Goal: Task Accomplishment & Management: Use online tool/utility

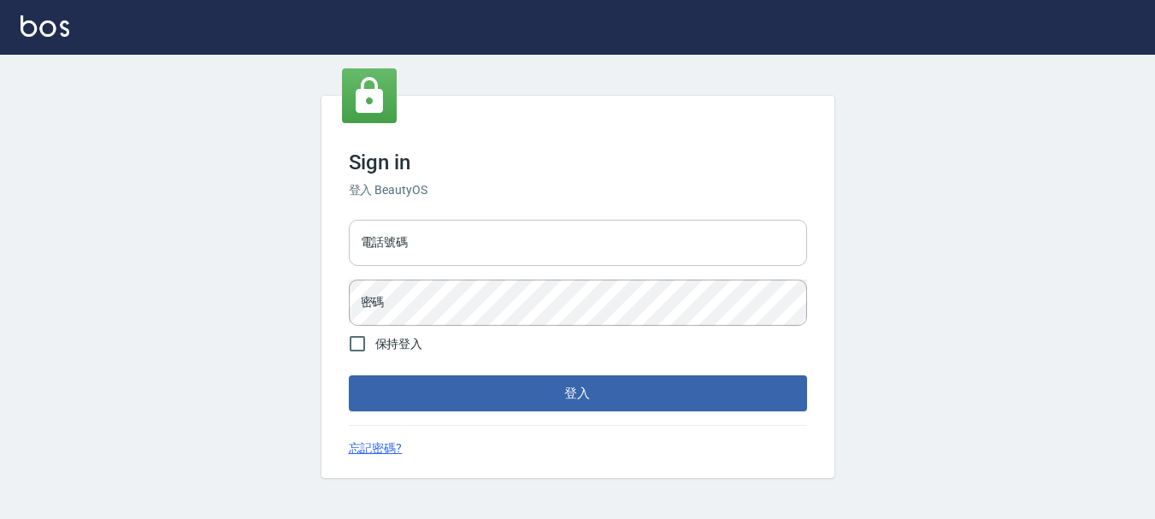
click at [530, 267] on div "電話號碼 電話號碼 密碼 密碼" at bounding box center [578, 273] width 472 height 120
drag, startPoint x: 521, startPoint y: 250, endPoint x: 512, endPoint y: 244, distance: 10.4
click at [521, 250] on input "電話號碼" at bounding box center [578, 243] width 458 height 46
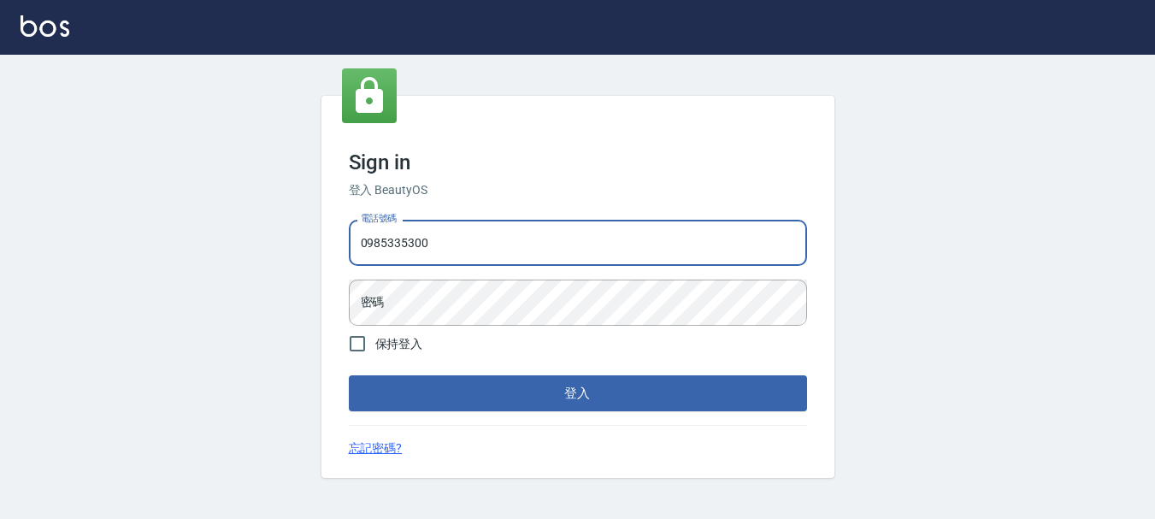
click at [457, 239] on input "0985335300" at bounding box center [578, 243] width 458 height 46
type input "0"
click at [457, 234] on input "電話號碼" at bounding box center [578, 243] width 458 height 46
type input "0989239739"
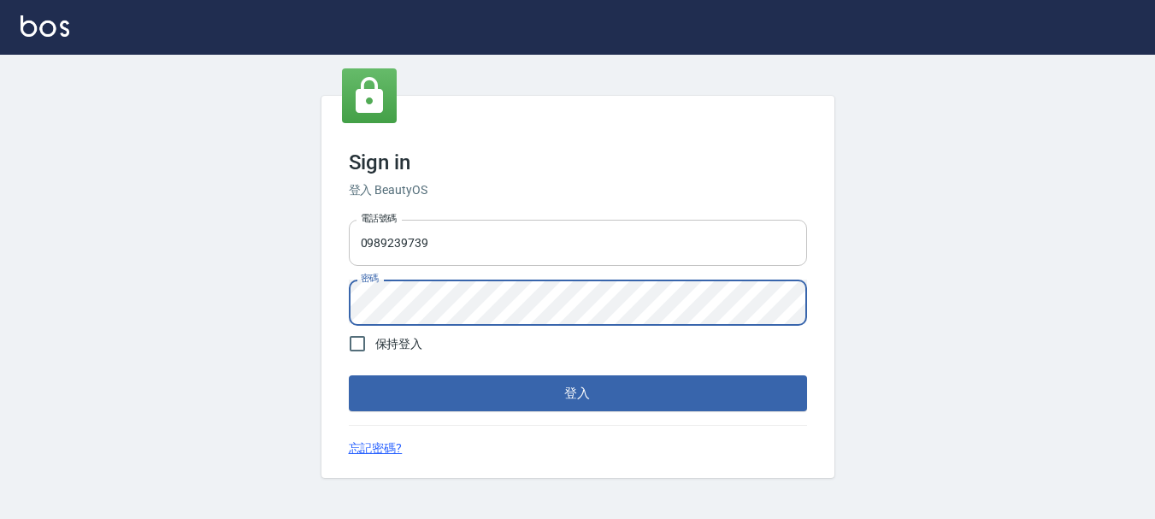
click at [349, 375] on button "登入" at bounding box center [578, 393] width 458 height 36
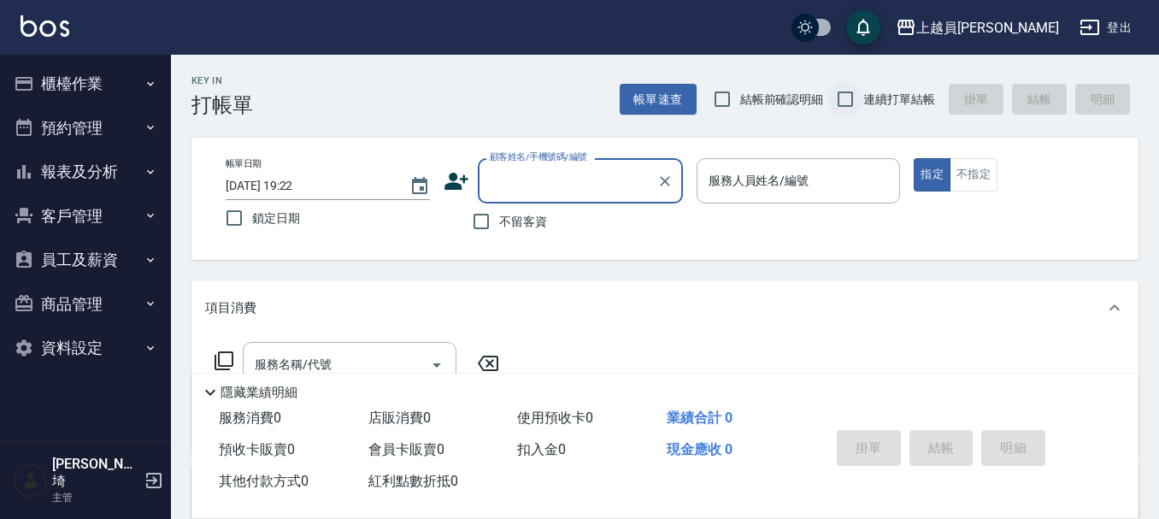
click at [859, 92] on input "連續打單結帳" at bounding box center [846, 99] width 36 height 36
checkbox input "true"
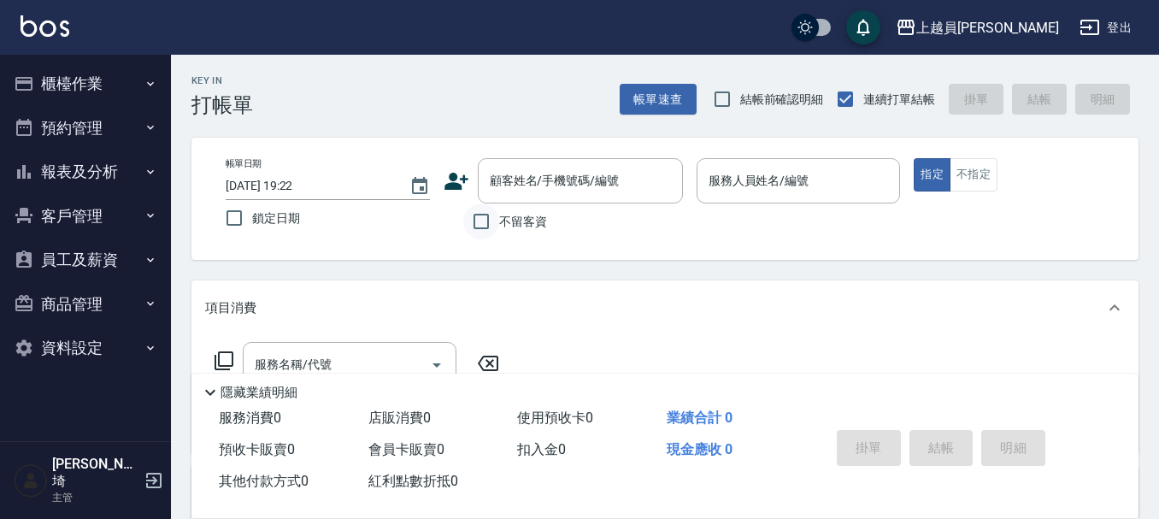
click at [487, 229] on input "不留客資" at bounding box center [481, 222] width 36 height 36
checkbox input "true"
click at [811, 146] on div "帳單日期 [DATE] 19:22 鎖定日期 顧客姓名/手機號碼/編號 顧客姓名/手機號碼/編號 不留客資 服務人員姓名/編號 服務人員姓名/編號 指定 不指定" at bounding box center [665, 199] width 947 height 122
click at [813, 170] on input "服務人員姓名/編號" at bounding box center [799, 181] width 189 height 30
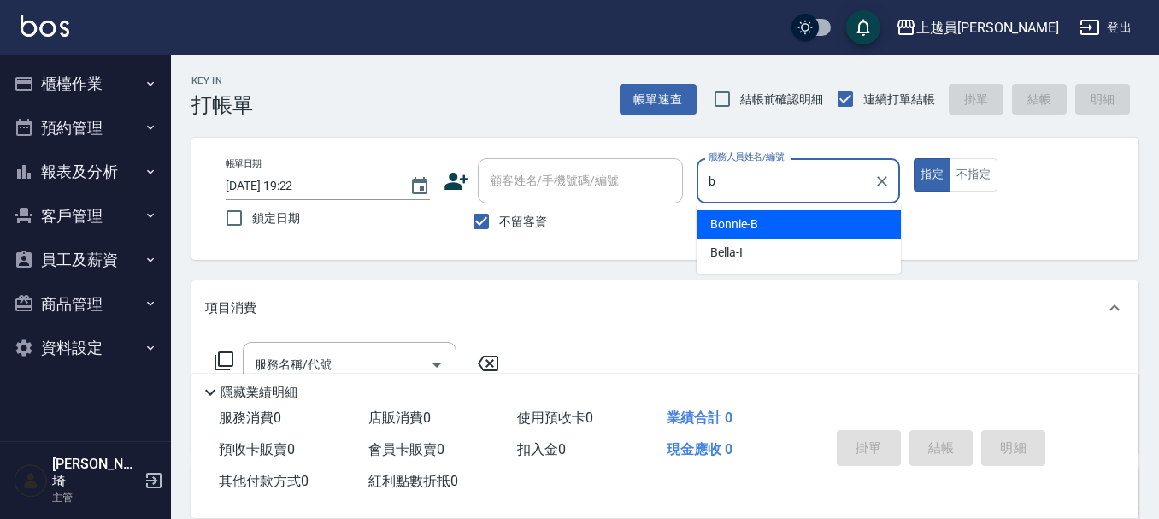
type input "Bonnie-B"
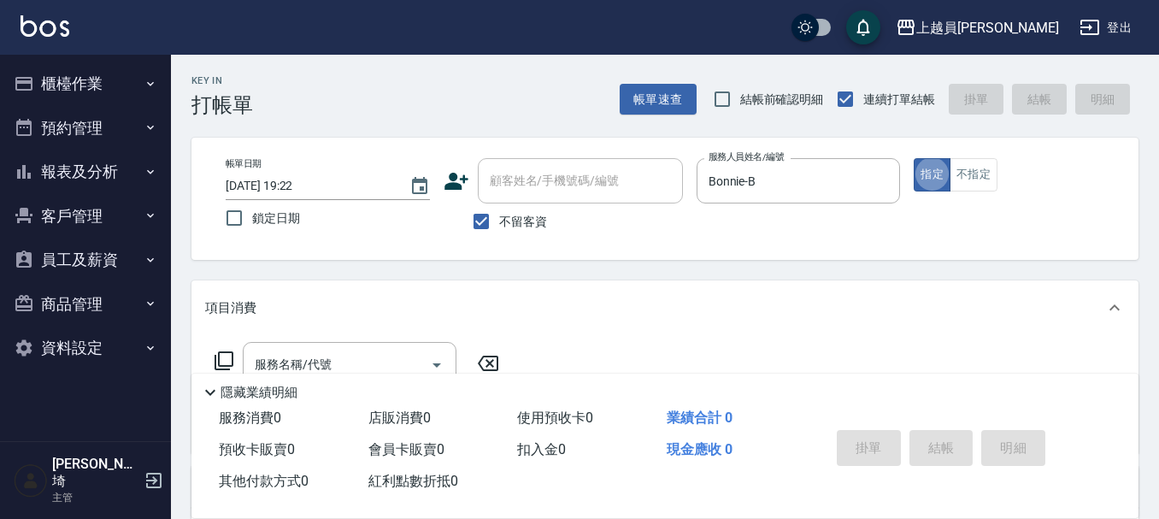
type button "true"
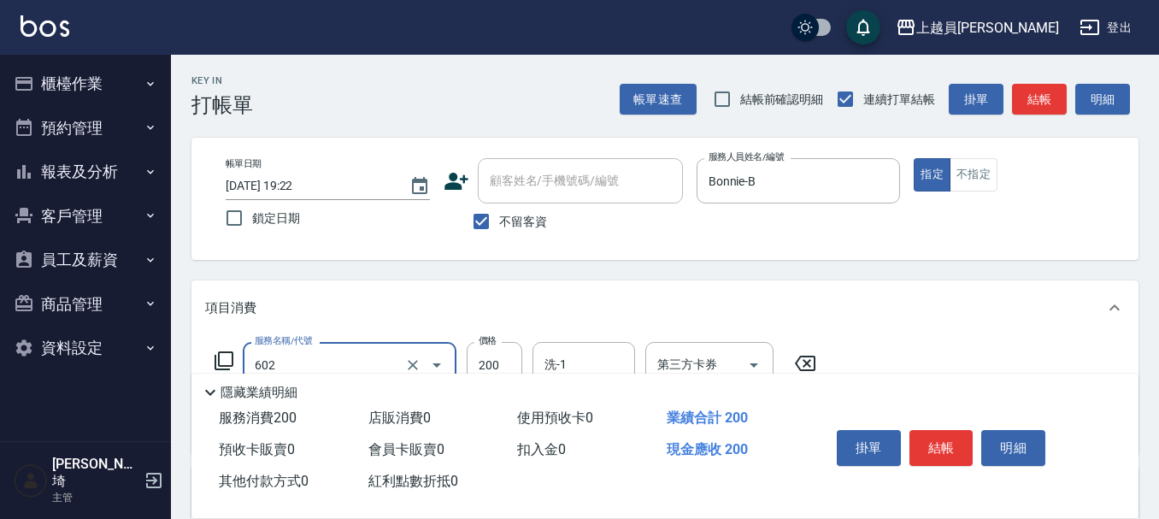
type input "一般洗髮(602)"
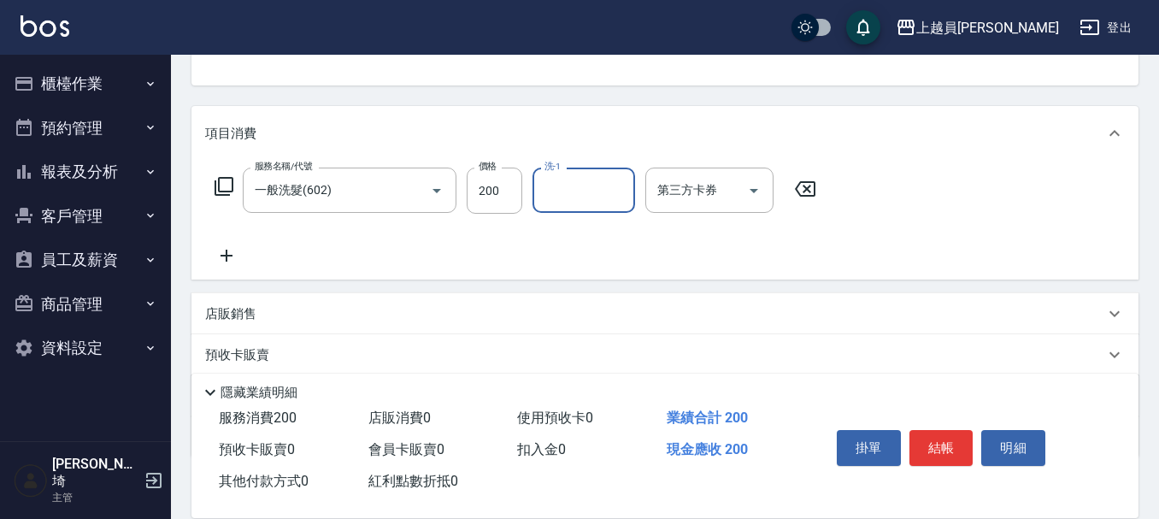
scroll to position [257, 0]
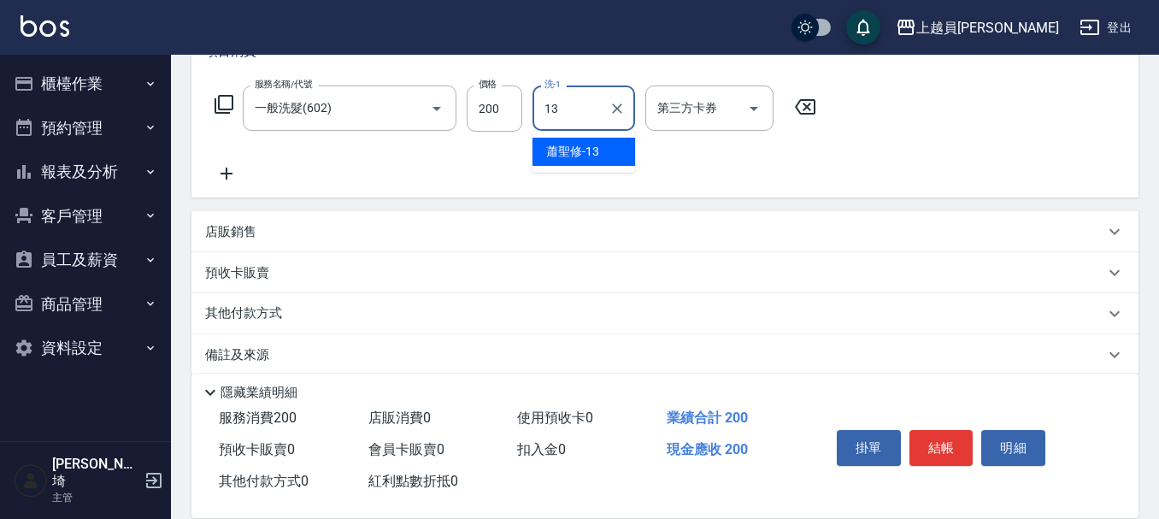
type input "[PERSON_NAME]-13"
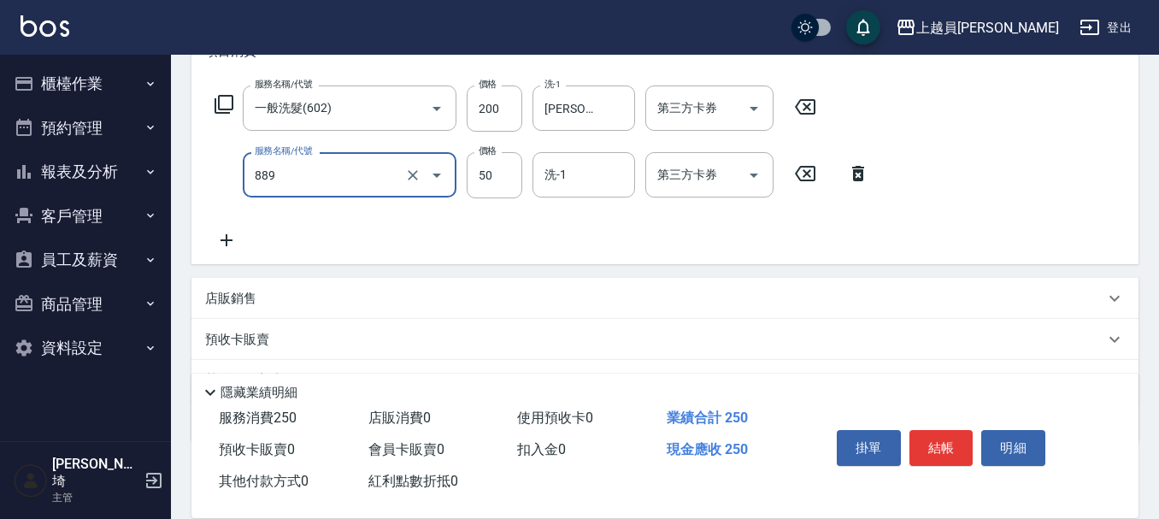
type input "精油(889)"
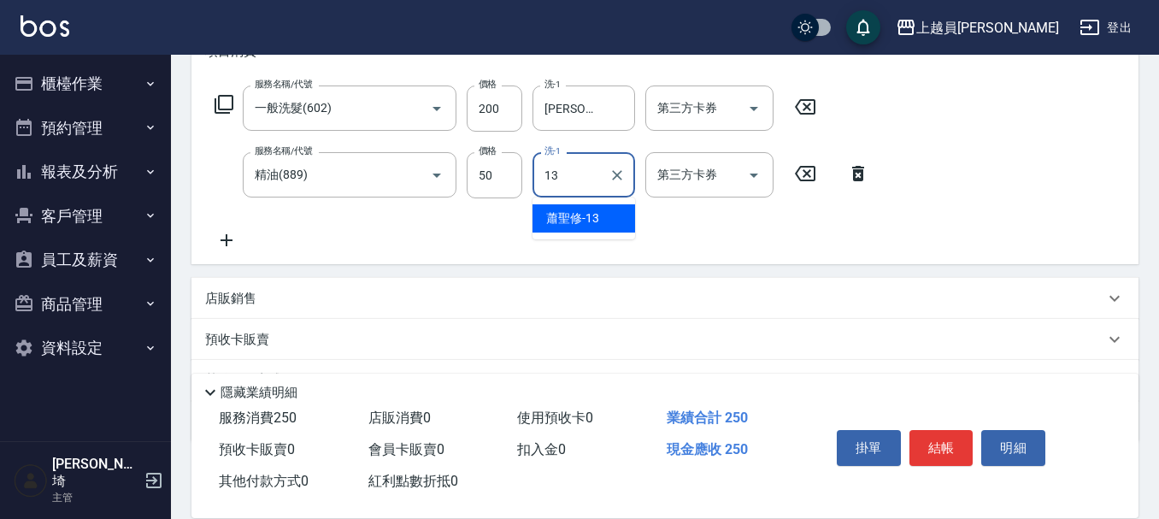
type input "[PERSON_NAME]-13"
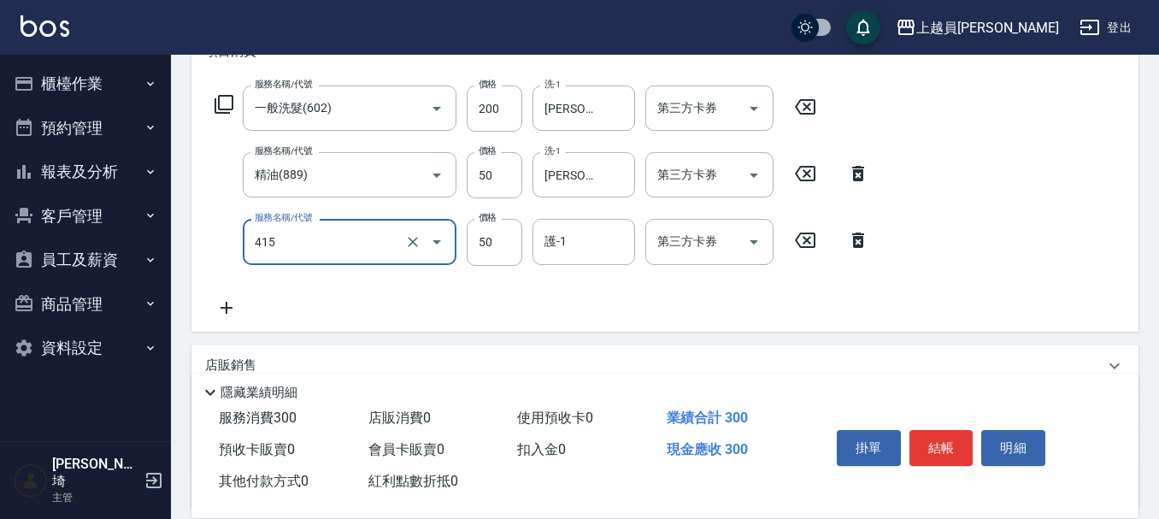
type input "瞬間保養(415)"
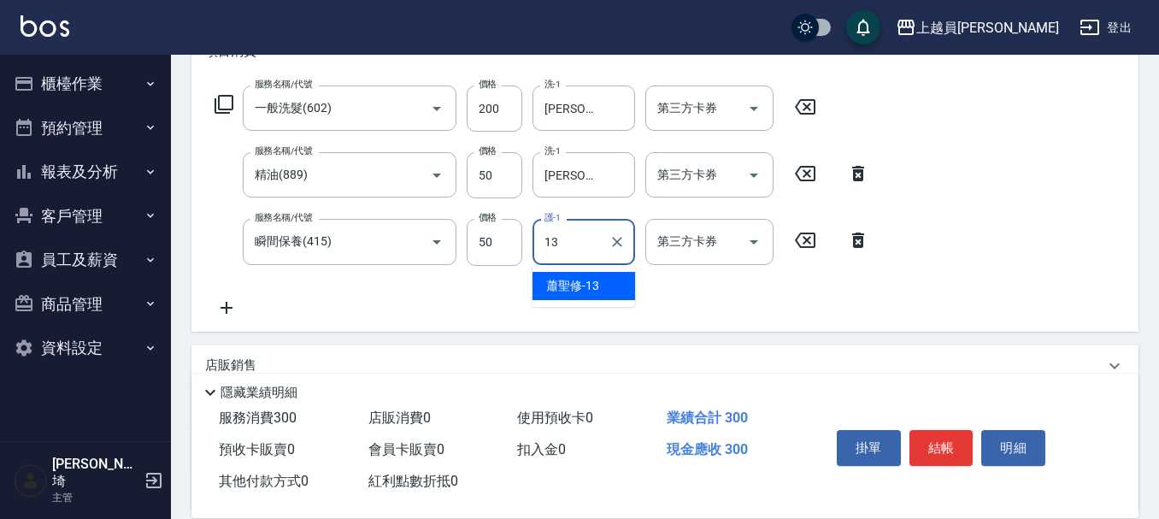
type input "[PERSON_NAME]-13"
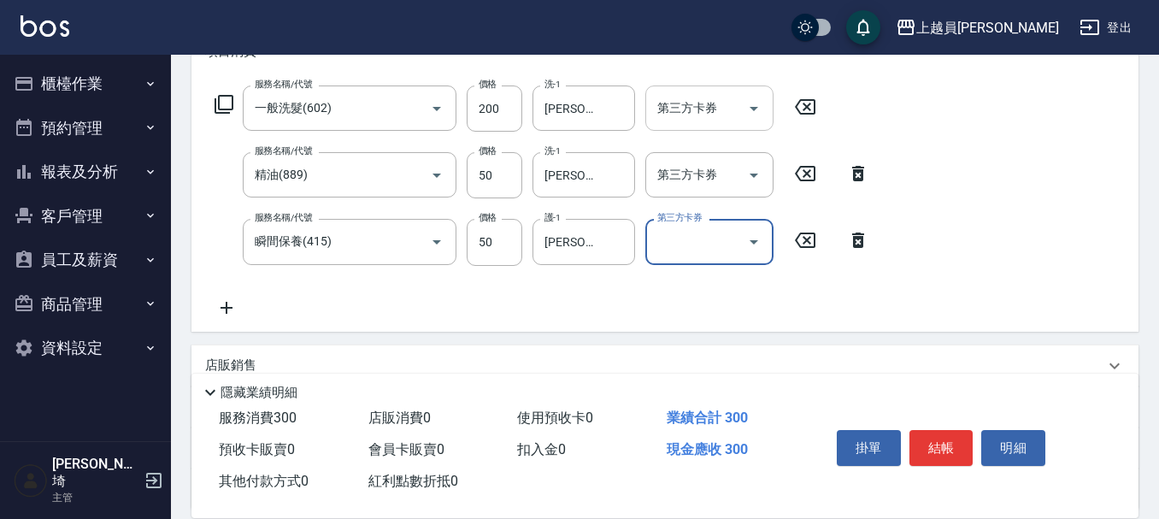
click at [705, 110] on div "第三方卡券 第三方卡券" at bounding box center [710, 108] width 128 height 45
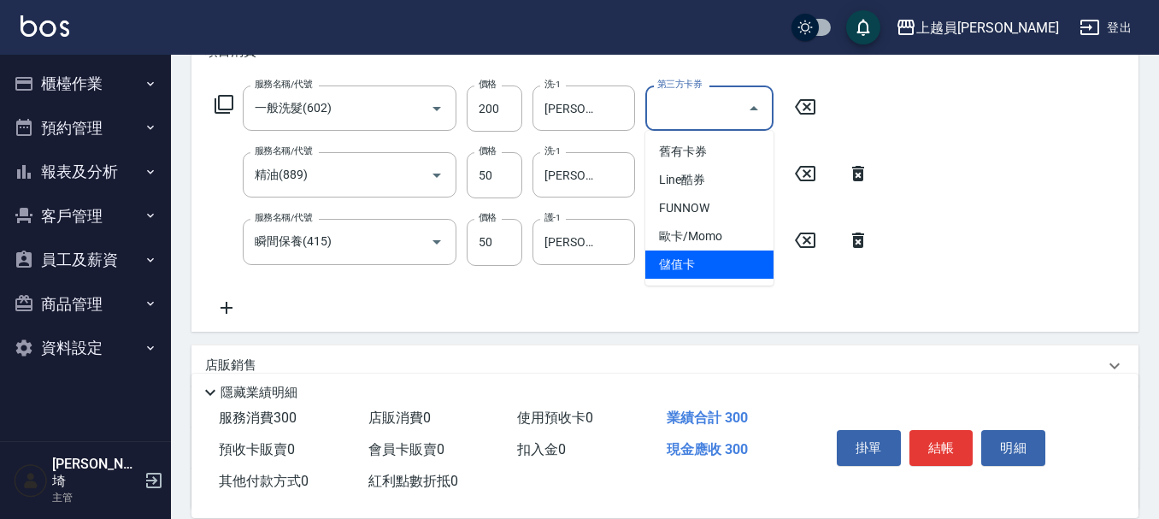
click at [675, 274] on span "儲值卡" at bounding box center [710, 265] width 128 height 28
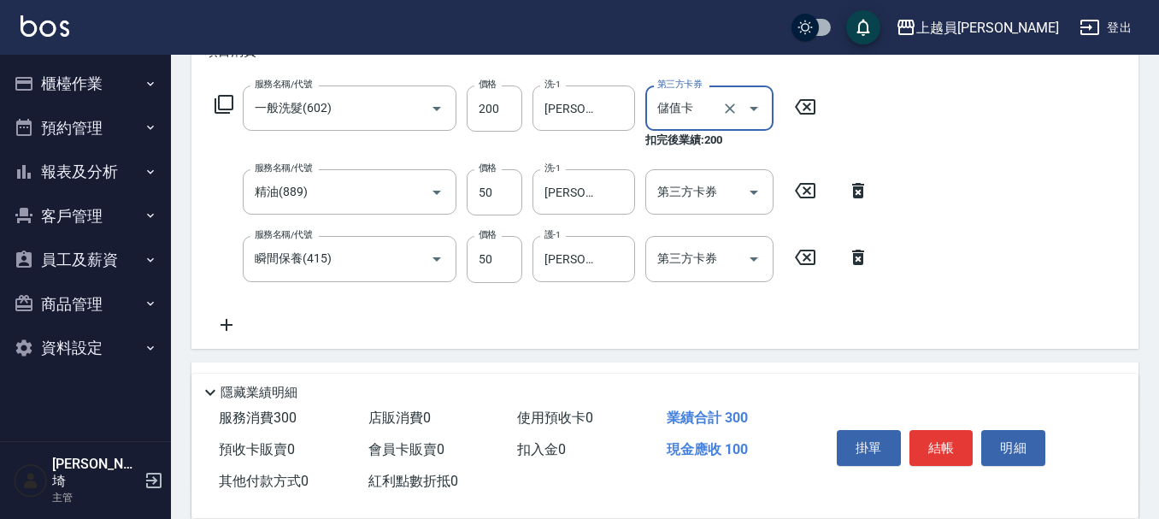
type input "儲值卡"
click at [723, 182] on input "第三方卡券" at bounding box center [696, 192] width 87 height 30
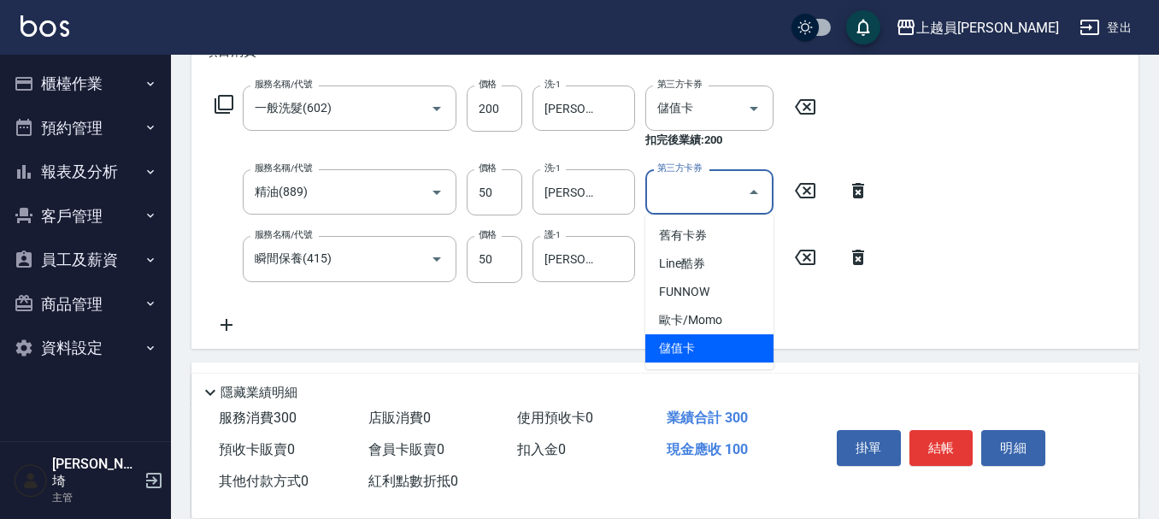
click at [705, 345] on span "儲值卡" at bounding box center [710, 348] width 128 height 28
type input "儲值卡"
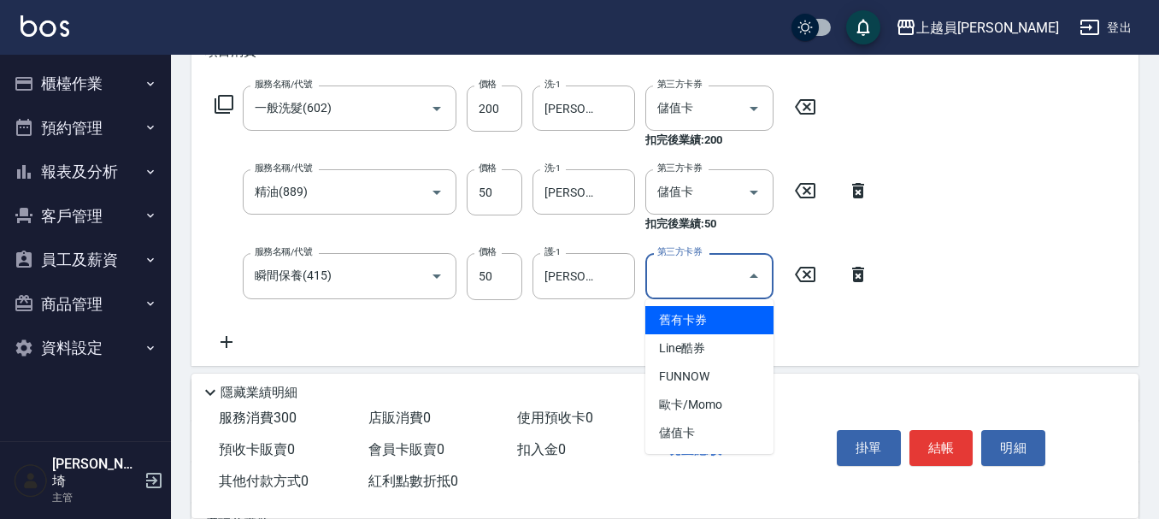
click at [705, 268] on div "第三方卡券 第三方卡券" at bounding box center [710, 275] width 128 height 45
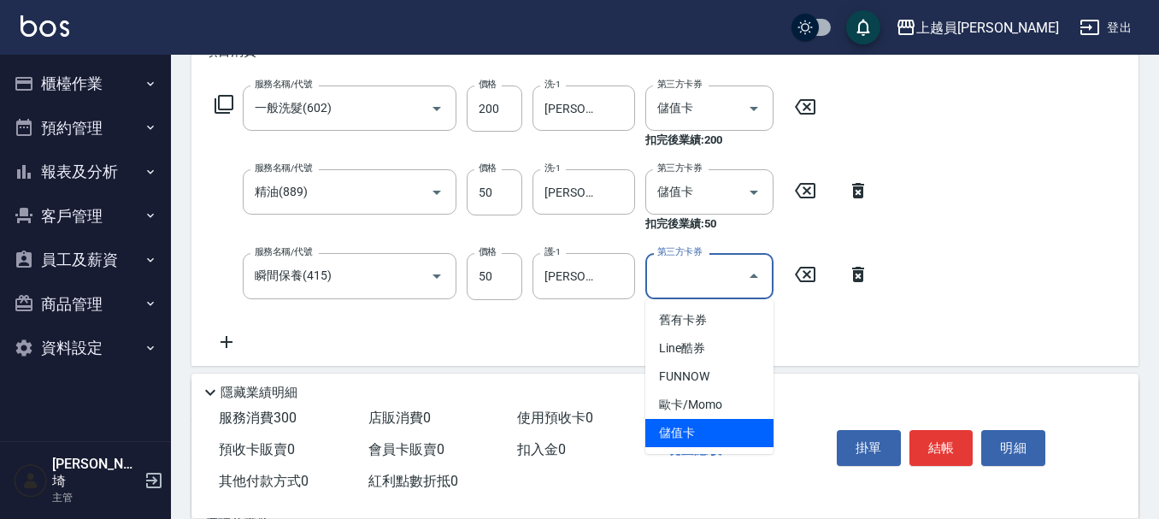
click at [685, 435] on span "儲值卡" at bounding box center [710, 433] width 128 height 28
type input "儲值卡"
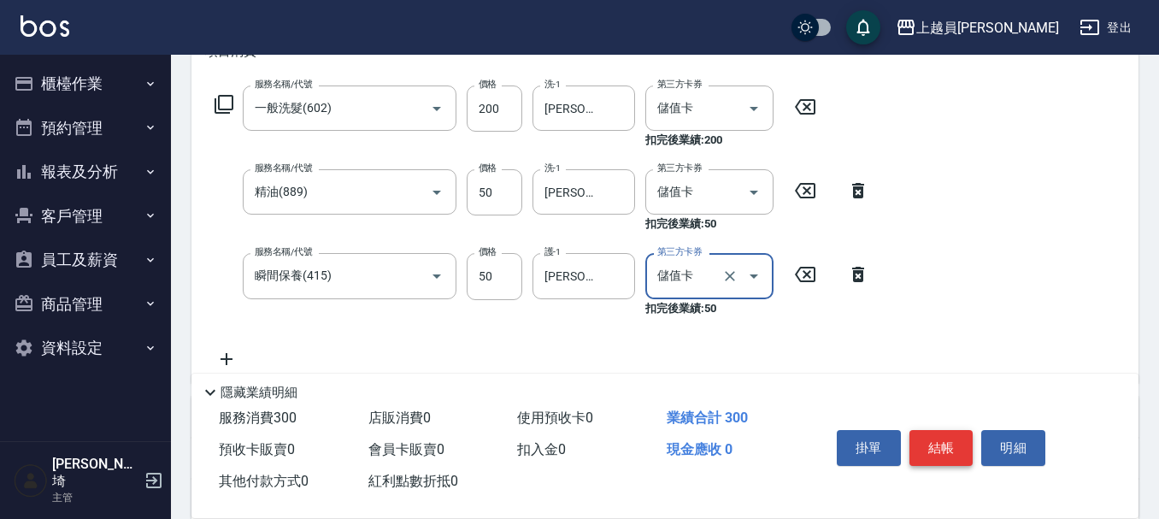
click at [954, 442] on button "結帳" at bounding box center [942, 448] width 64 height 36
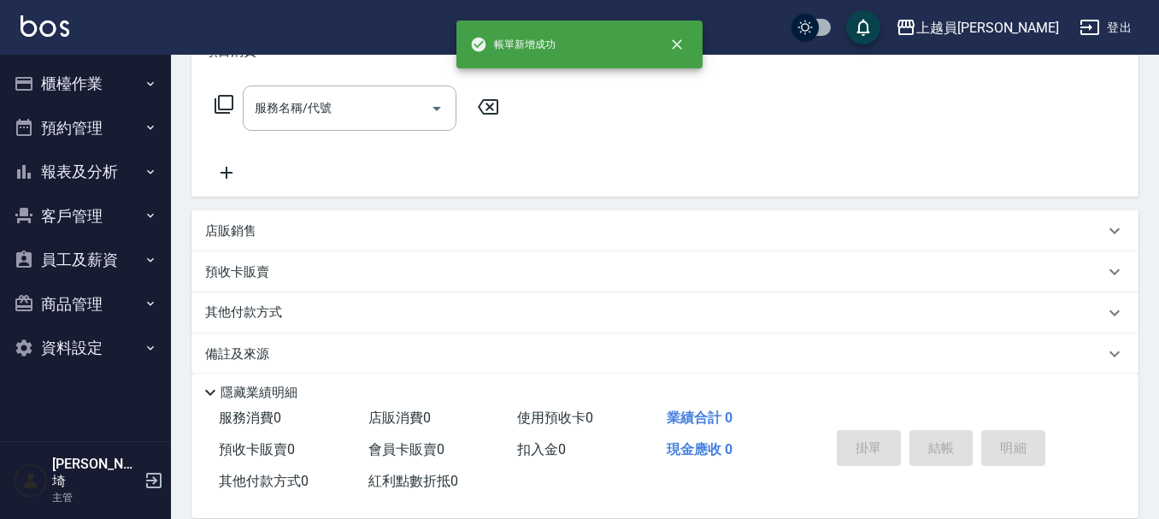
scroll to position [0, 0]
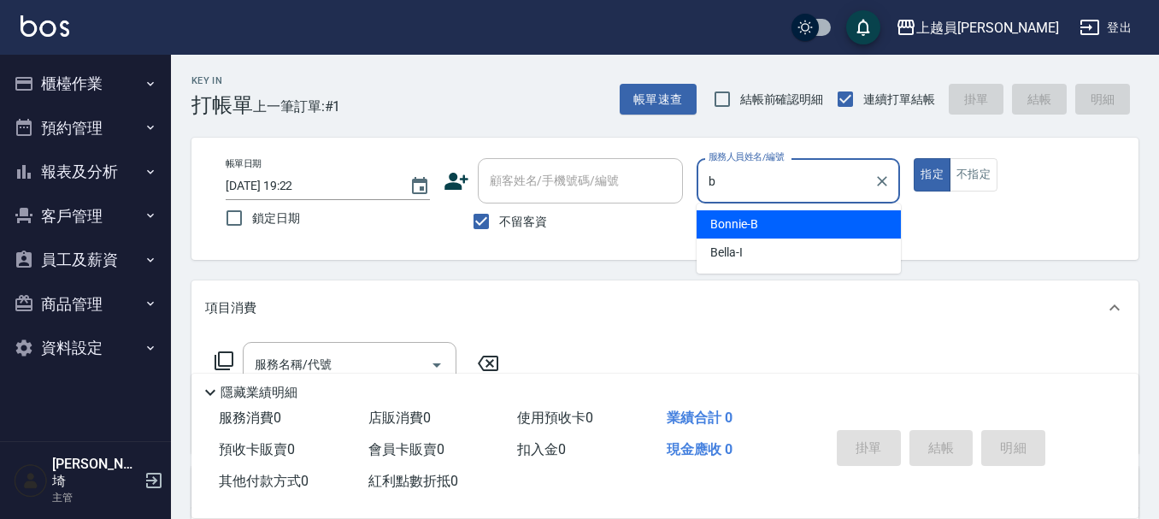
type input "Bonnie-B"
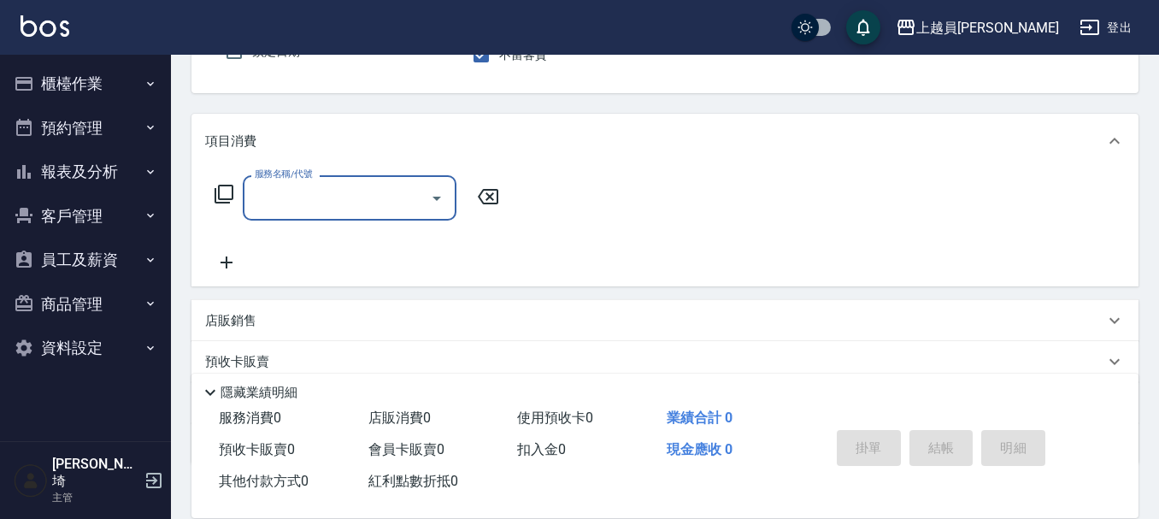
scroll to position [171, 0]
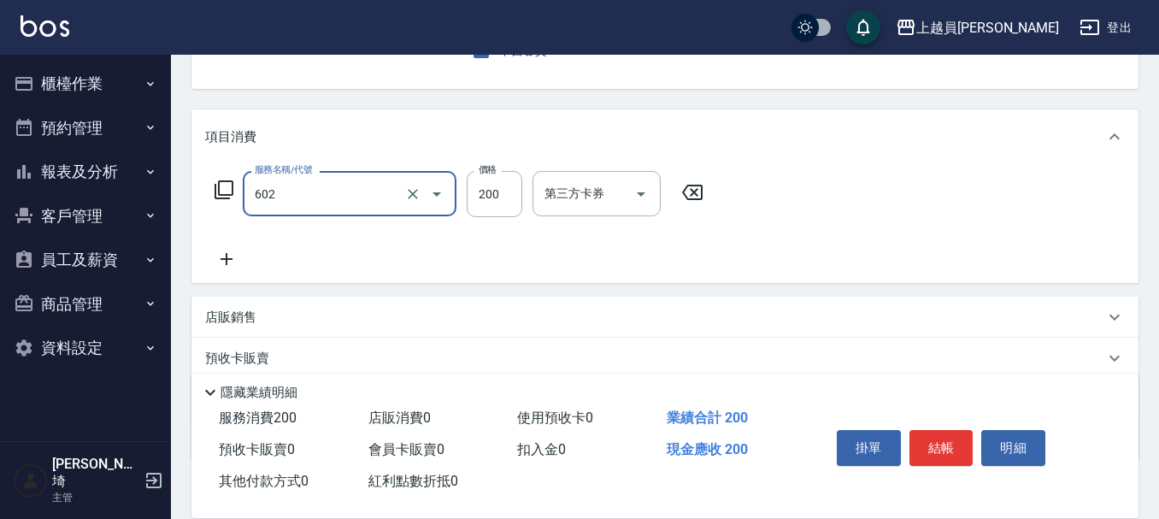
type input "一般洗髮(602)"
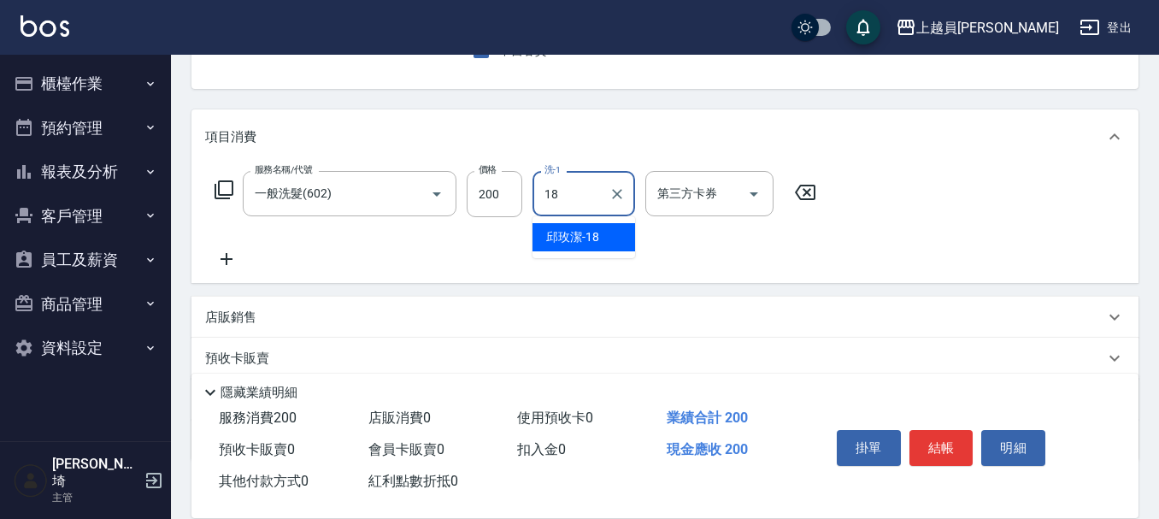
type input "[PERSON_NAME]-18"
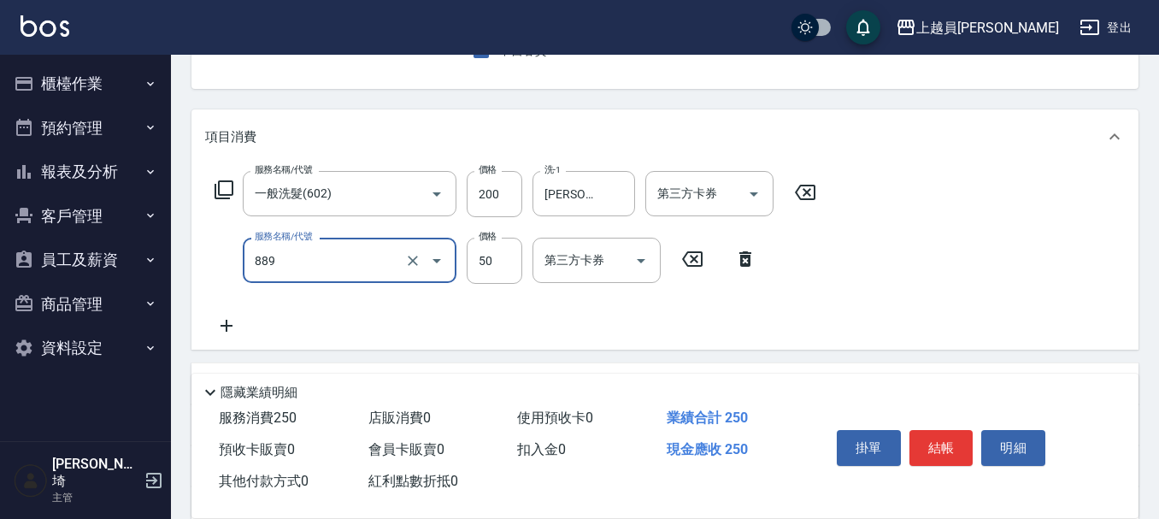
type input "精油(889)"
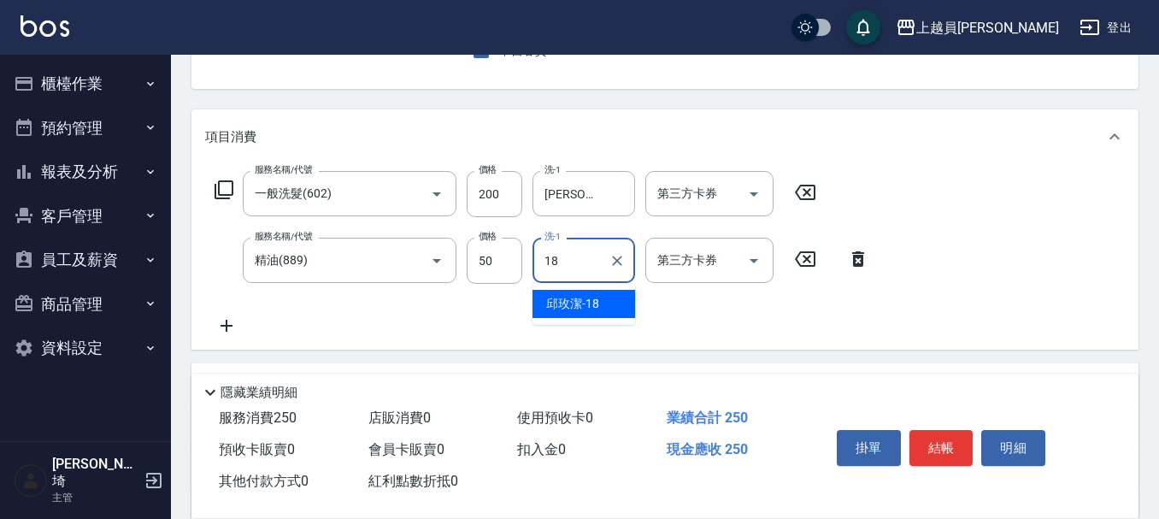
type input "[PERSON_NAME]-18"
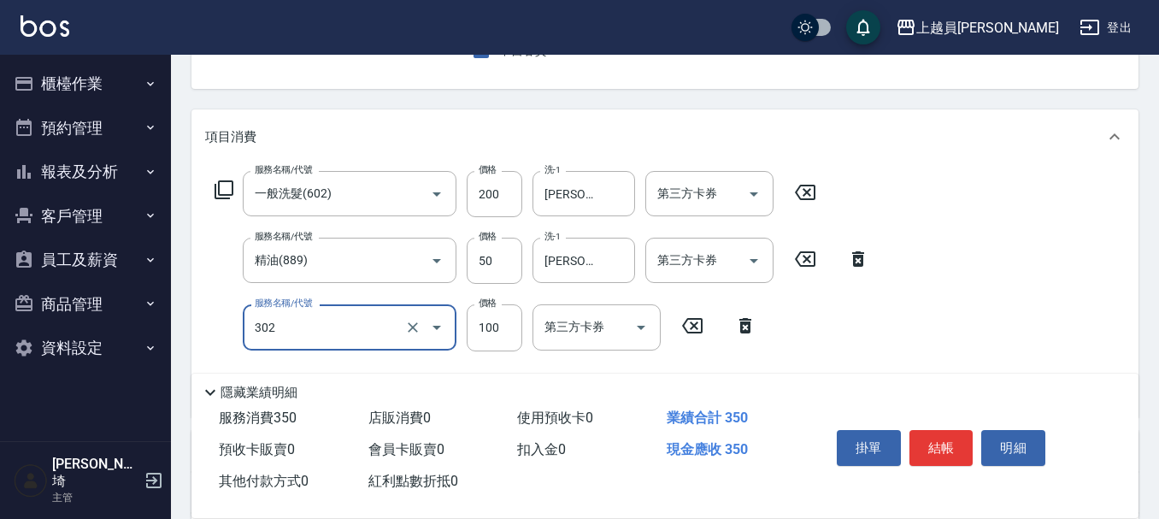
type input "剪髮(302)"
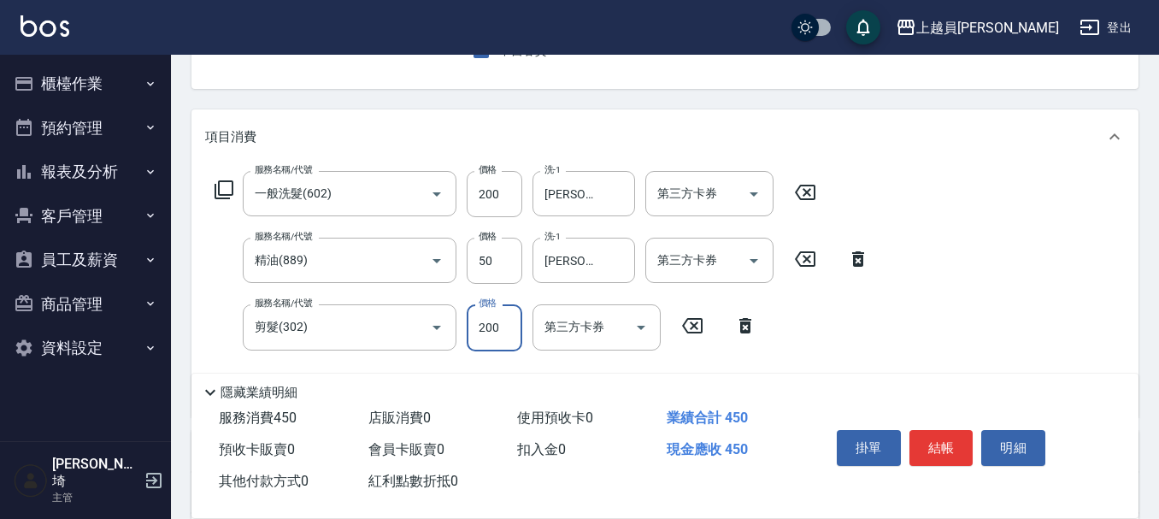
type input "200"
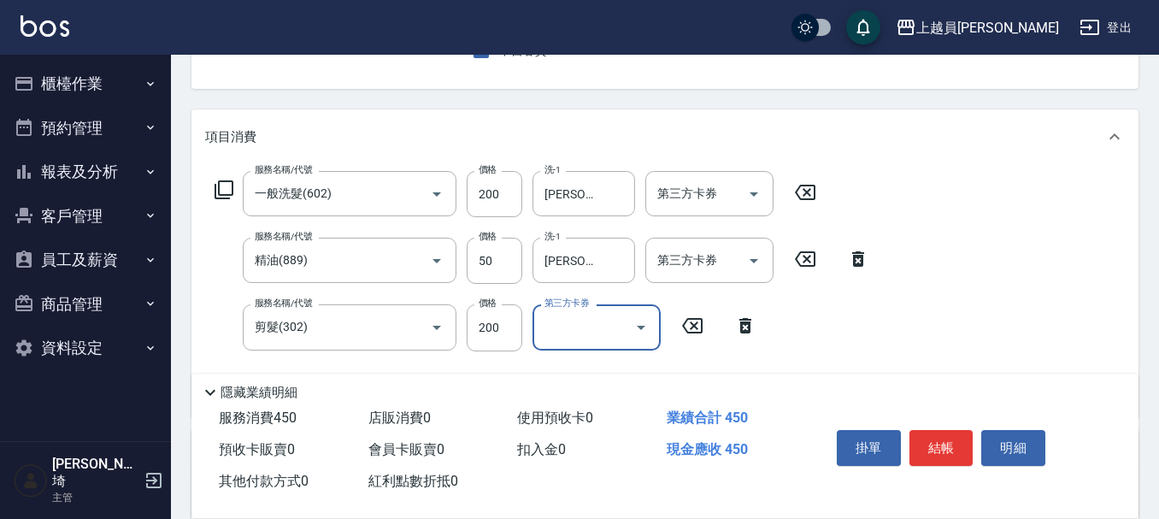
click at [953, 436] on button "結帳" at bounding box center [942, 448] width 64 height 36
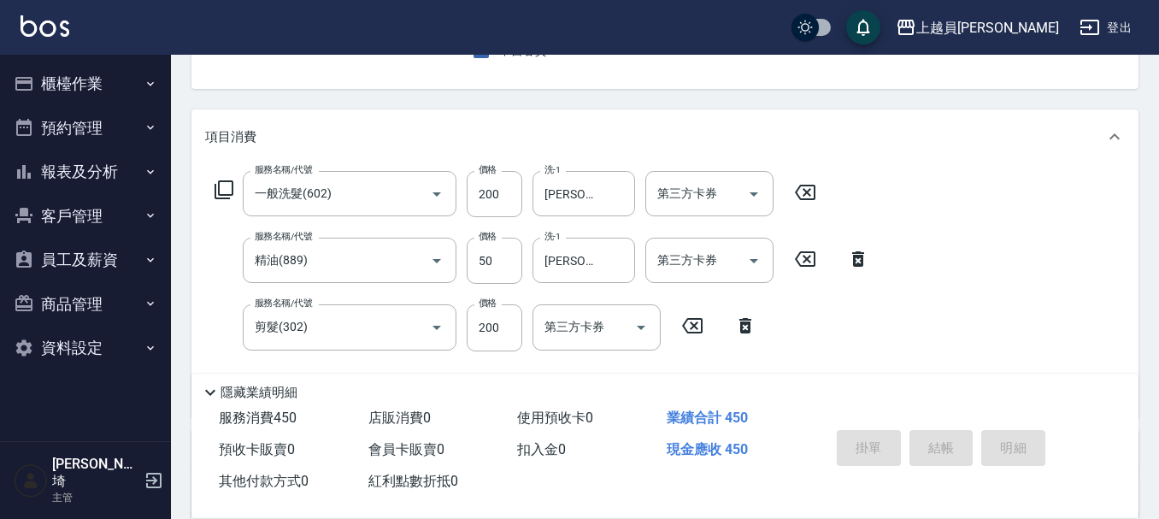
type input "[DATE] 19:23"
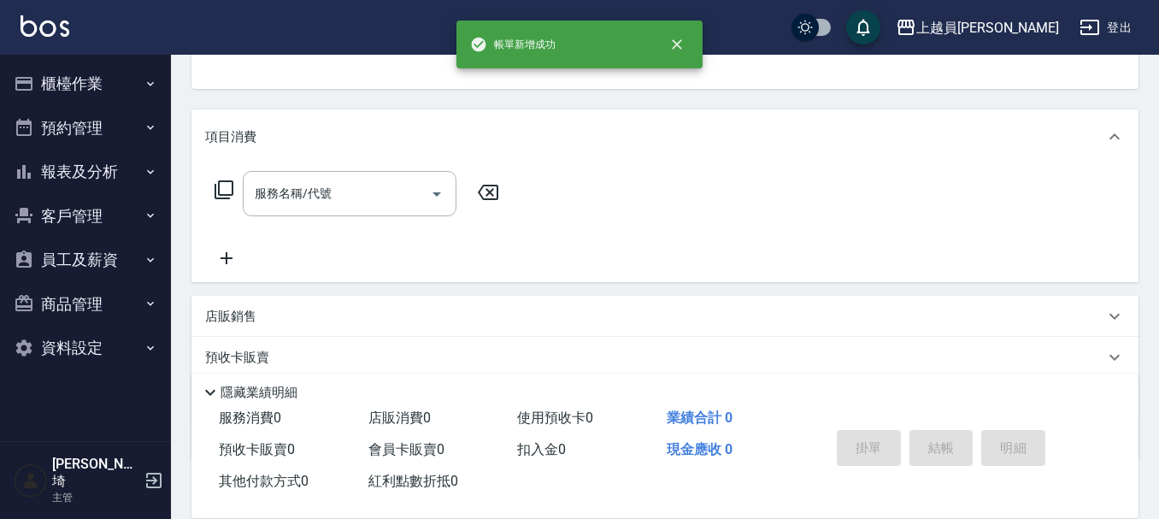
scroll to position [166, 0]
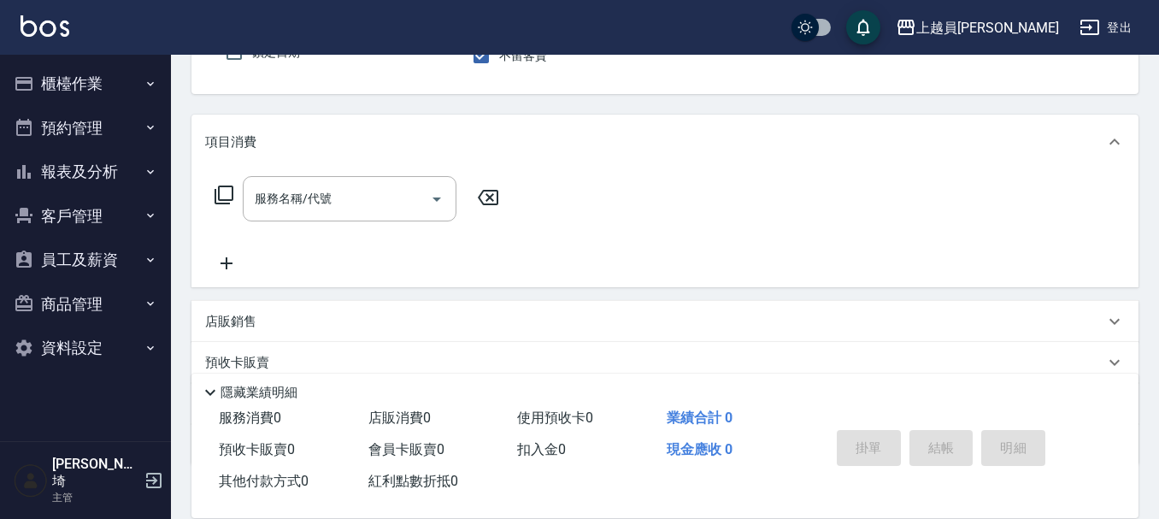
type input "Bonnie-B"
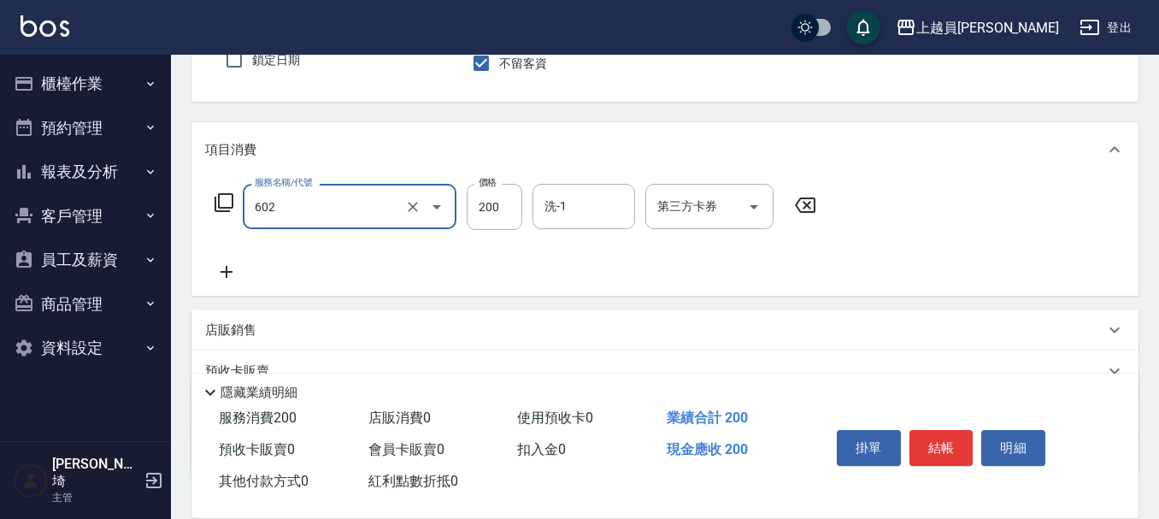
type input "一般洗髮(602)"
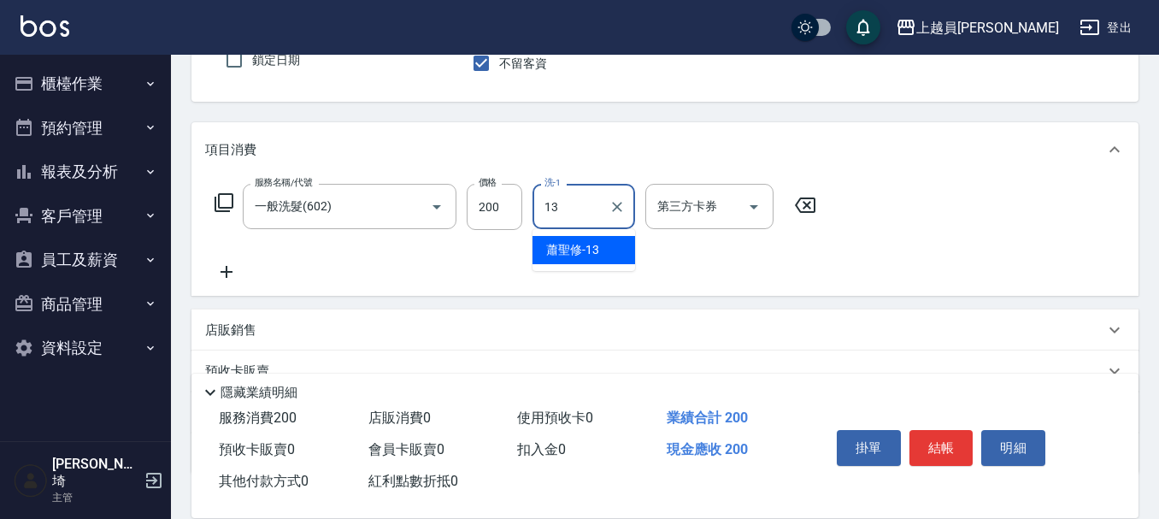
type input "[PERSON_NAME]-13"
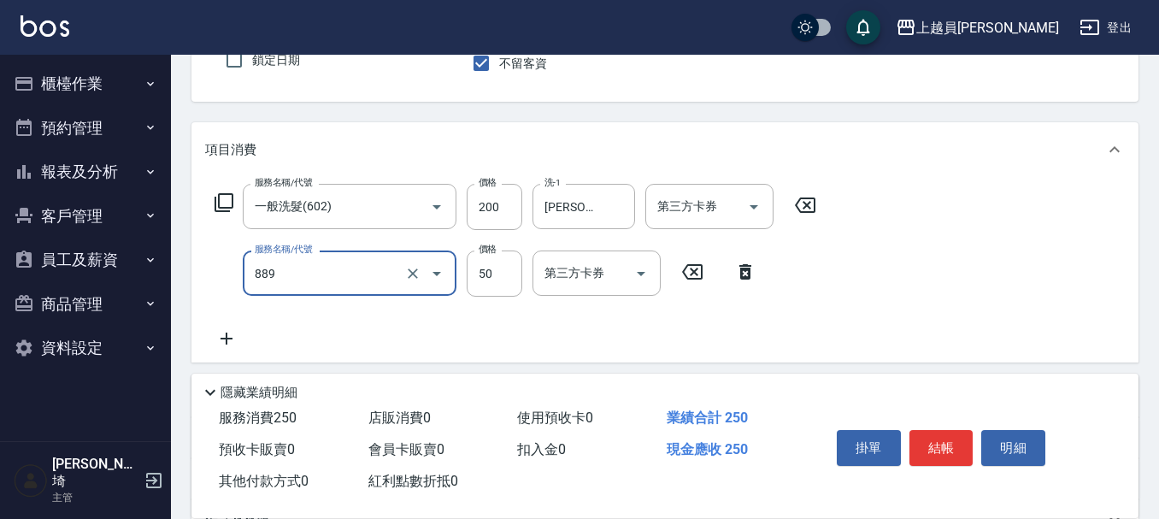
type input "精油(889)"
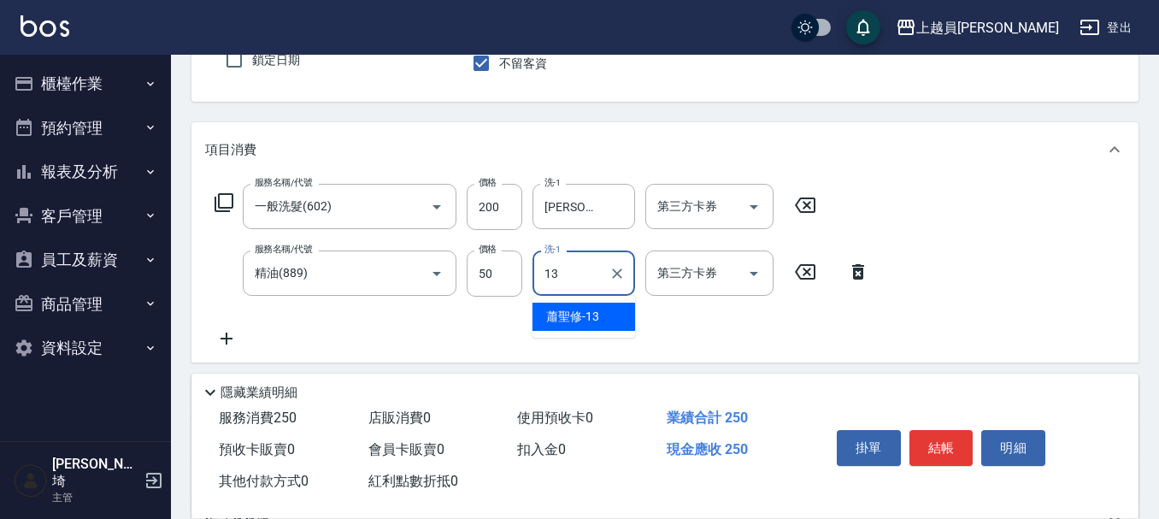
type input "[PERSON_NAME]-13"
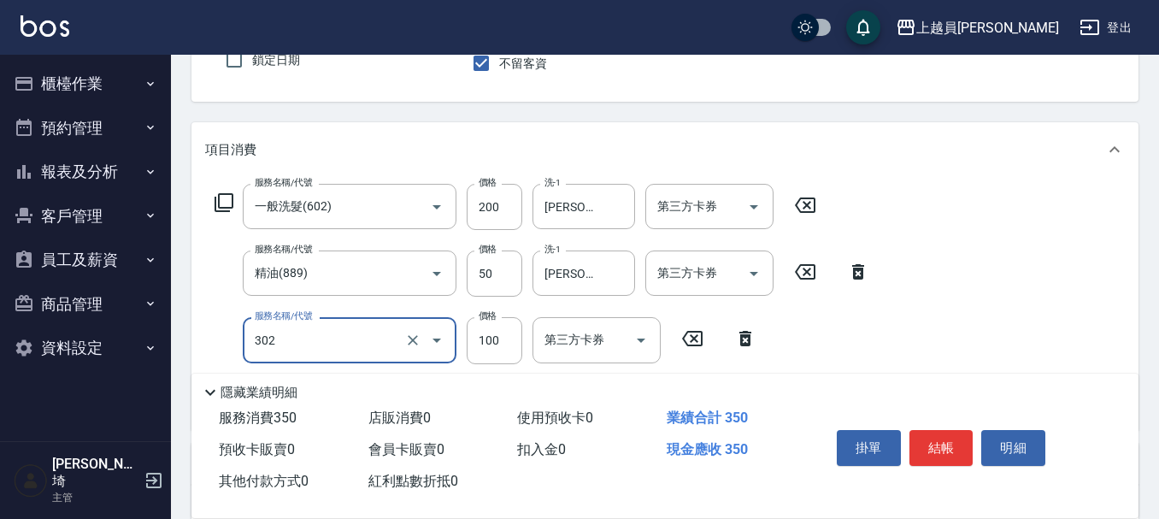
type input "剪髮(302)"
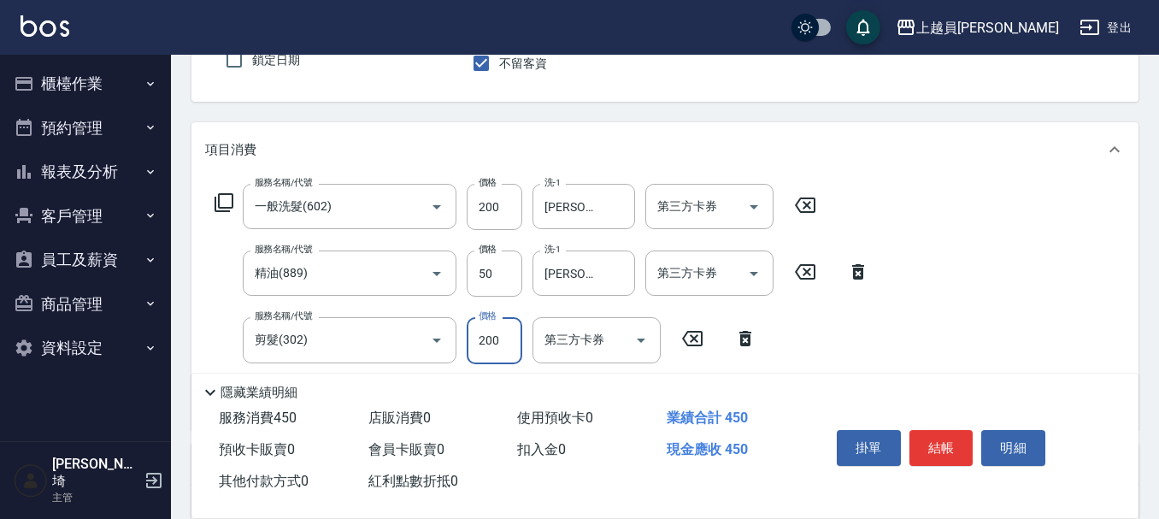
type input "200"
click at [967, 445] on button "結帳" at bounding box center [942, 448] width 64 height 36
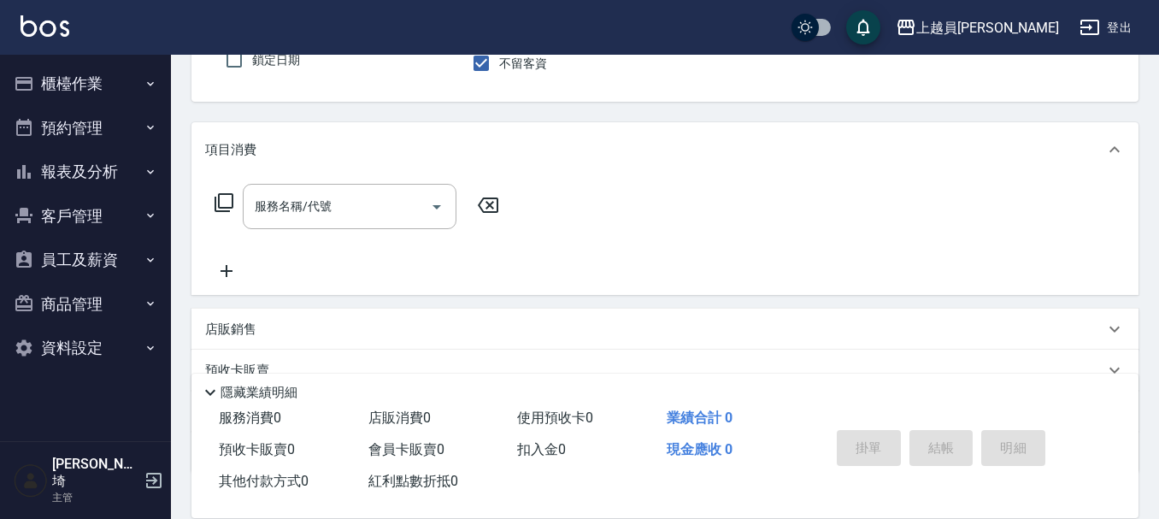
type input "Bonnie-B"
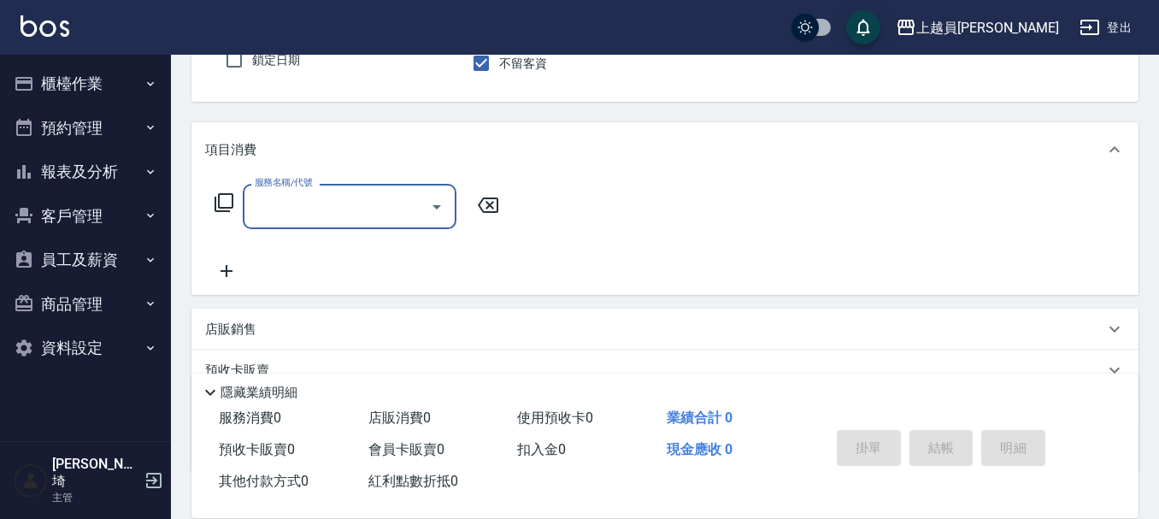
scroll to position [73, 0]
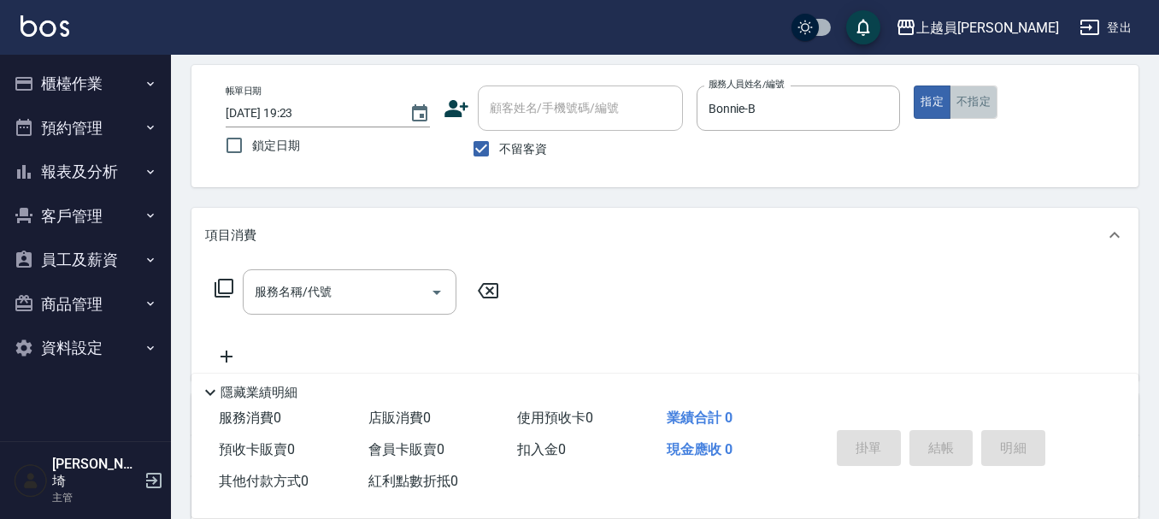
click at [991, 107] on button "不指定" at bounding box center [974, 102] width 48 height 33
click at [386, 301] on input "服務名稱/代號" at bounding box center [337, 292] width 173 height 30
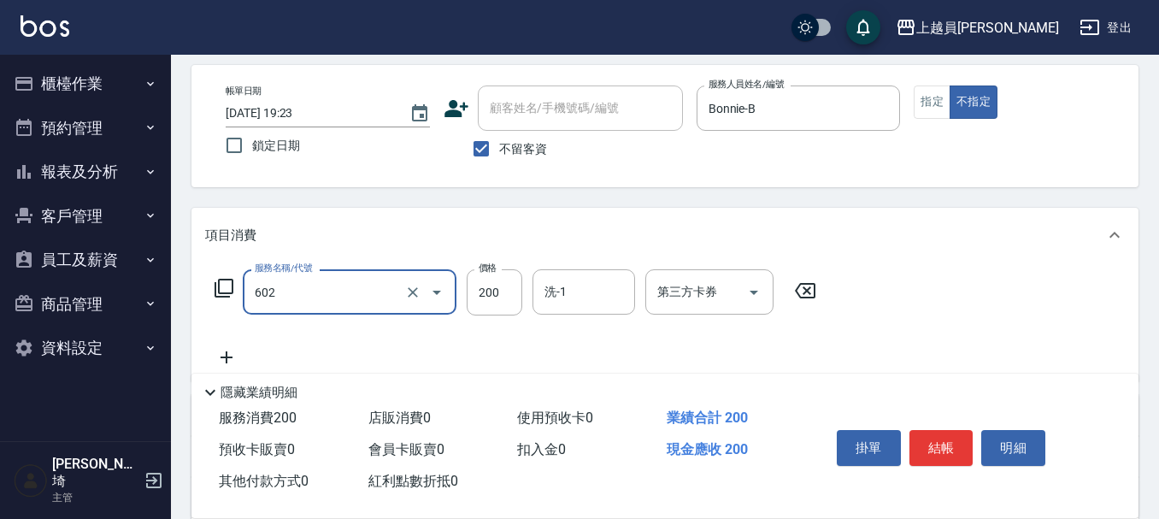
type input "一般洗髮(602)"
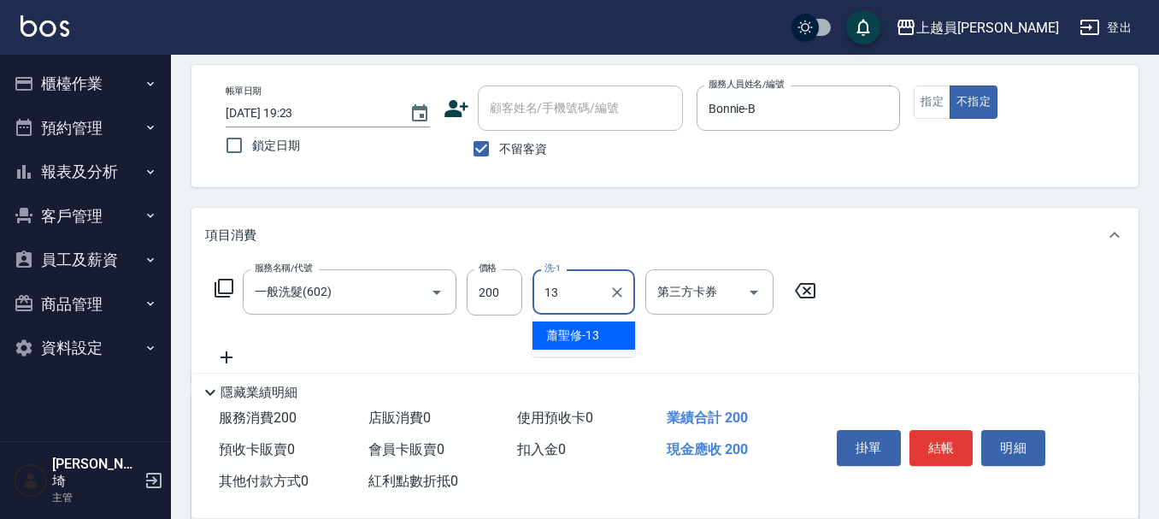
type input "[PERSON_NAME]-13"
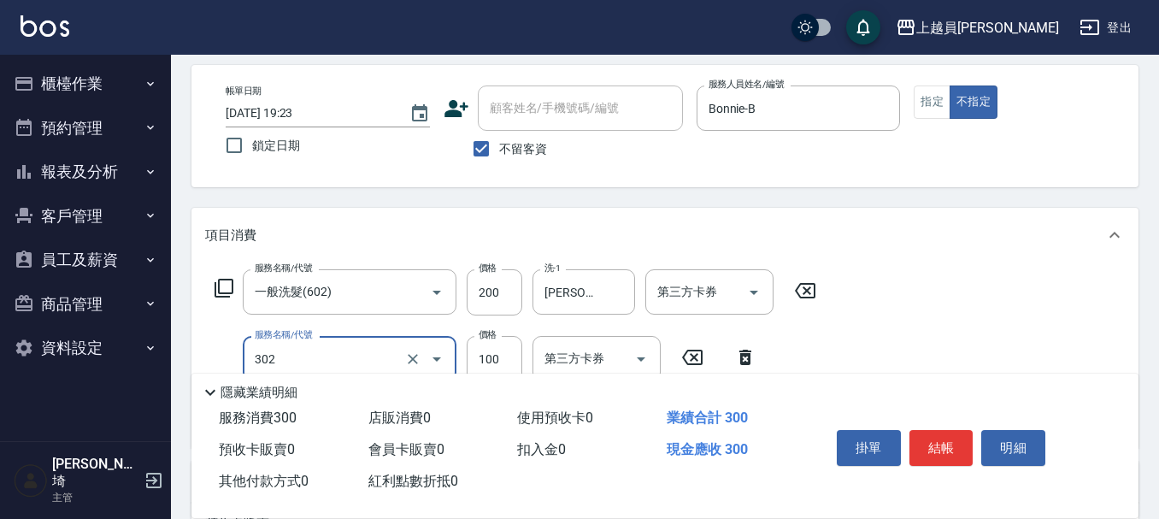
type input "剪髮(302)"
type input "130"
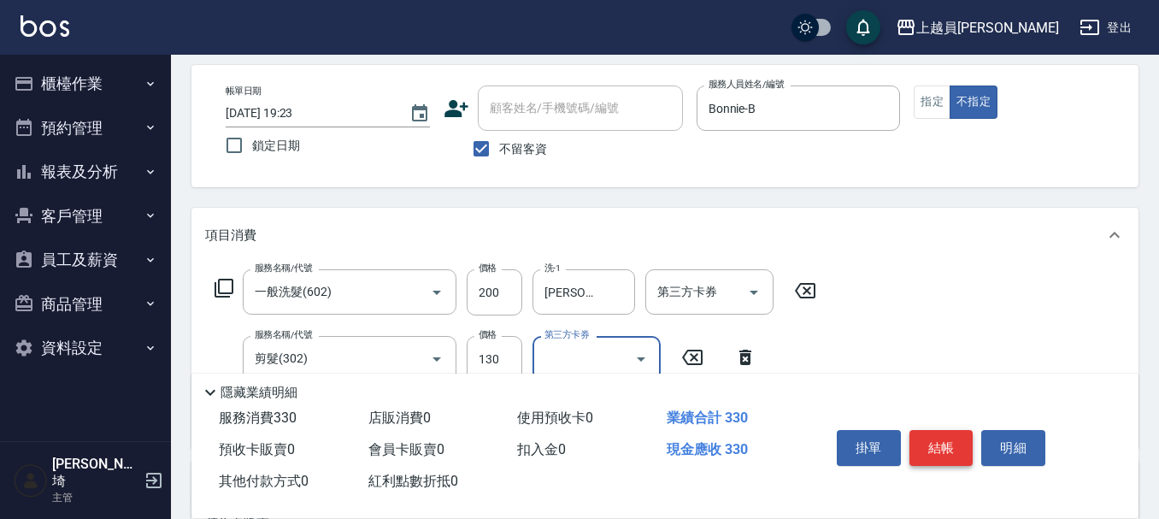
click at [931, 447] on button "結帳" at bounding box center [942, 448] width 64 height 36
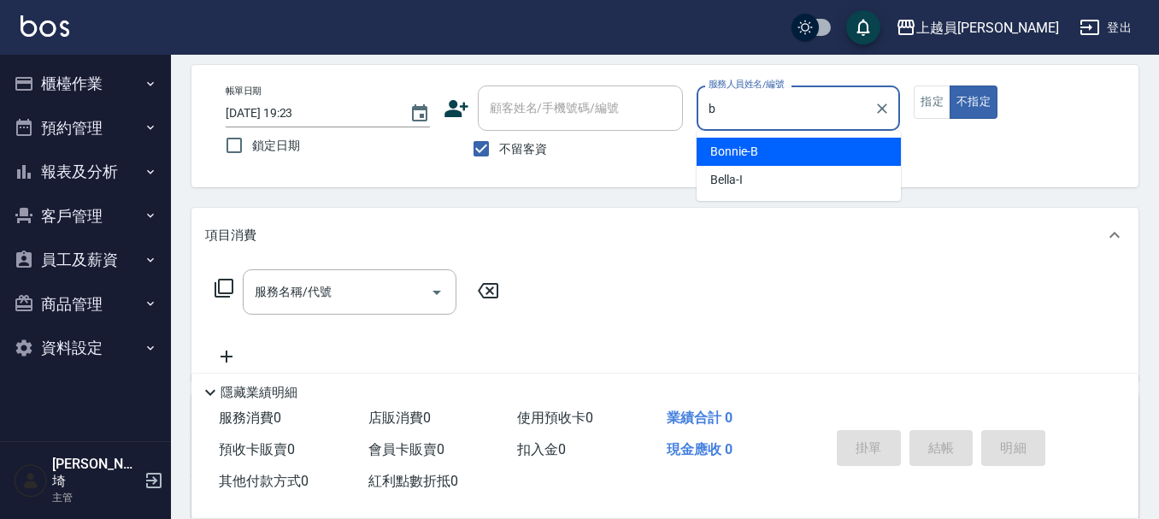
type input "Bonnie-B"
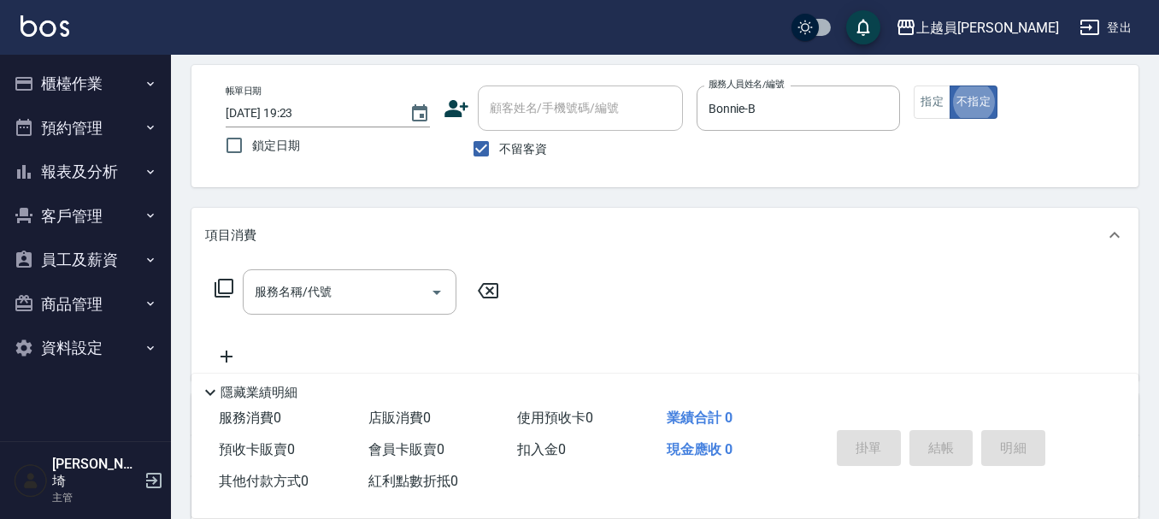
type button "false"
click at [340, 309] on div "服務名稱/代號" at bounding box center [350, 291] width 214 height 45
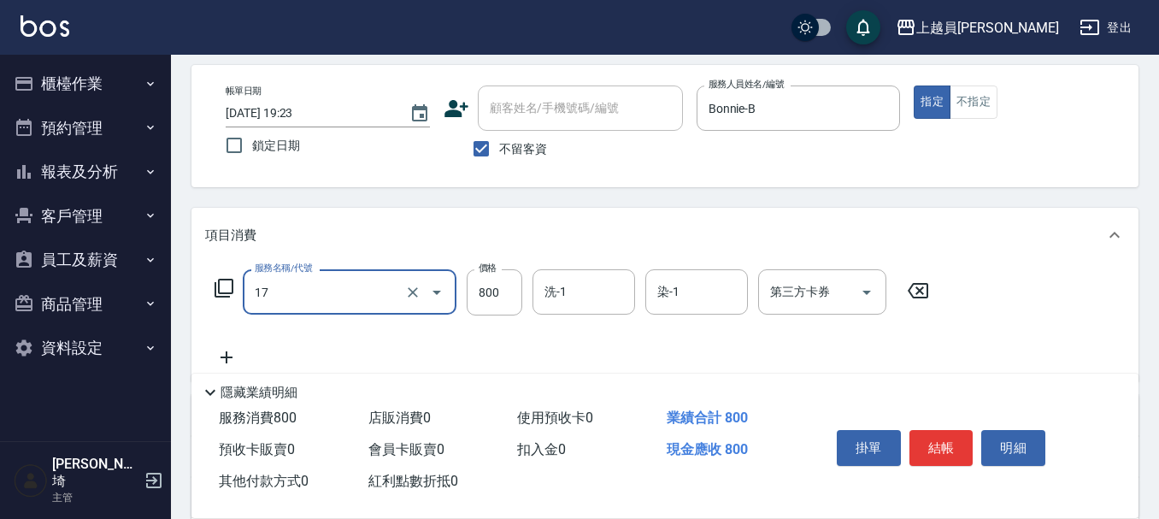
type input "染髮(17)"
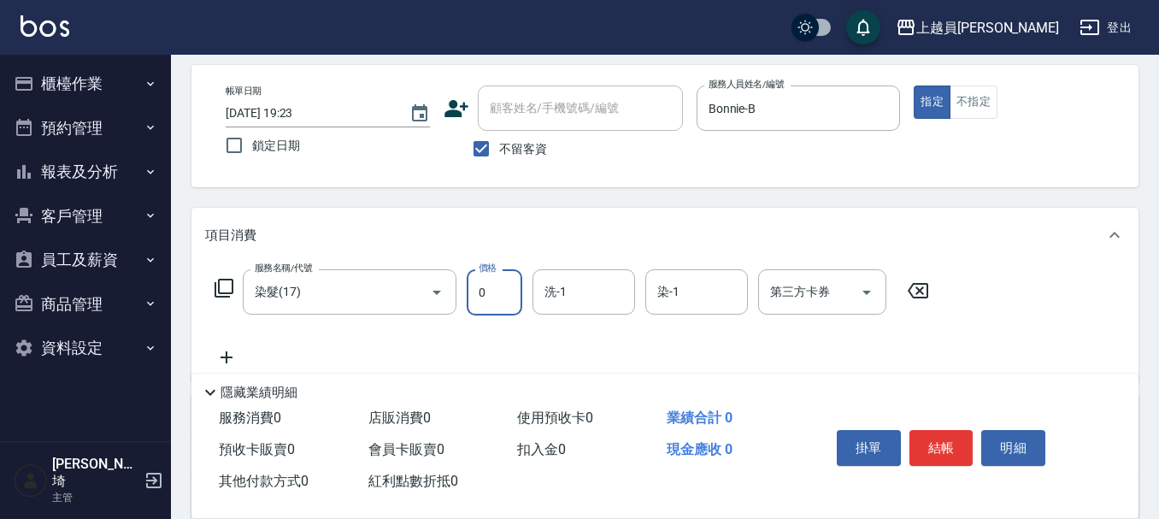
type input "0"
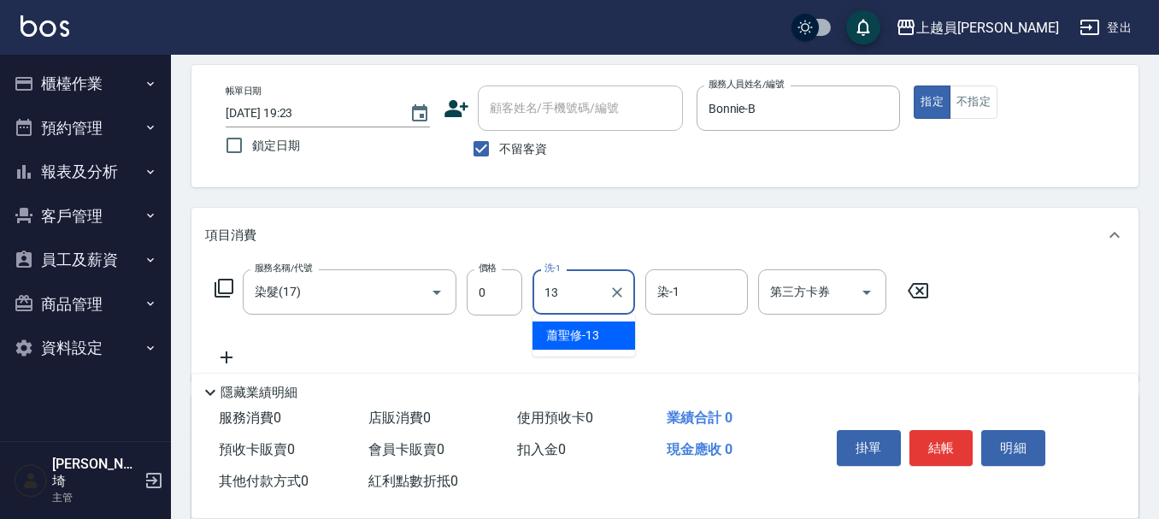
type input "[PERSON_NAME]-13"
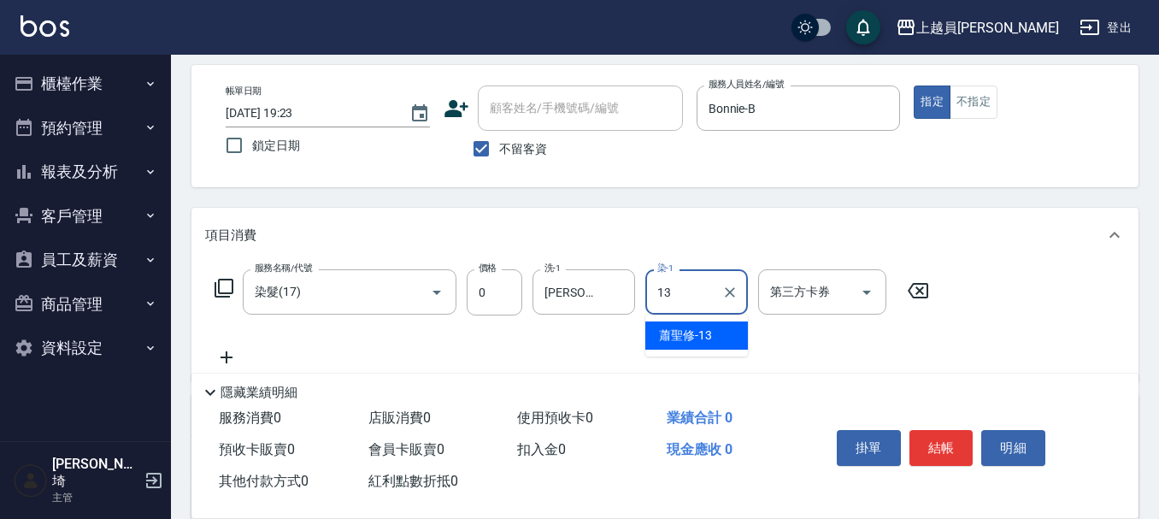
type input "[PERSON_NAME]-13"
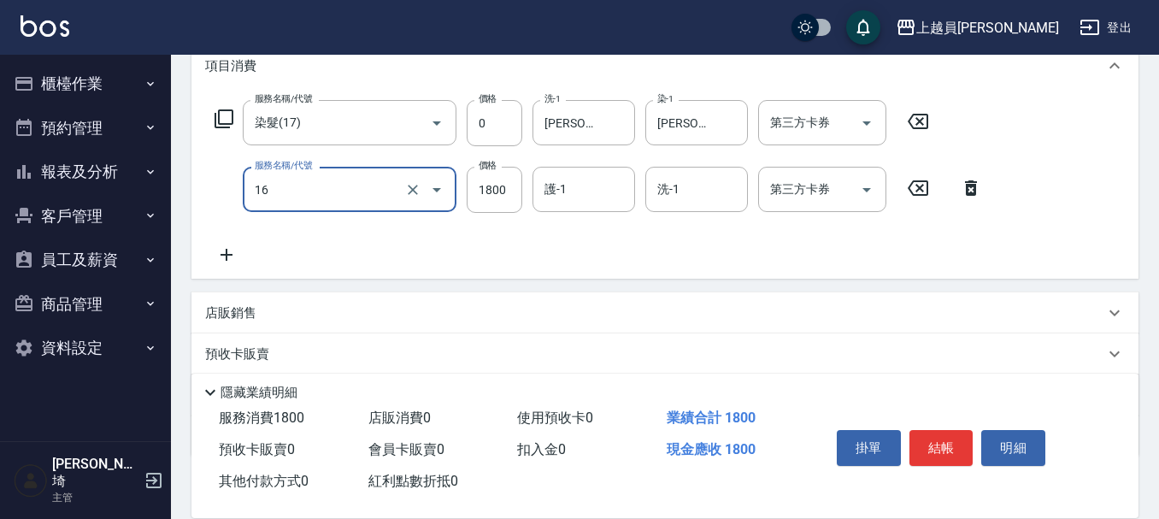
scroll to position [244, 0]
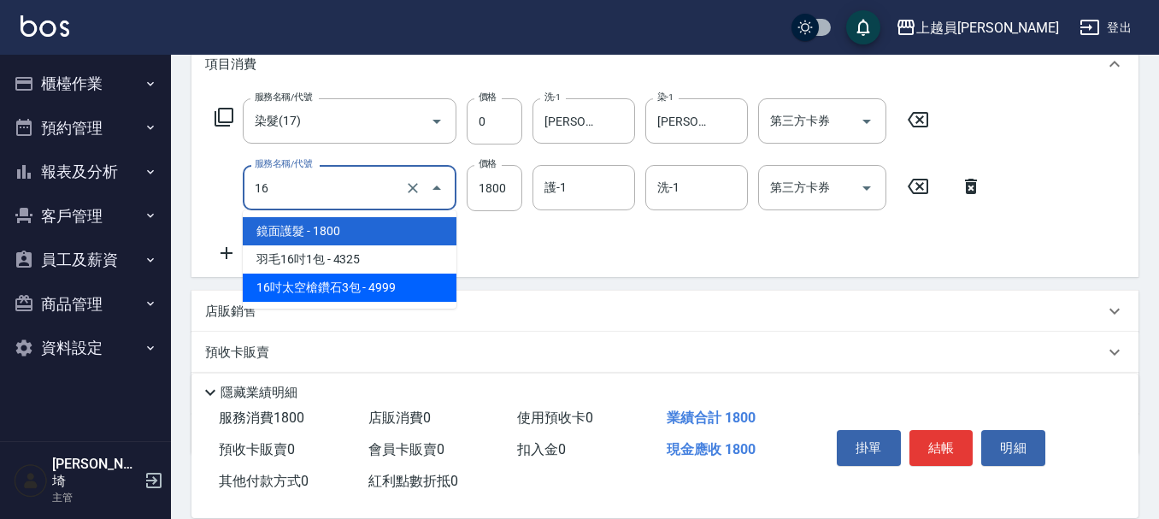
type input "16吋太空槍鑽石3包(4999)"
type input "4999"
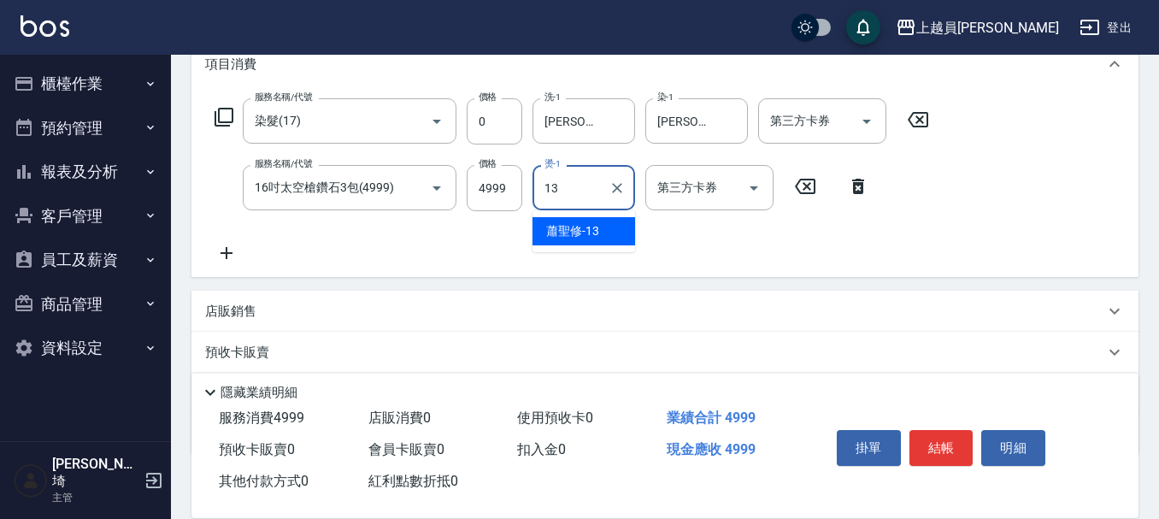
type input "[PERSON_NAME]-13"
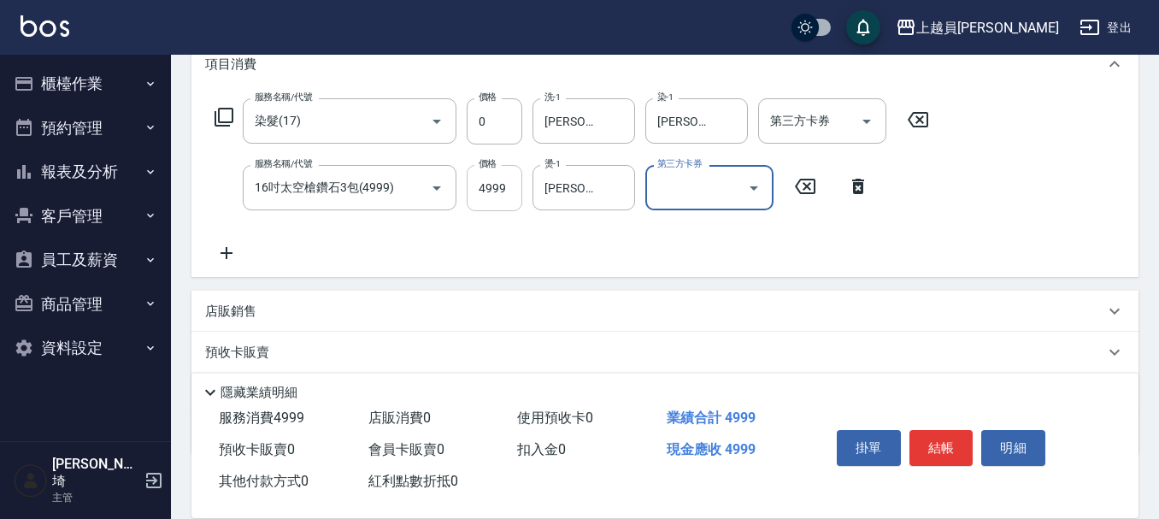
click at [500, 199] on input "4999" at bounding box center [495, 188] width 56 height 46
type input "5000"
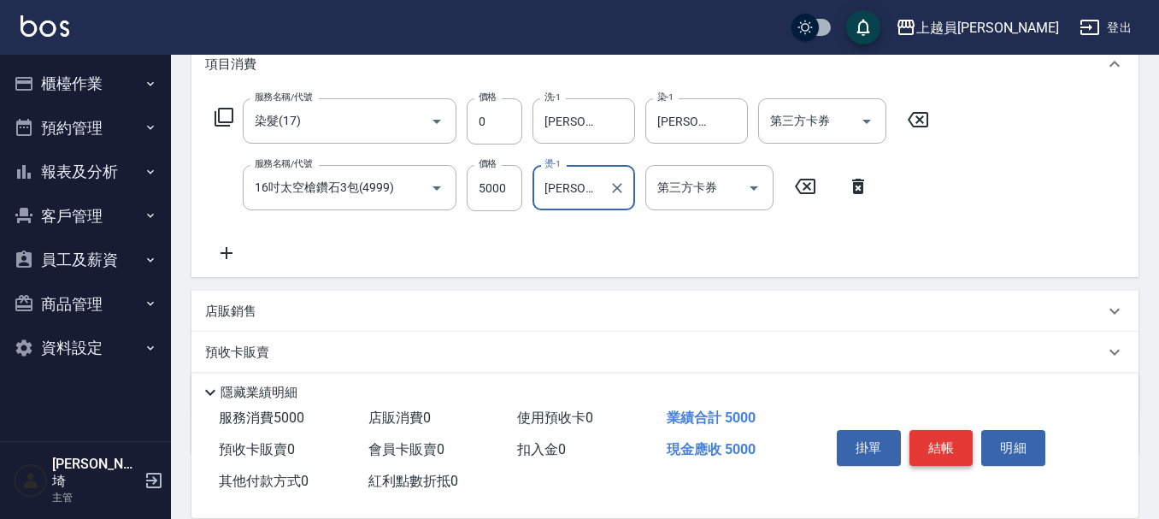
click at [956, 430] on button "結帳" at bounding box center [942, 448] width 64 height 36
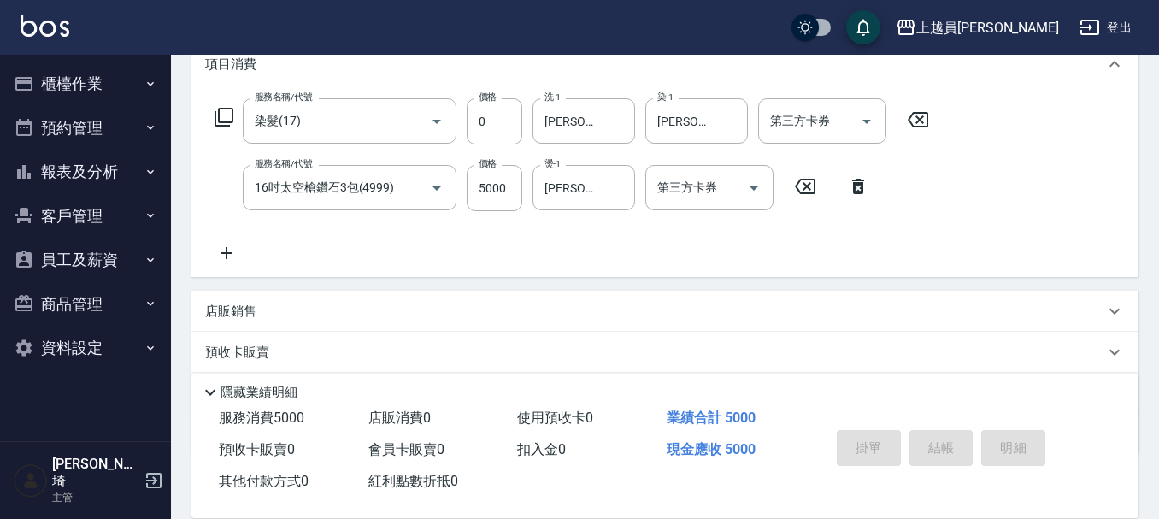
type input "[DATE] 19:24"
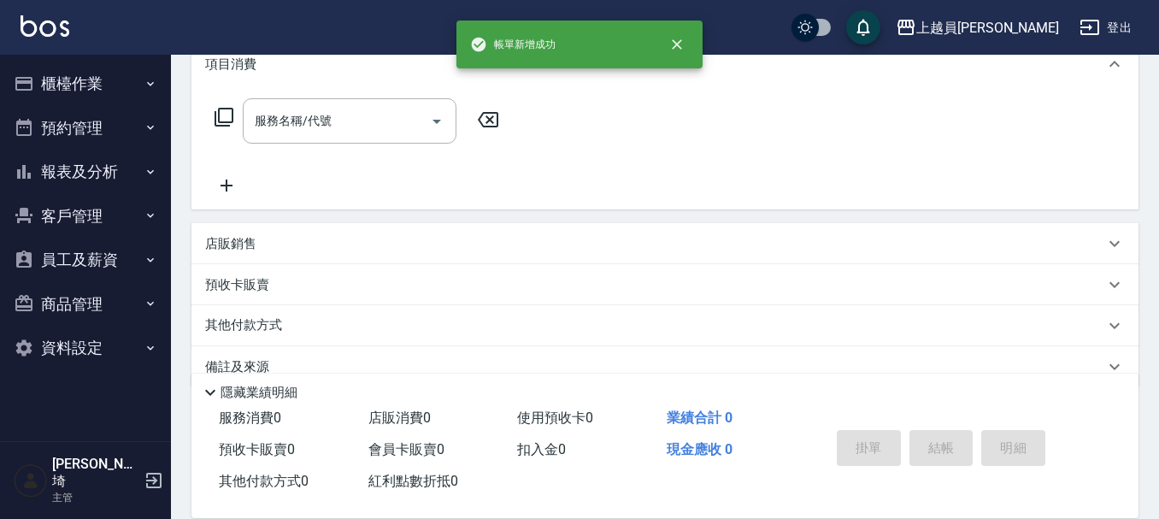
scroll to position [0, 0]
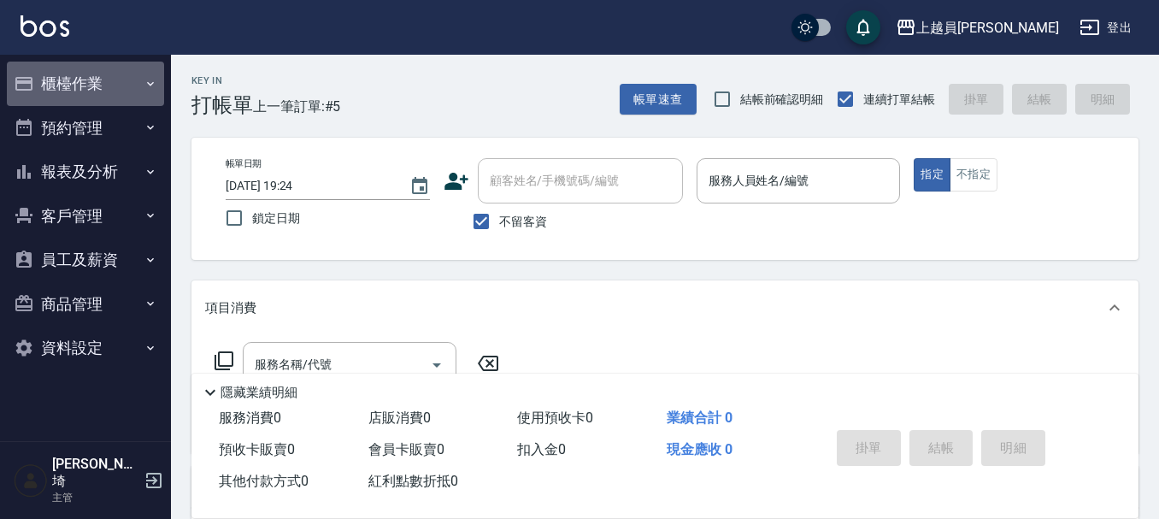
click at [139, 87] on button "櫃檯作業" at bounding box center [85, 84] width 157 height 44
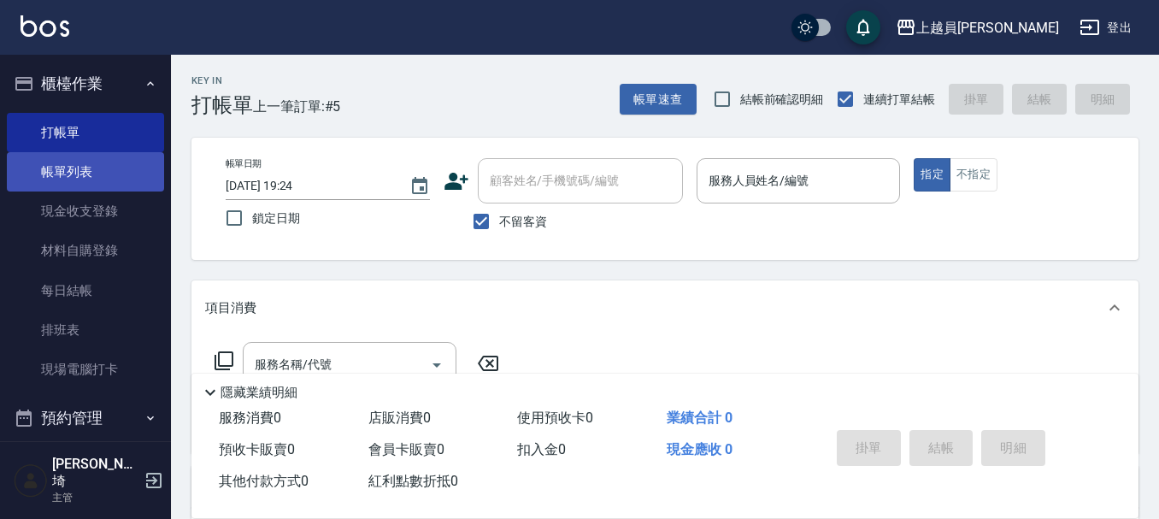
click at [109, 172] on link "帳單列表" at bounding box center [85, 171] width 157 height 39
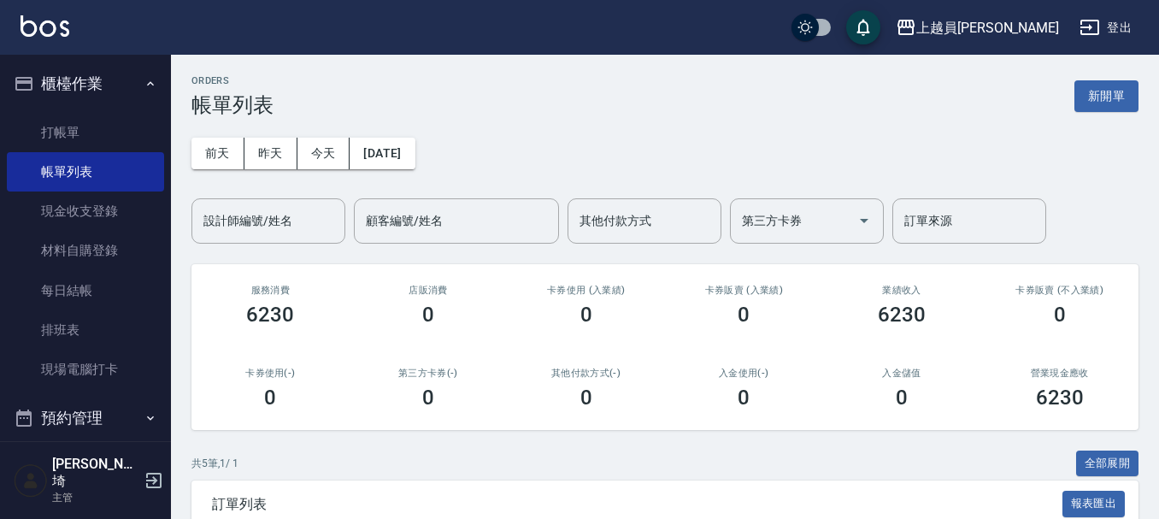
scroll to position [334, 0]
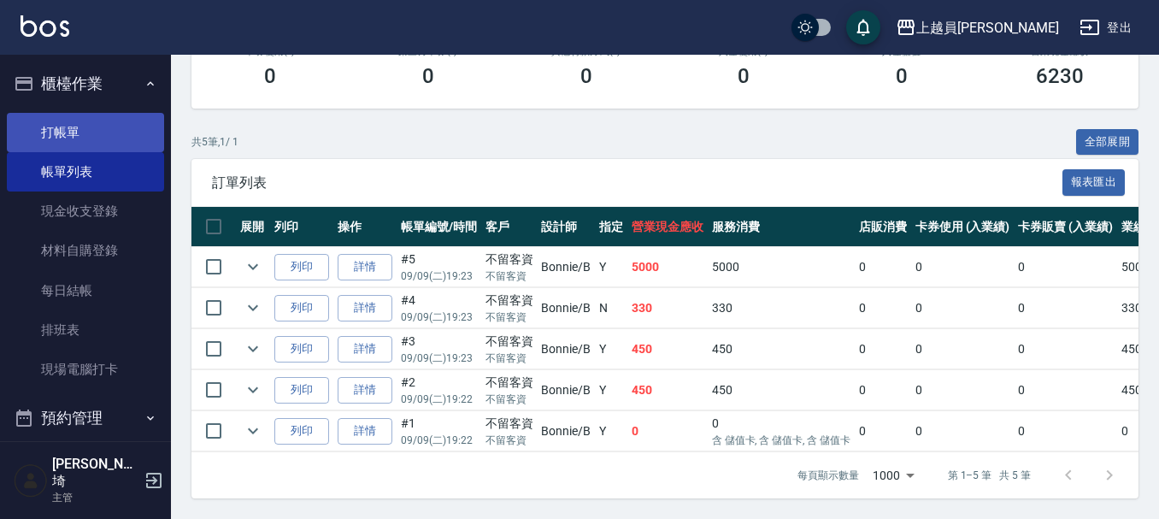
click at [79, 125] on link "打帳單" at bounding box center [85, 132] width 157 height 39
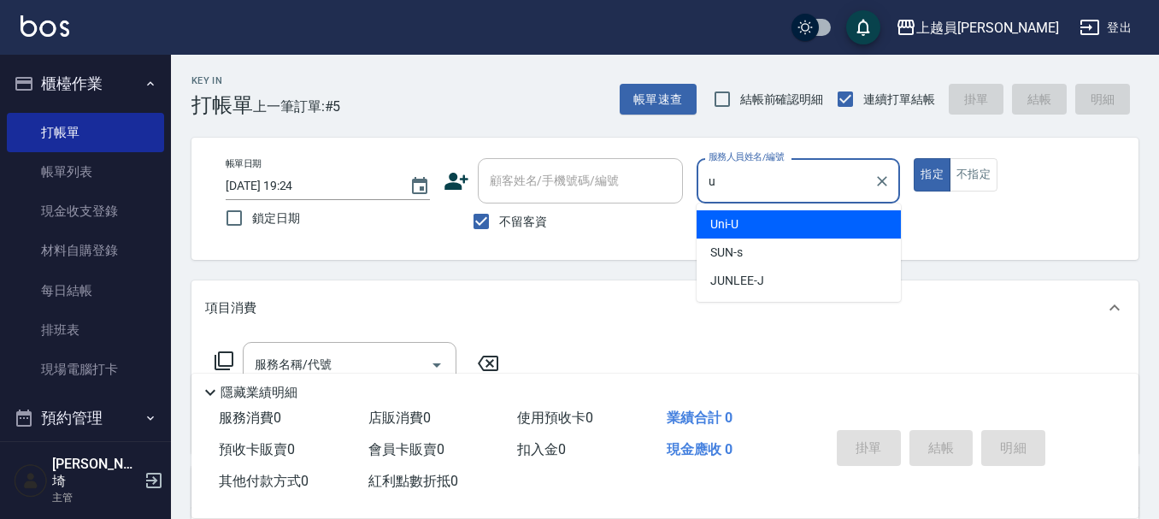
type input "Uni-U"
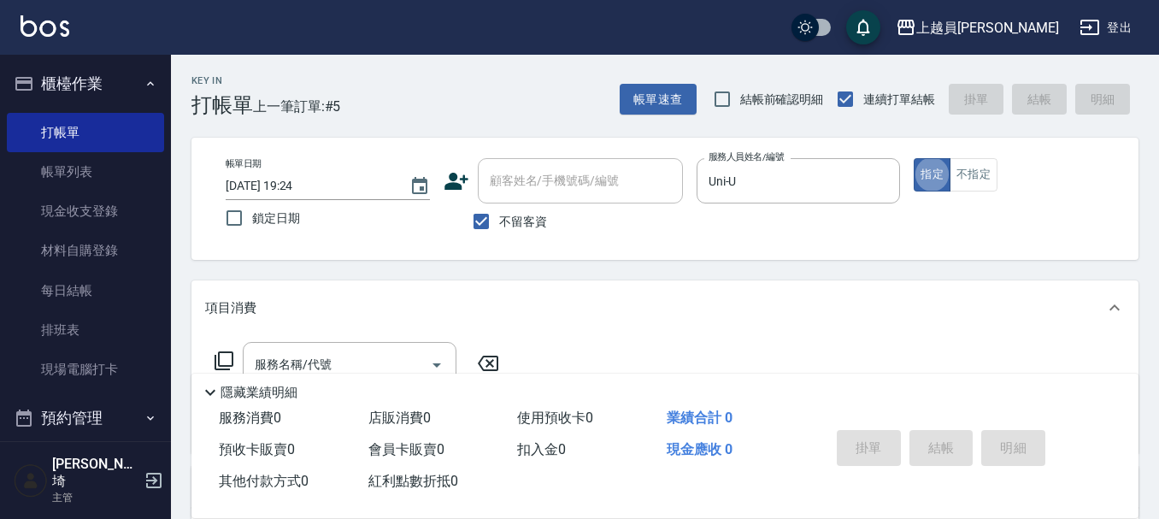
type button "true"
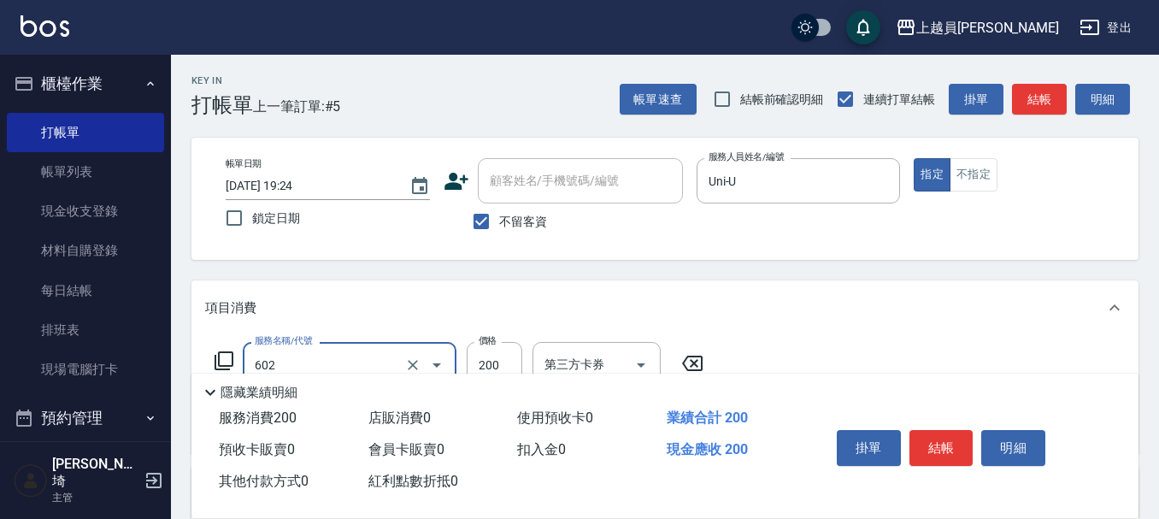
type input "一般洗髮(602)"
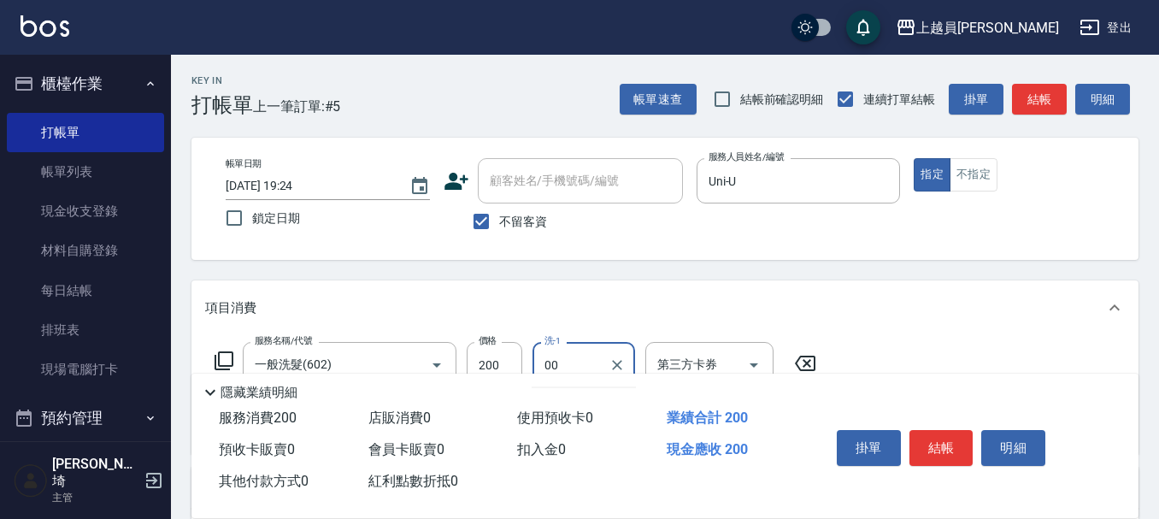
type input "苓苓-00"
type input "精油(889)"
type input "苓苓-00"
type input "剪髮(302)"
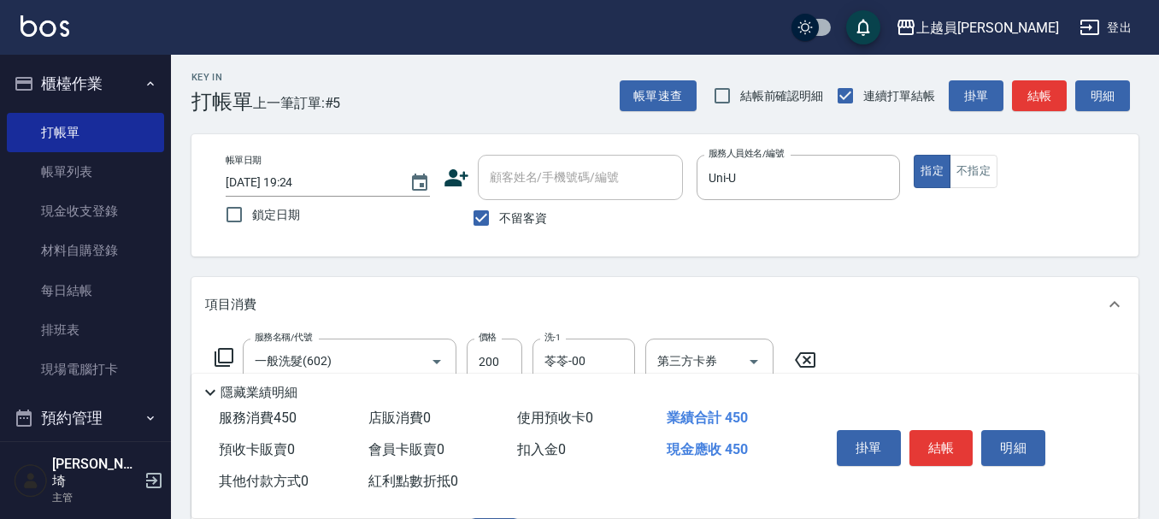
type input "200"
click at [938, 442] on button "結帳" at bounding box center [942, 448] width 64 height 36
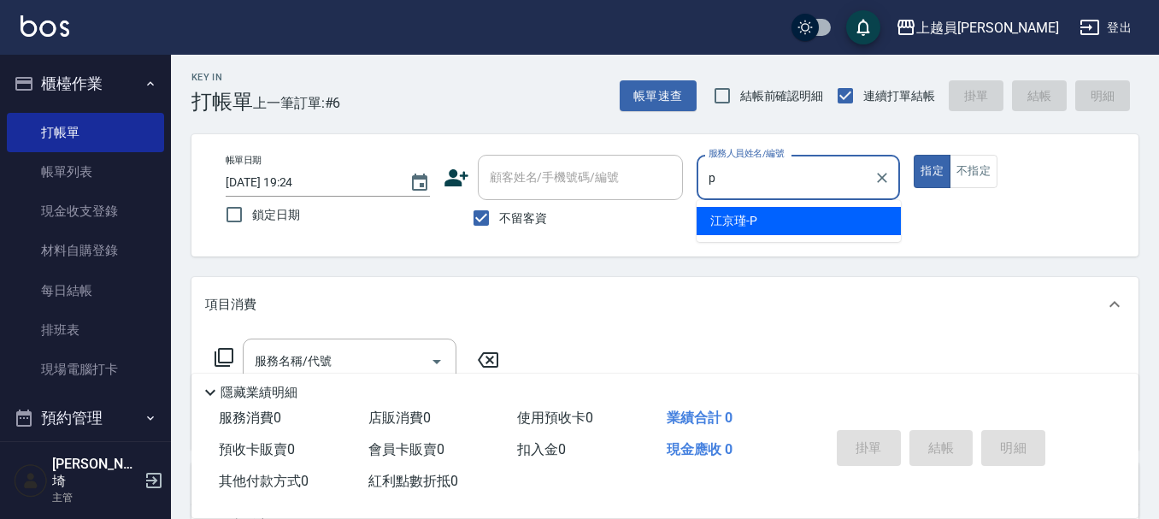
type input "[PERSON_NAME]-P"
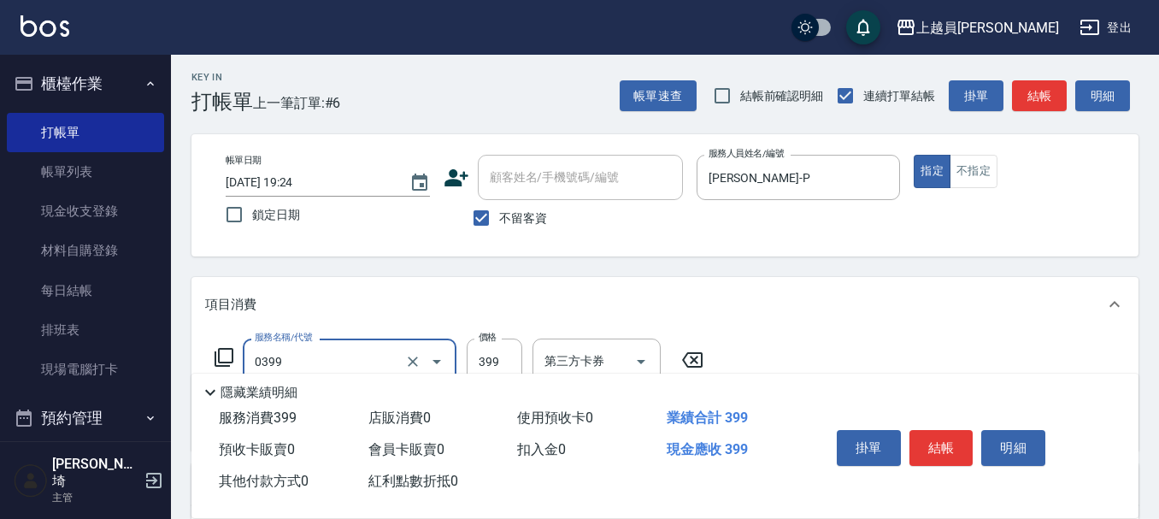
type input "海鹽SPA(0399)"
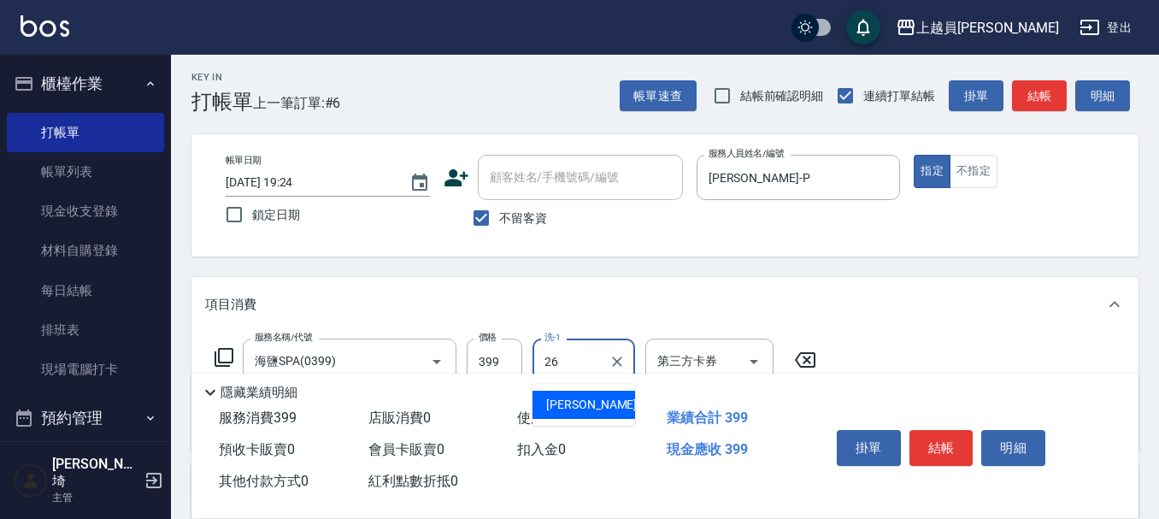
type input "[PERSON_NAME]-26"
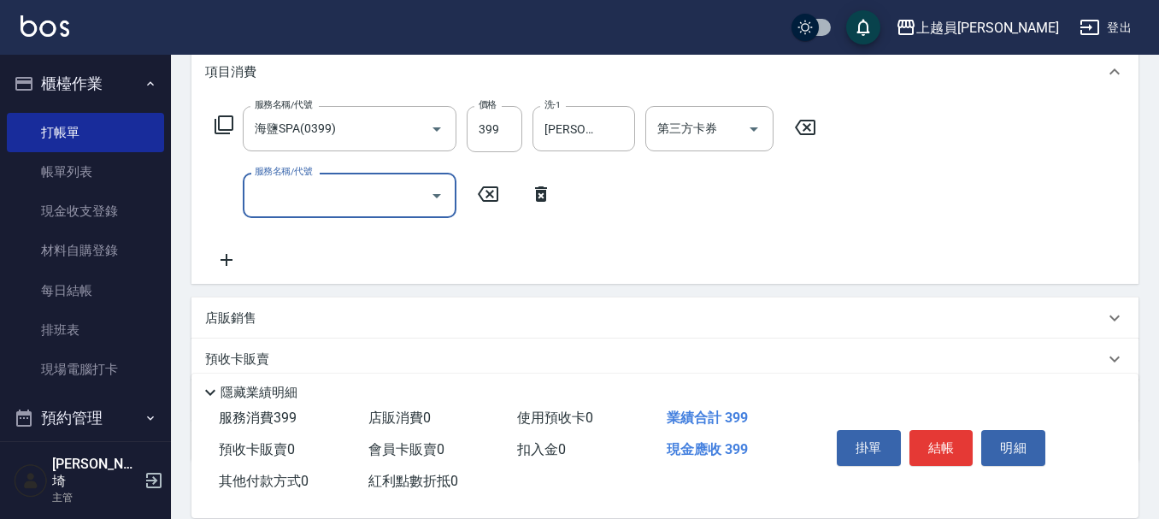
scroll to position [260, 0]
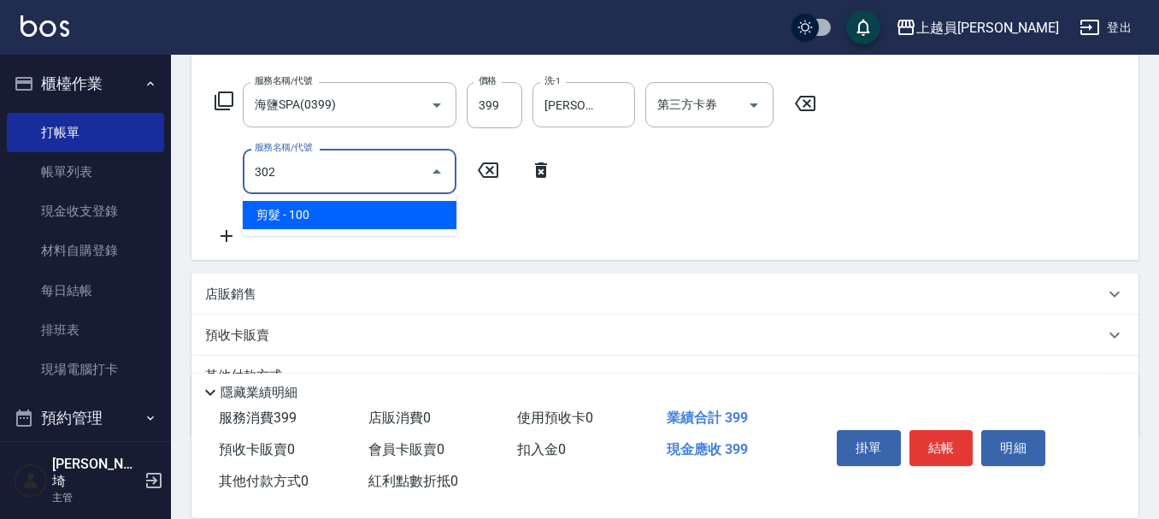
type input "剪髮(302)"
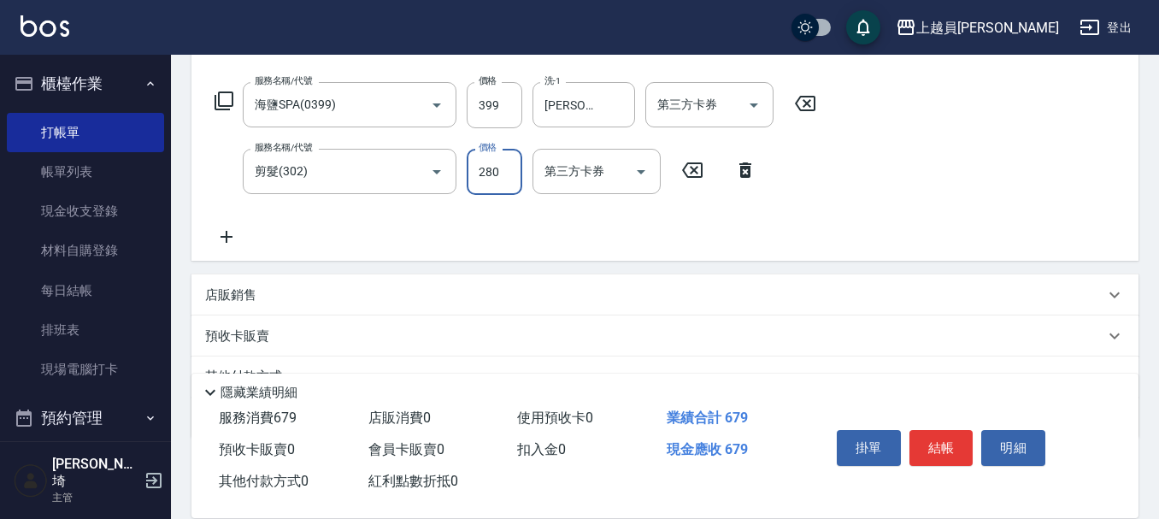
click at [504, 181] on input "280" at bounding box center [495, 172] width 56 height 46
type input "180"
click at [940, 430] on button "結帳" at bounding box center [942, 448] width 64 height 36
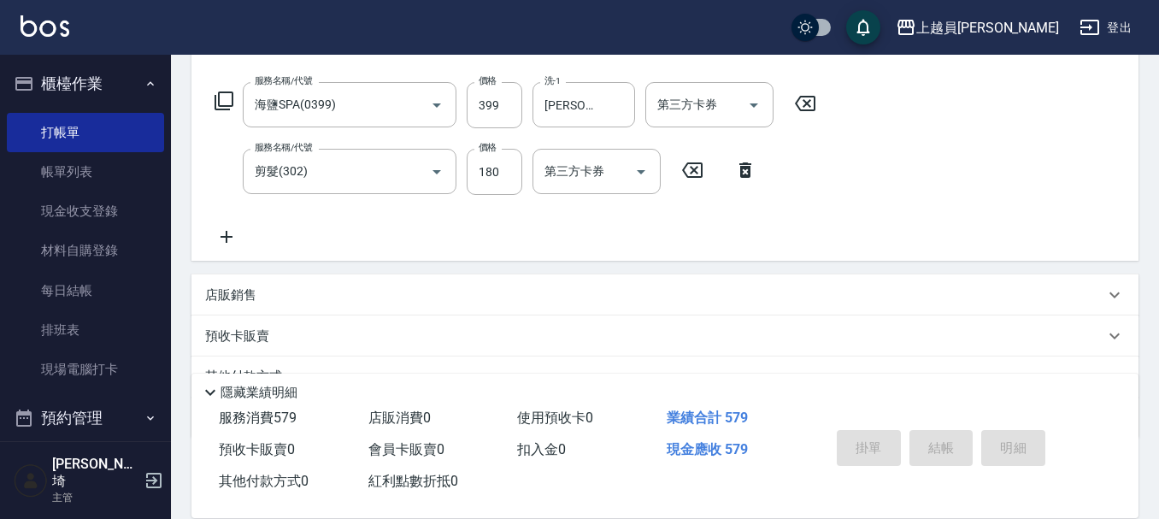
type input "[DATE] 19:25"
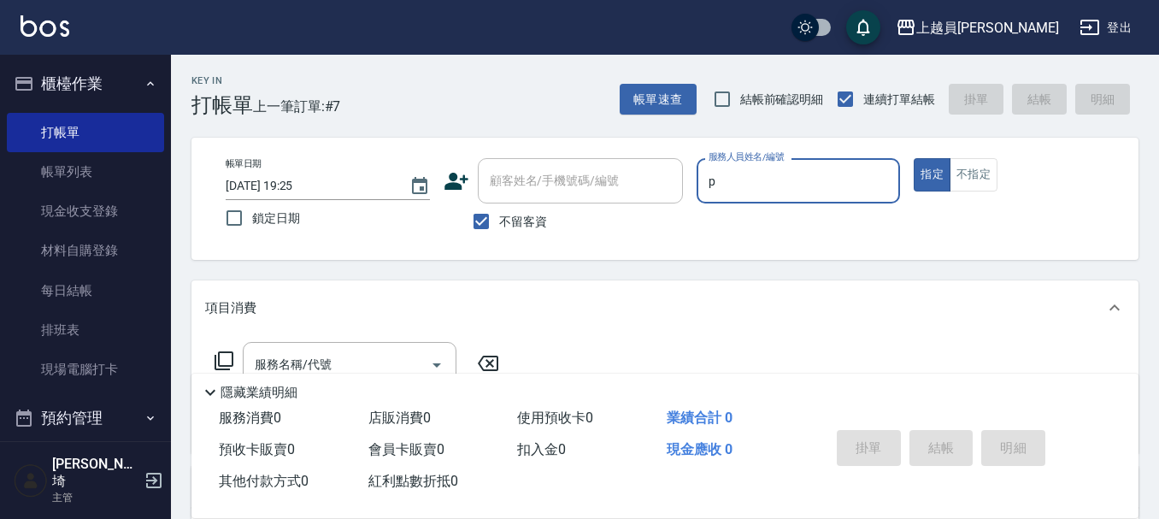
type input "[PERSON_NAME]-P"
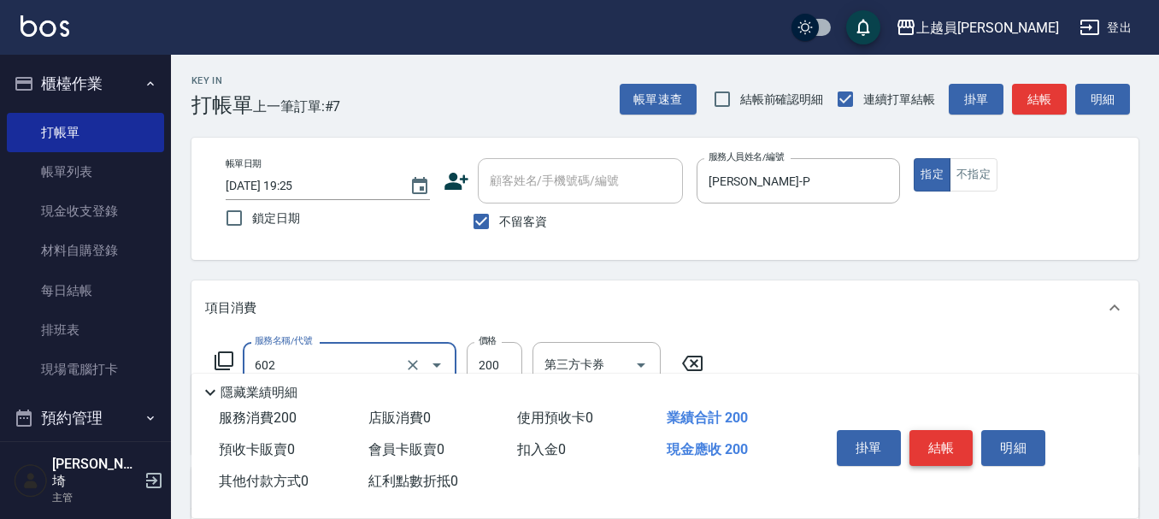
type input "一般洗髮(602)"
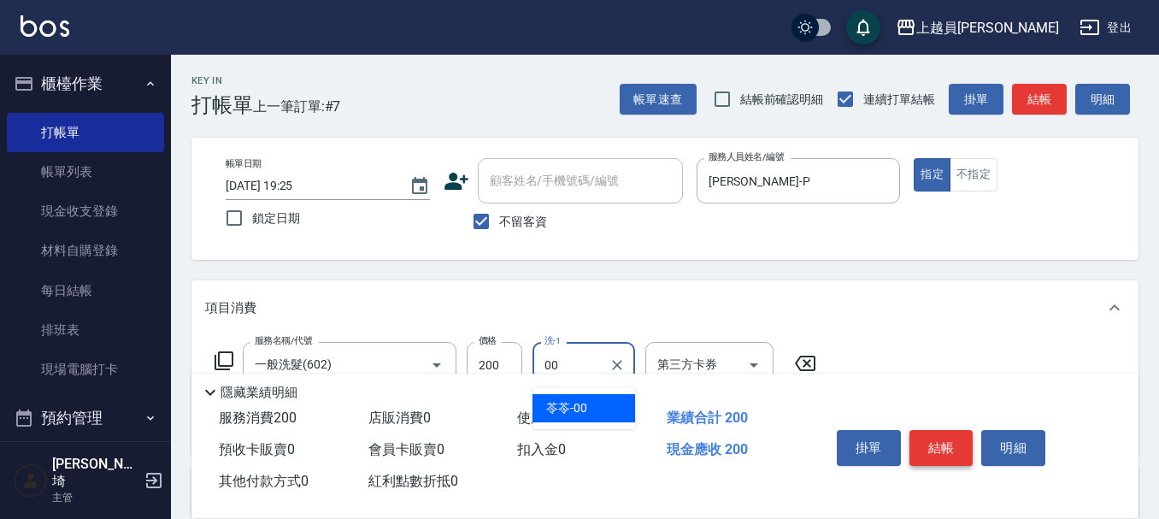
type input "苓苓-00"
type input "精油(889)"
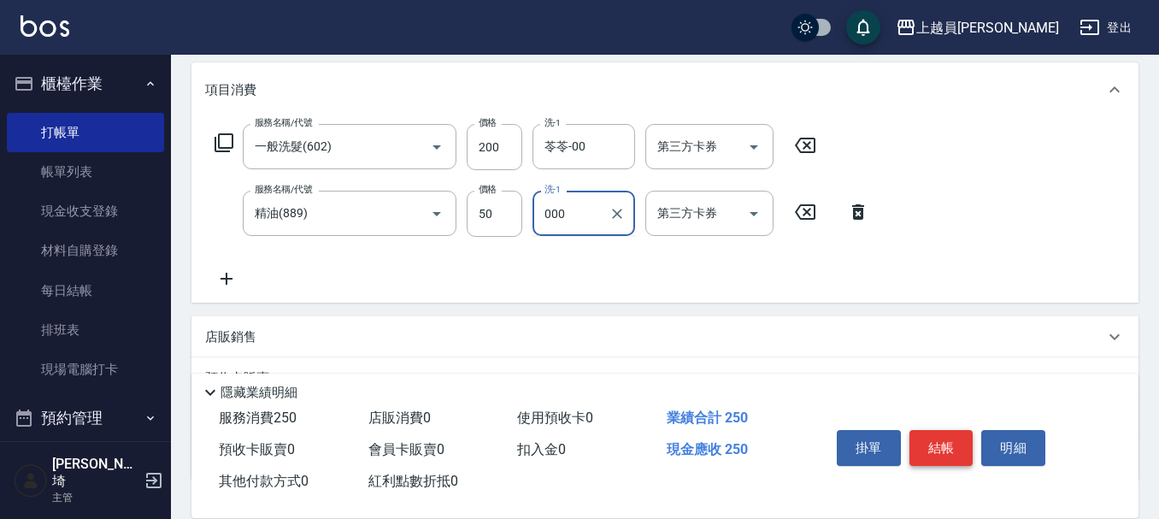
scroll to position [257, 0]
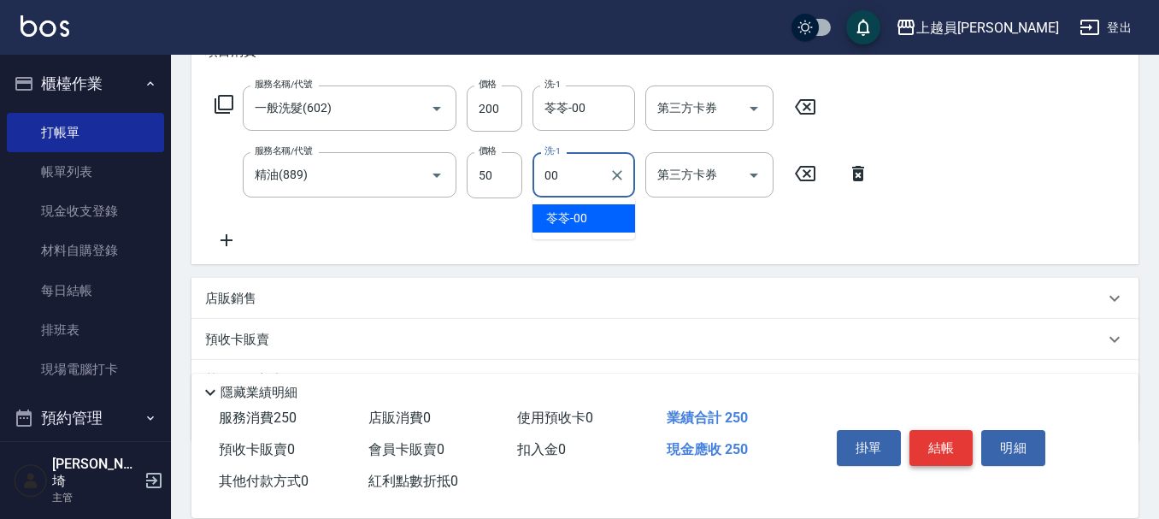
type input "苓苓-00"
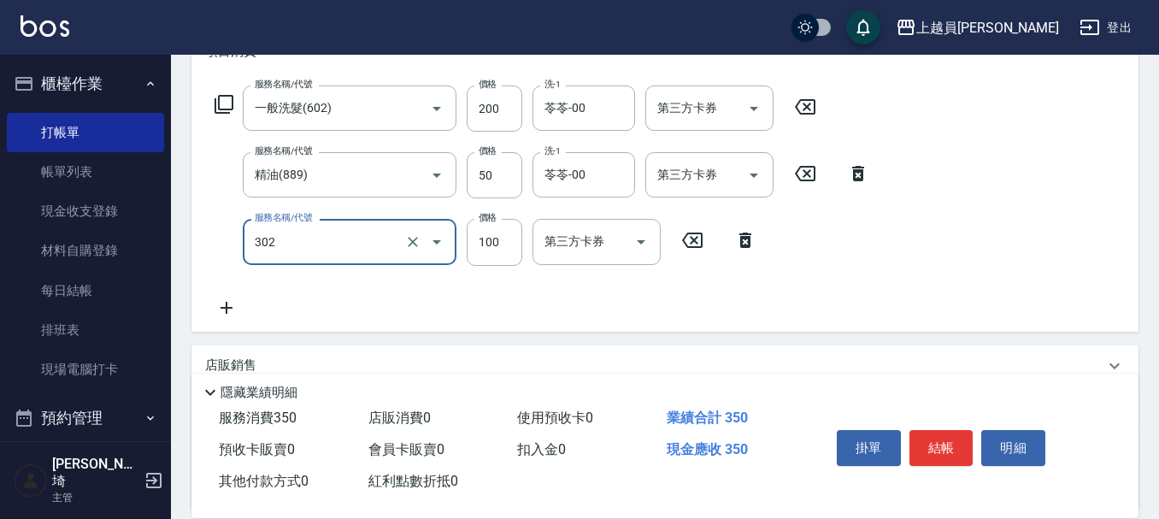
type input "剪髮(302)"
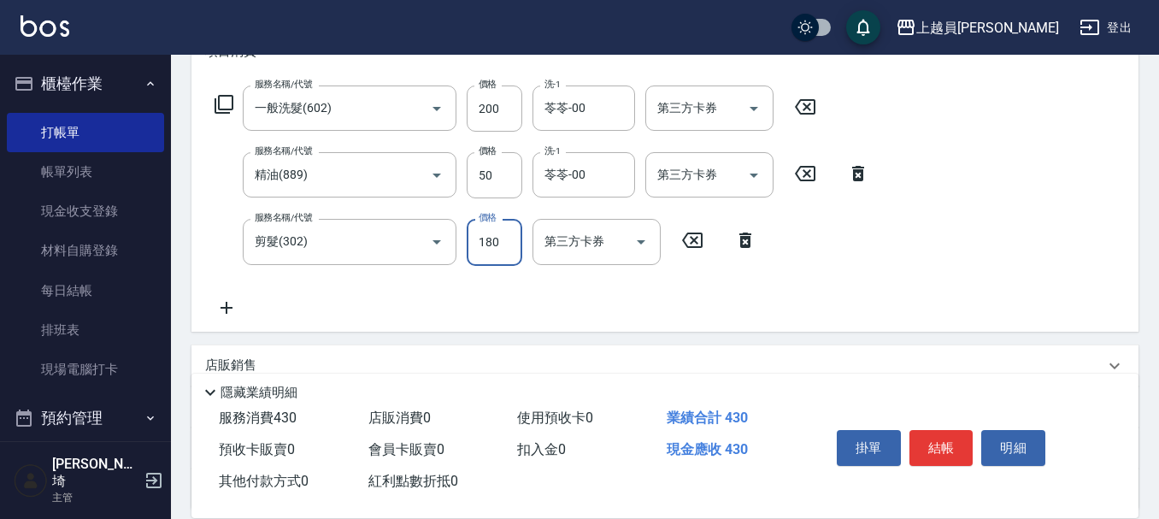
type input "180"
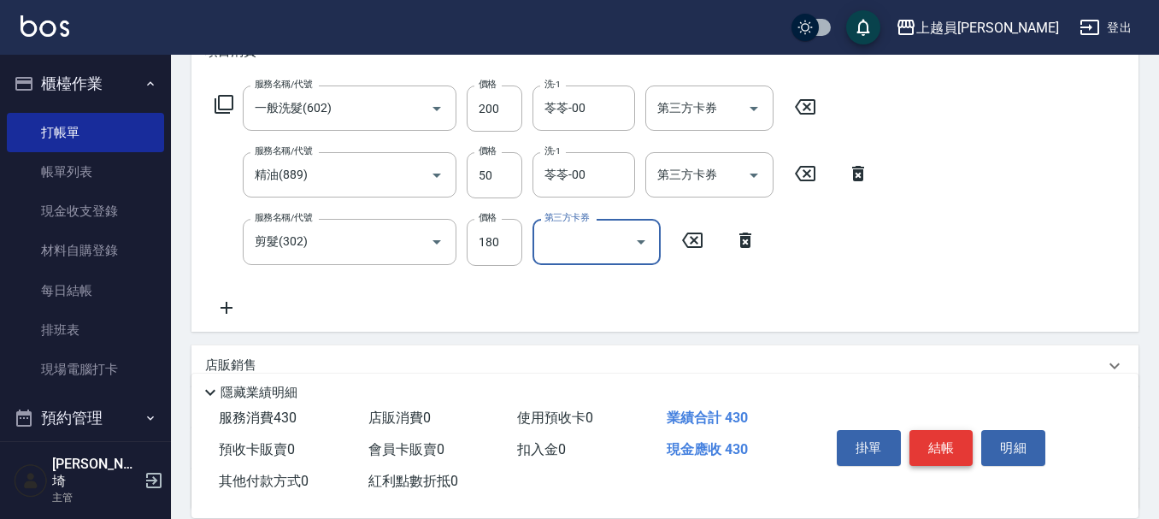
click at [946, 453] on button "結帳" at bounding box center [942, 448] width 64 height 36
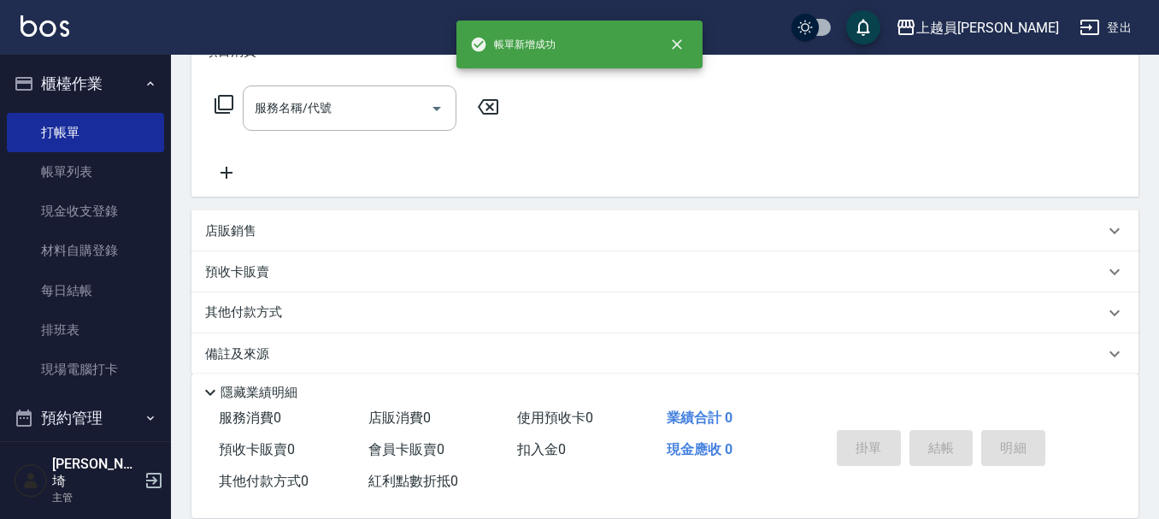
scroll to position [0, 0]
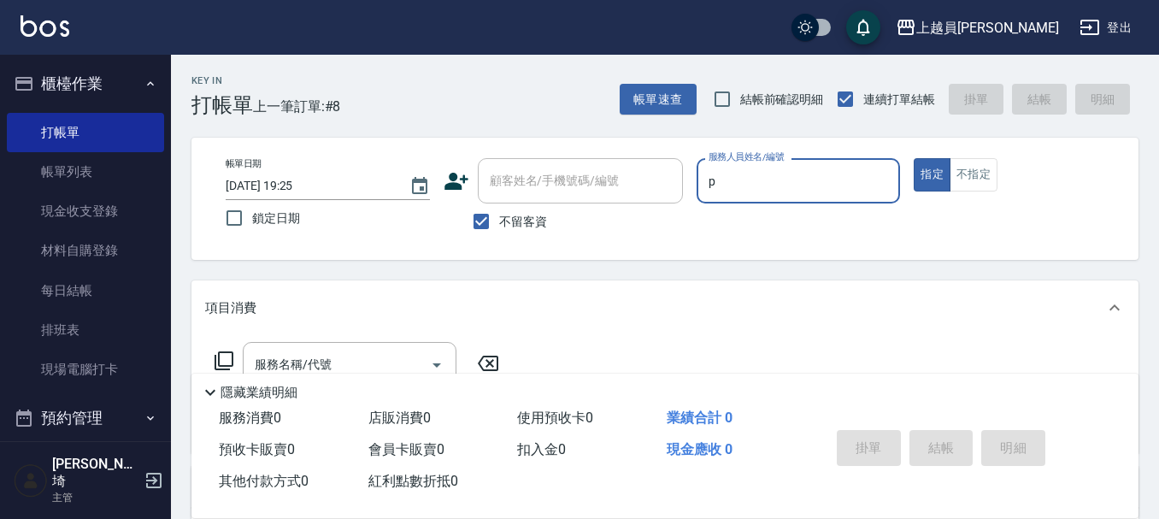
type input "[PERSON_NAME]-P"
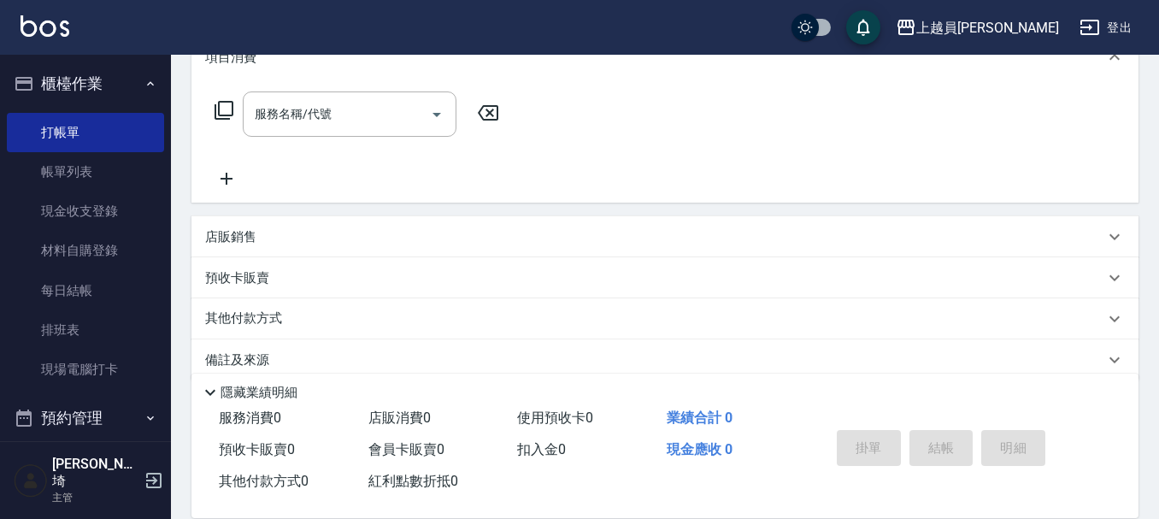
scroll to position [257, 0]
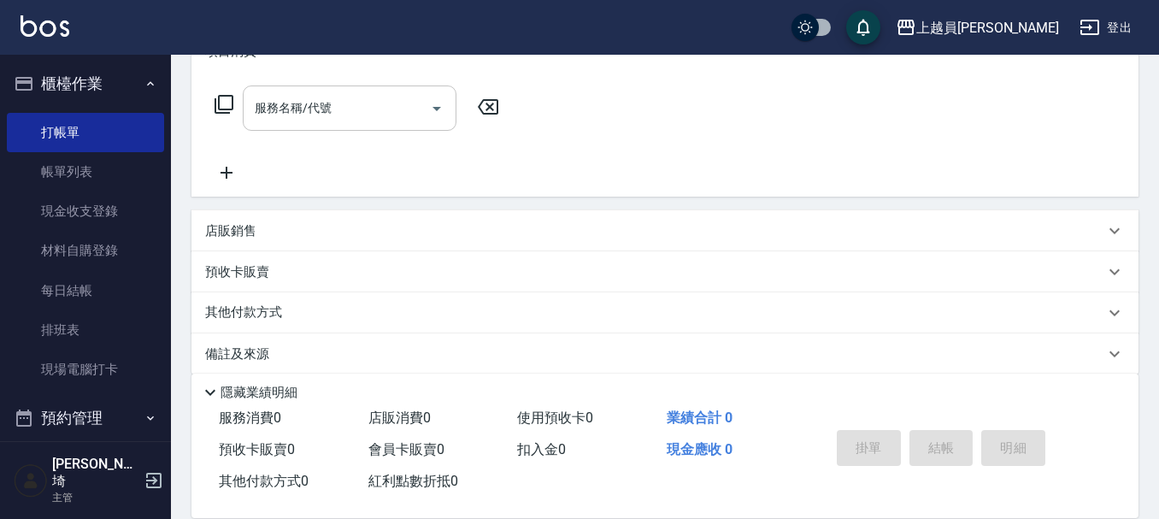
click at [347, 117] on input "服務名稱/代號" at bounding box center [337, 108] width 173 height 30
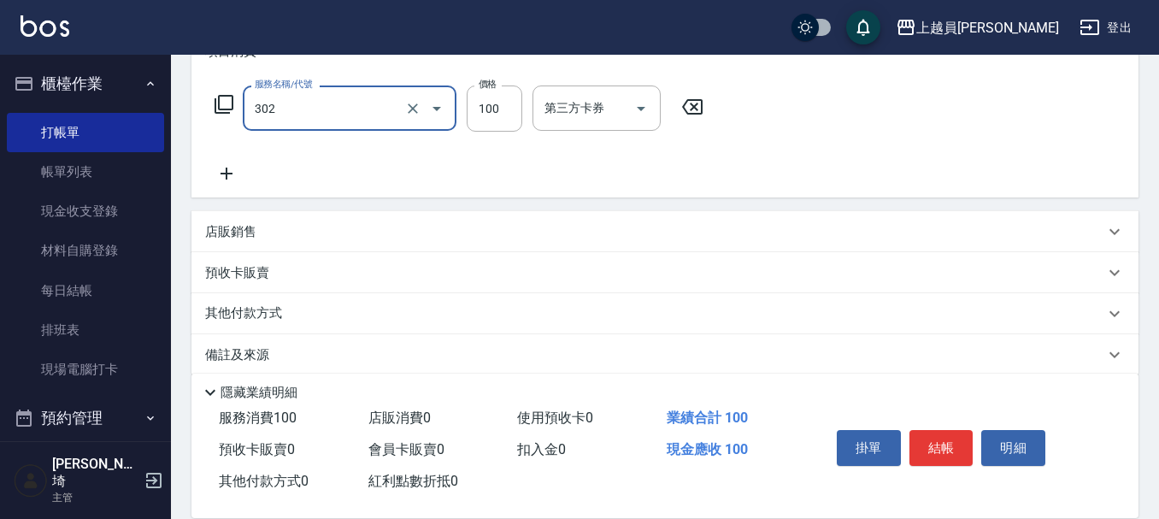
type input "剪髮(302)"
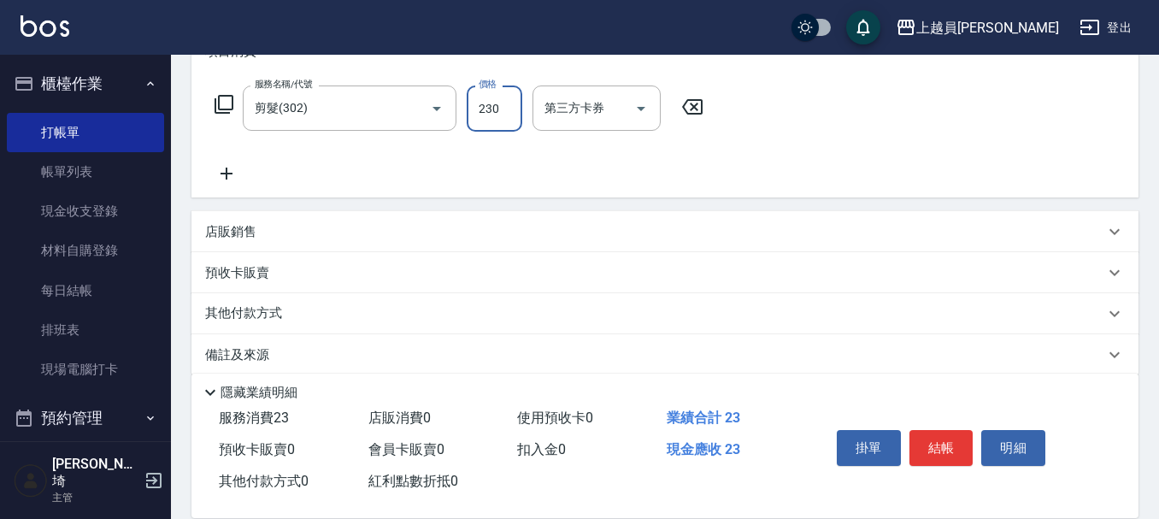
type input "230"
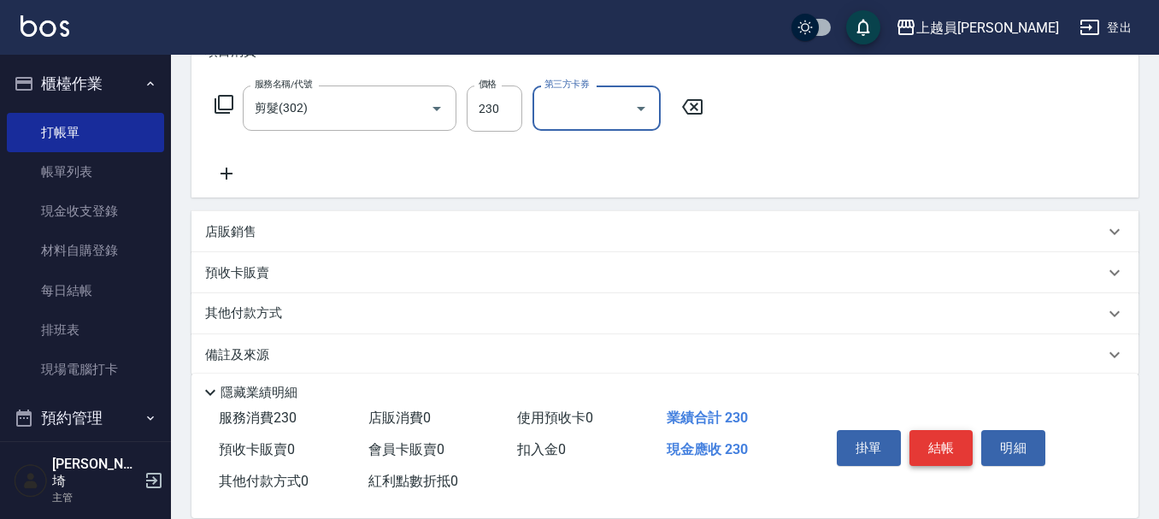
click at [939, 441] on button "結帳" at bounding box center [942, 448] width 64 height 36
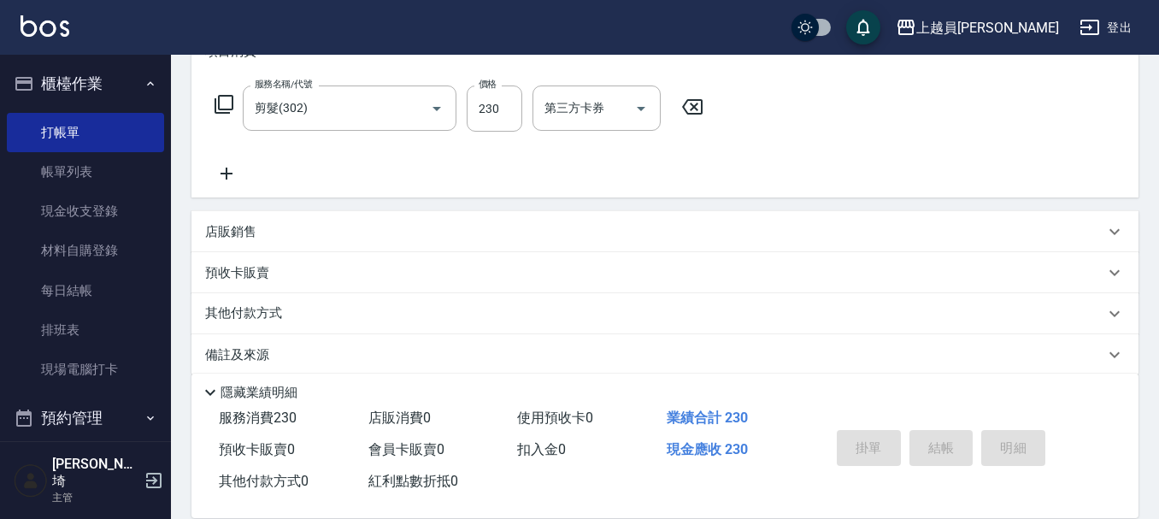
type input "[DATE] 19:26"
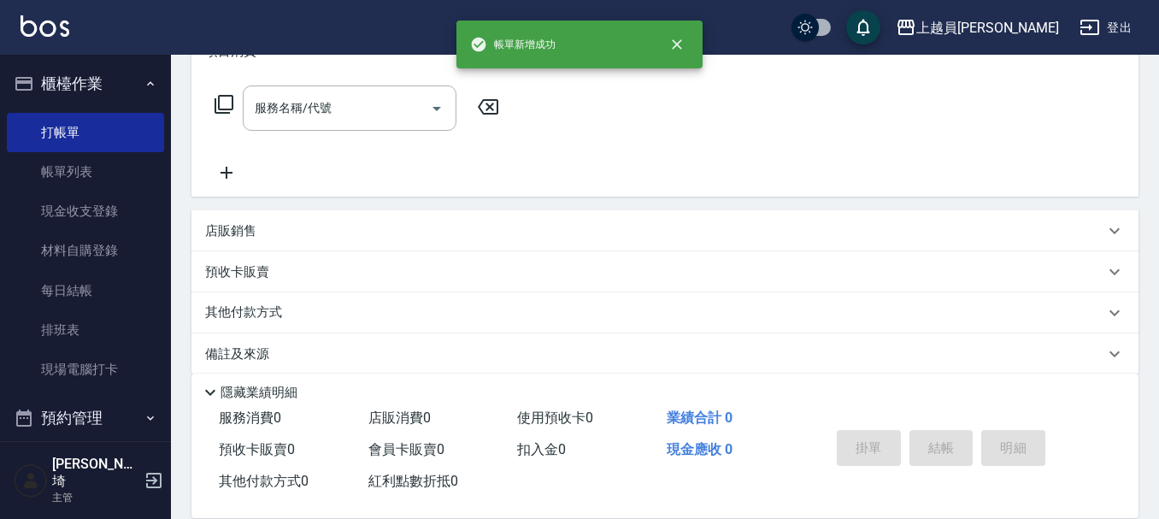
scroll to position [0, 0]
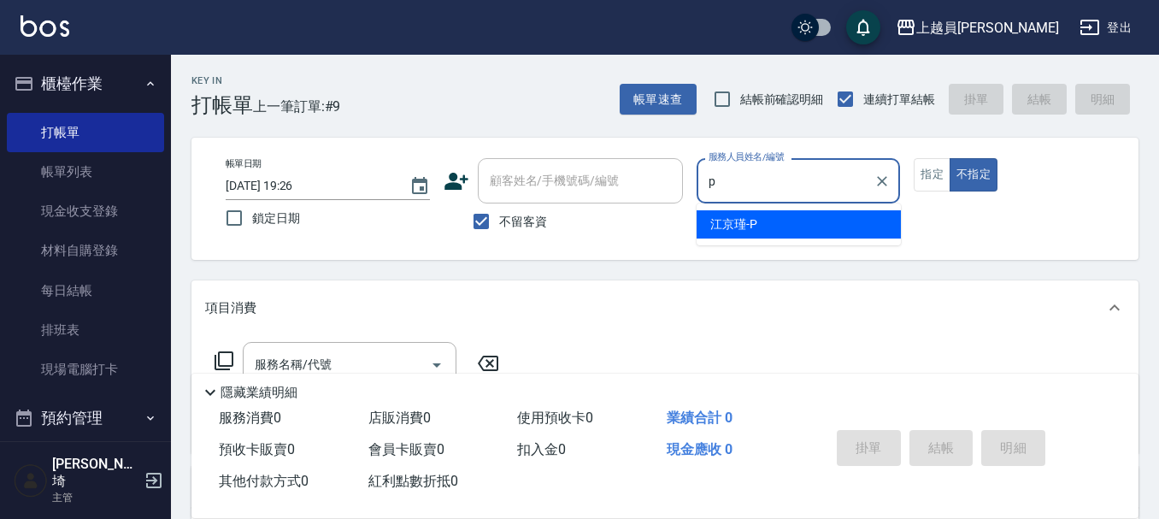
type input "[PERSON_NAME]-P"
type button "false"
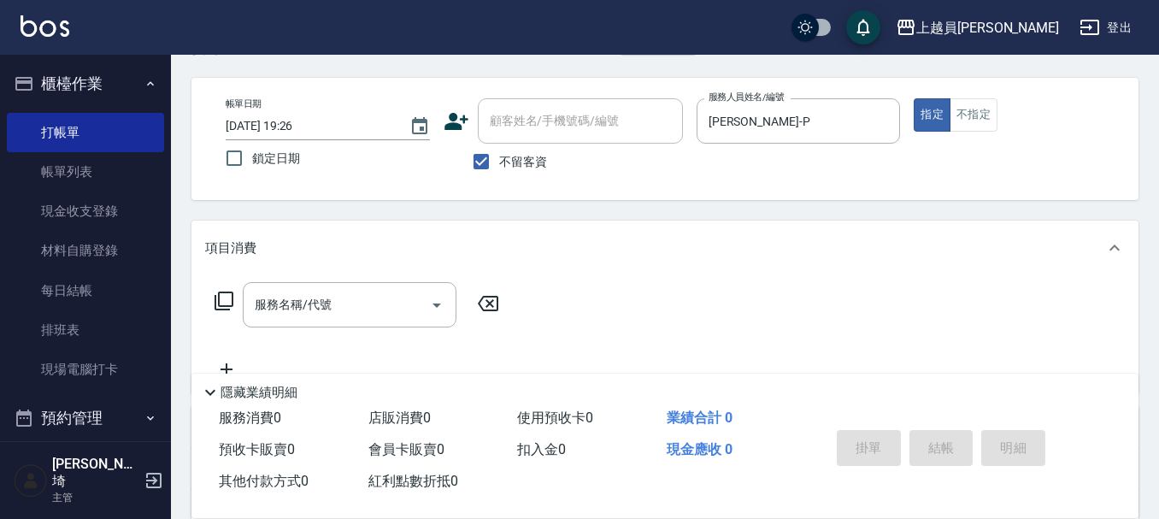
scroll to position [86, 0]
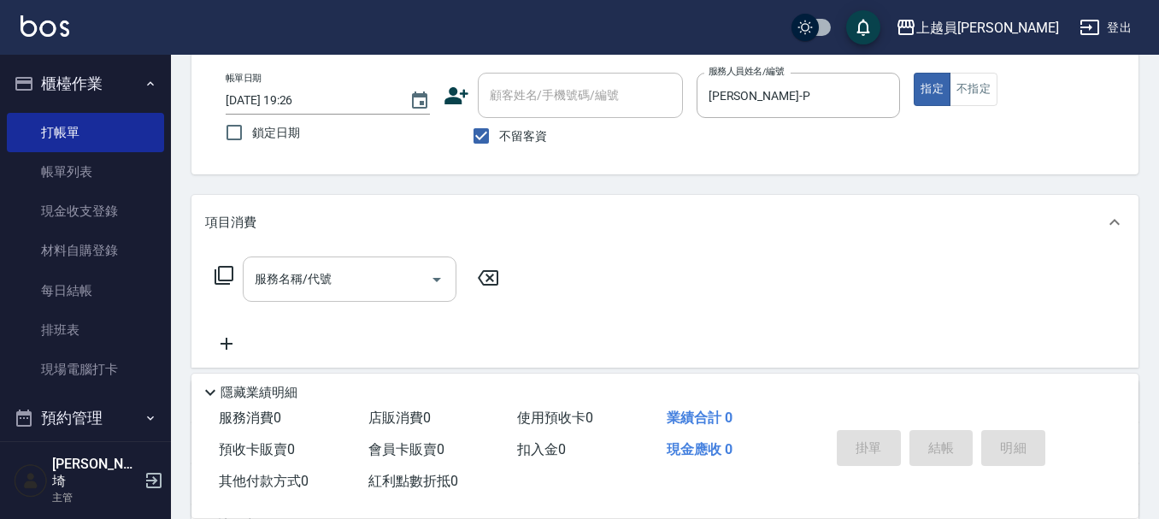
click at [370, 271] on input "服務名稱/代號" at bounding box center [337, 279] width 173 height 30
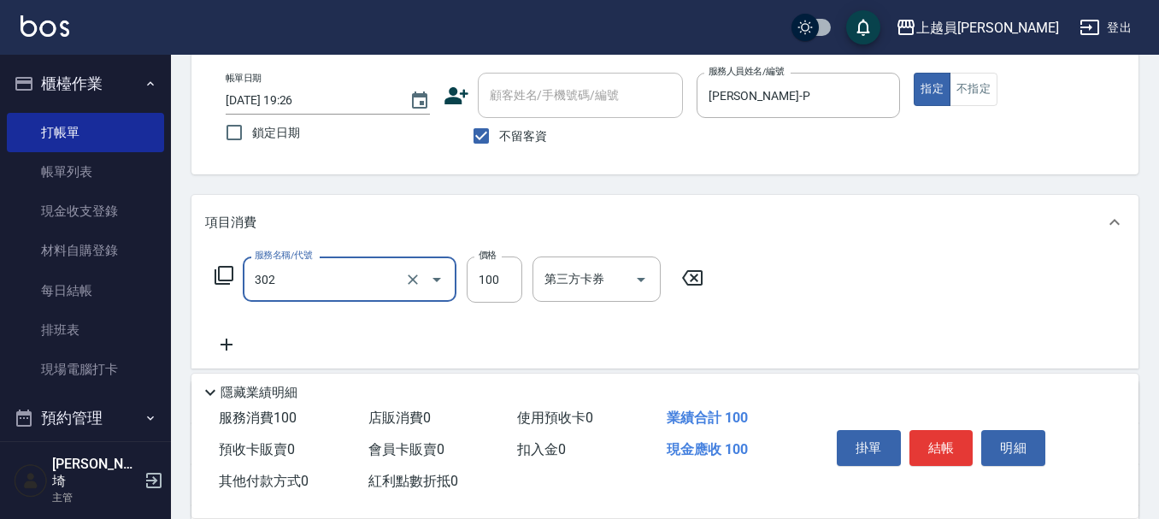
type input "剪髮(302)"
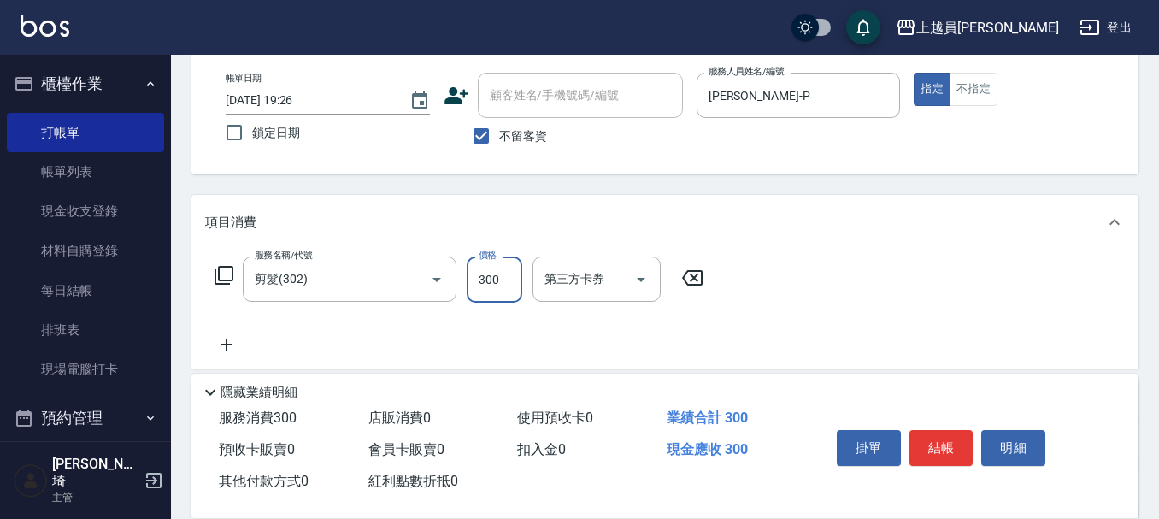
type input "300"
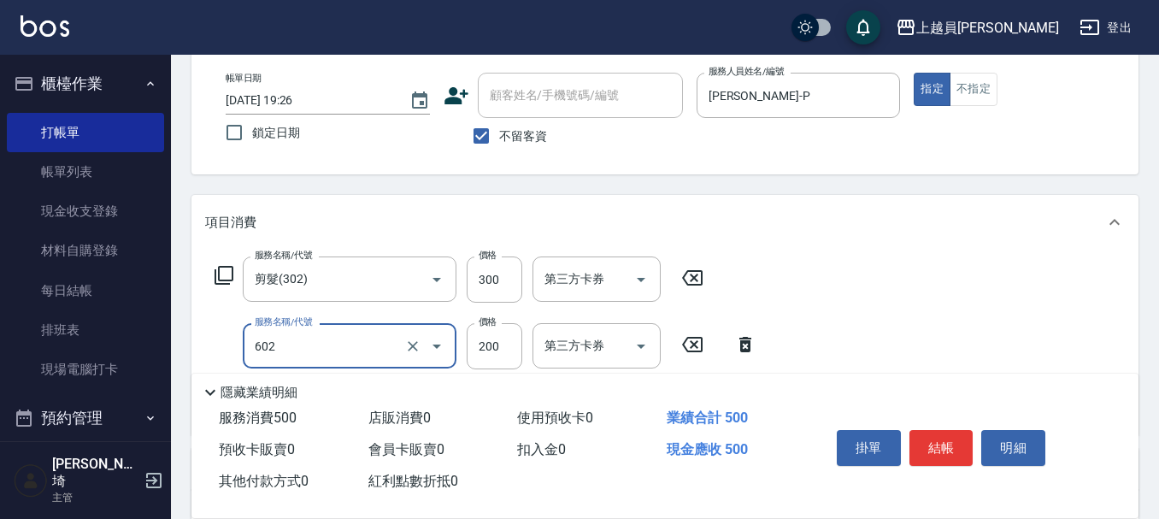
type input "一般洗髮(602)"
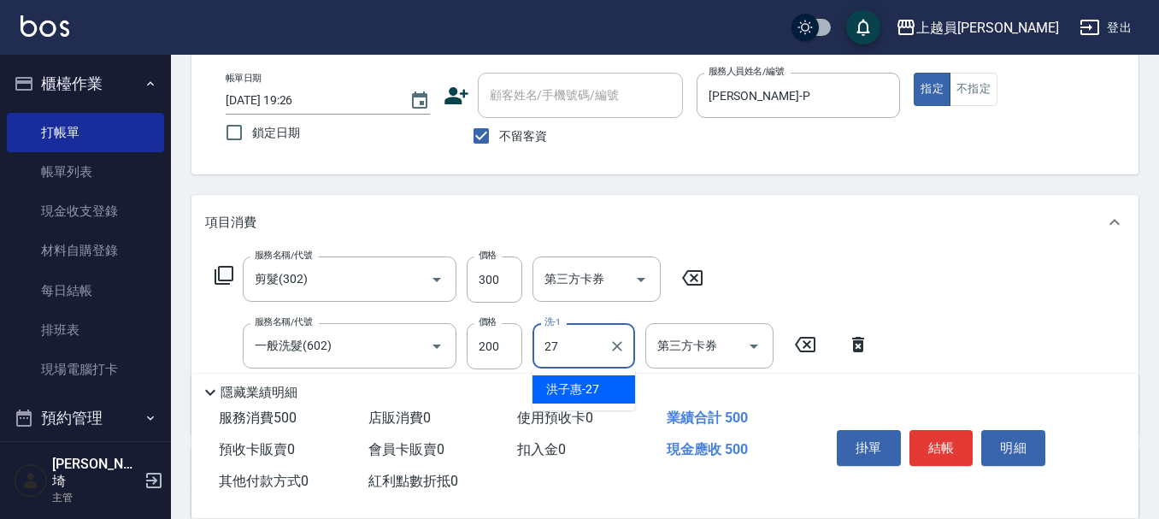
type input "[PERSON_NAME]-27"
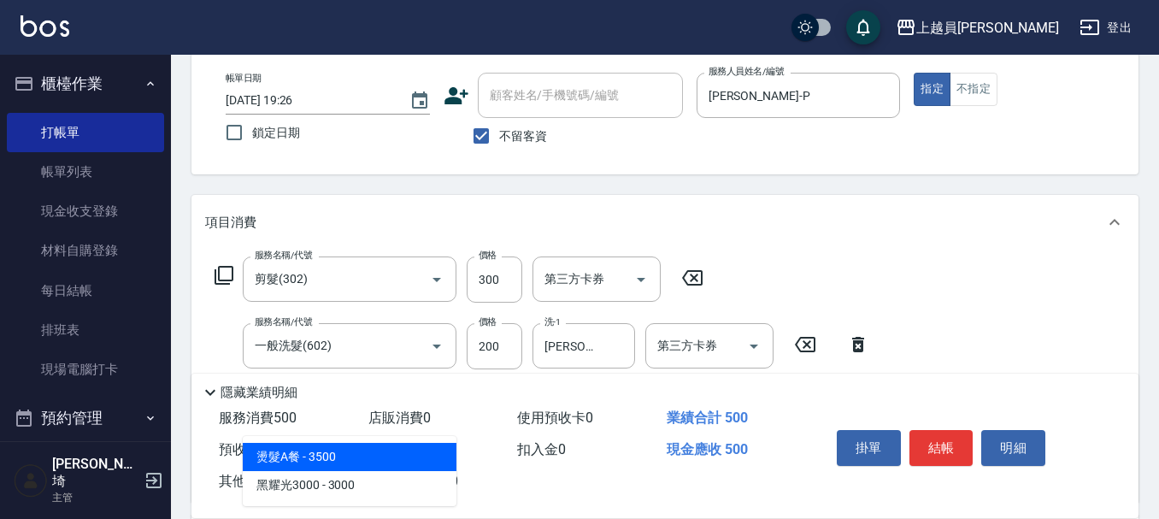
type input "3"
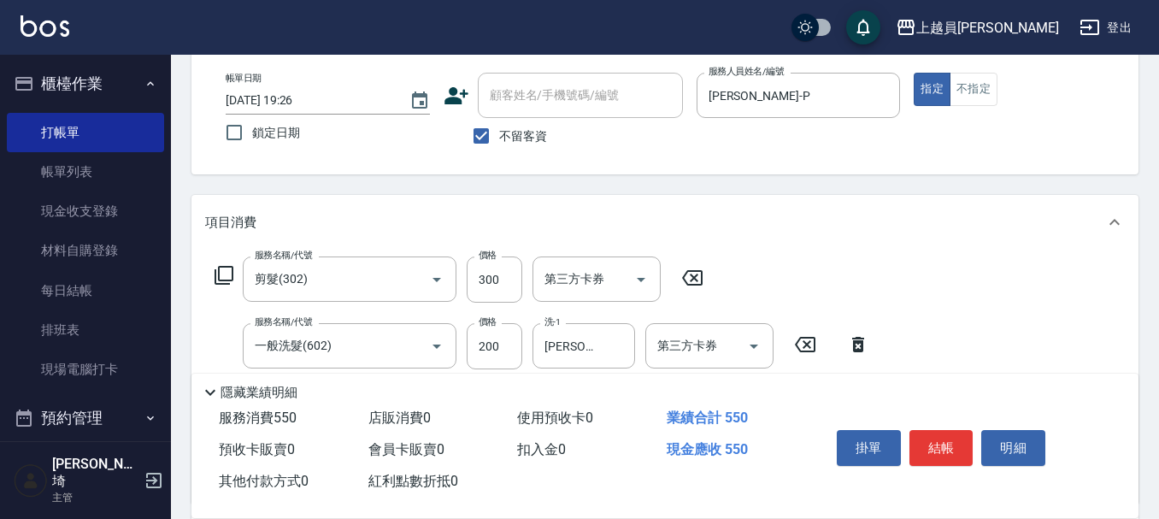
type input "精油(889)"
type input "[PERSON_NAME]-27"
click at [958, 430] on button "結帳" at bounding box center [942, 448] width 64 height 36
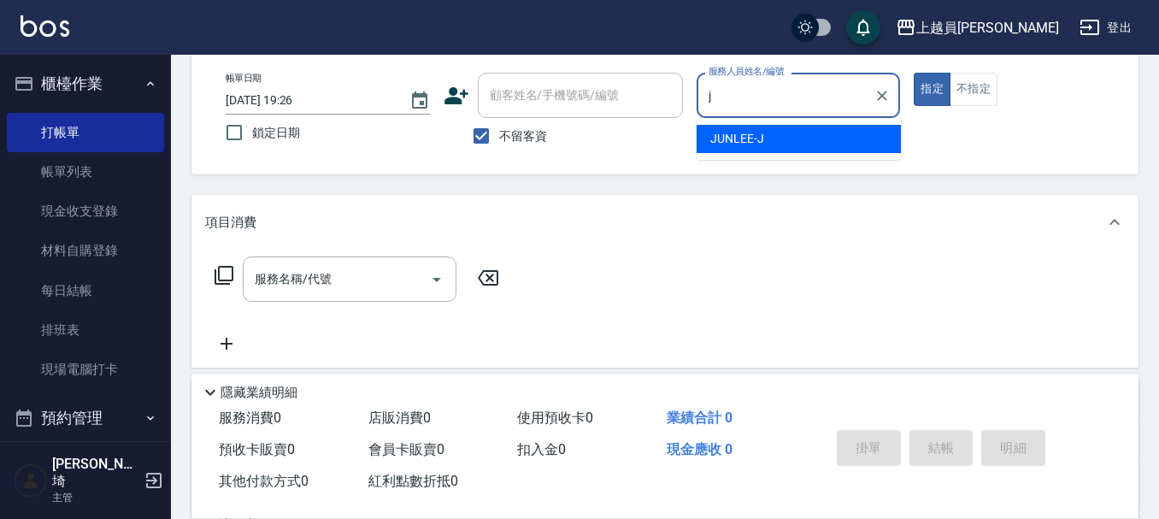
type input "[PERSON_NAME]"
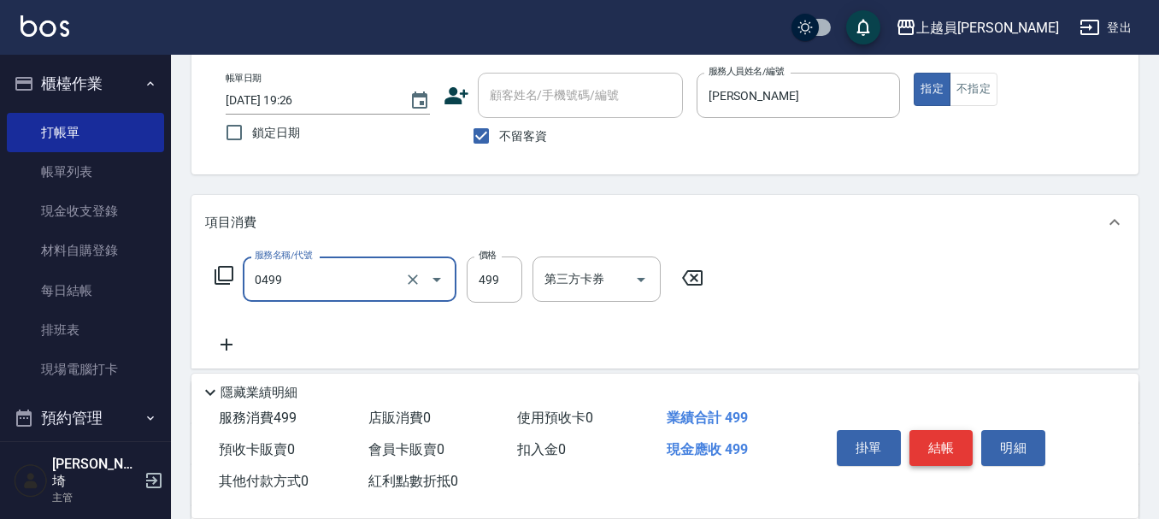
type input "去角質洗髮(0499)"
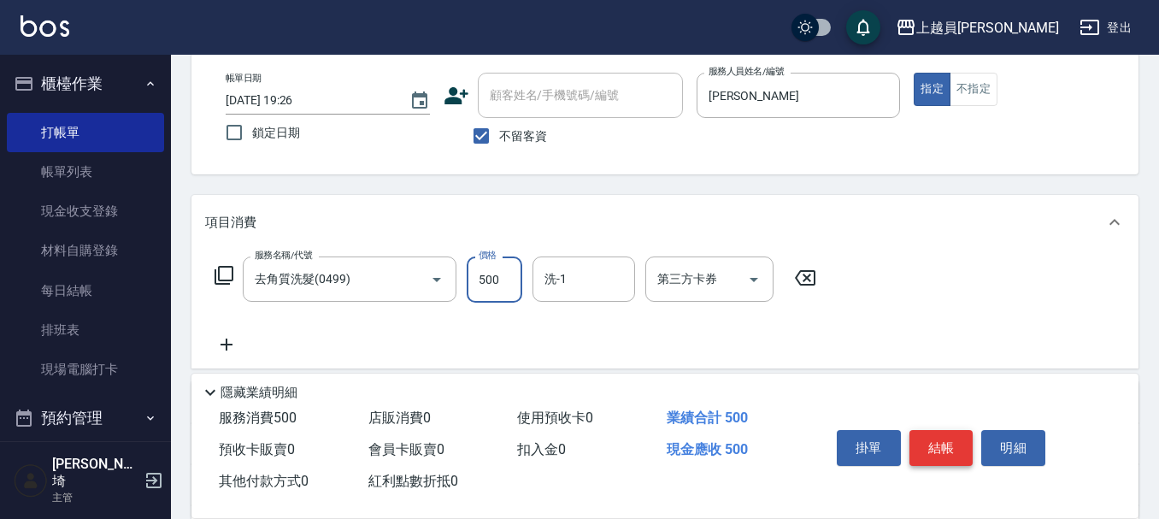
type input "500"
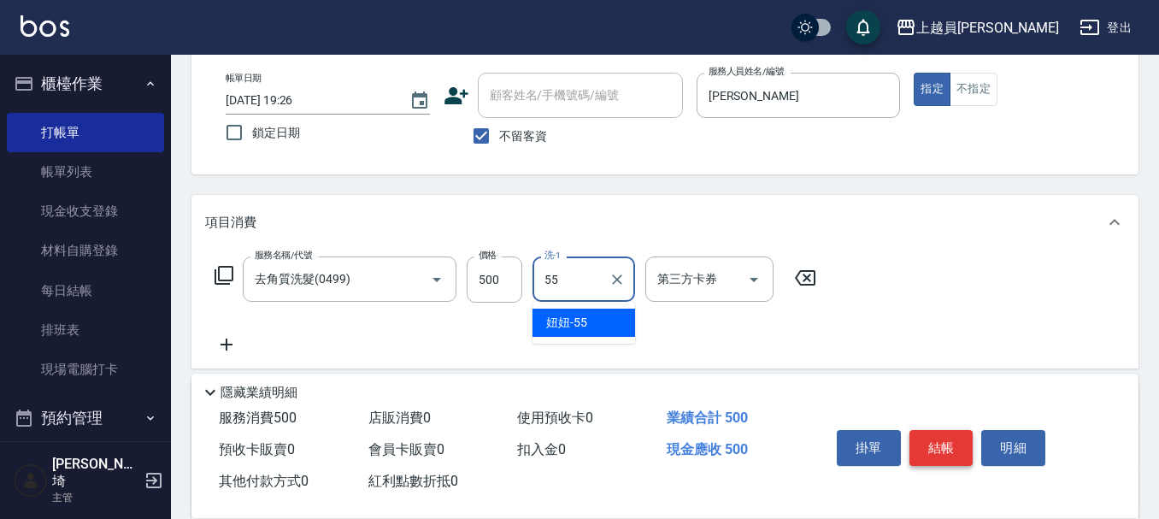
type input "妞妞-55"
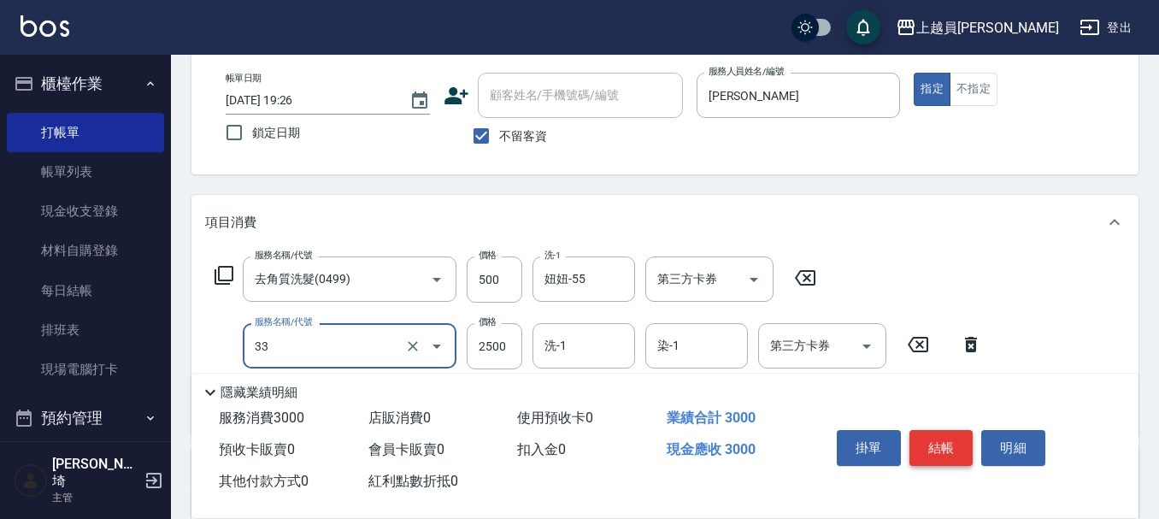
type input "染髮B餐(33)"
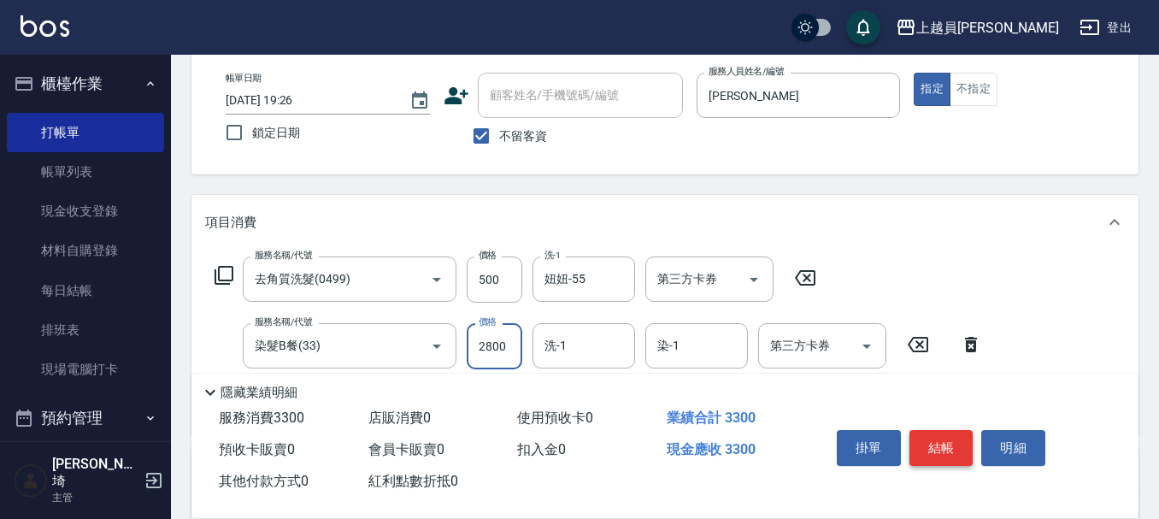
type input "2800"
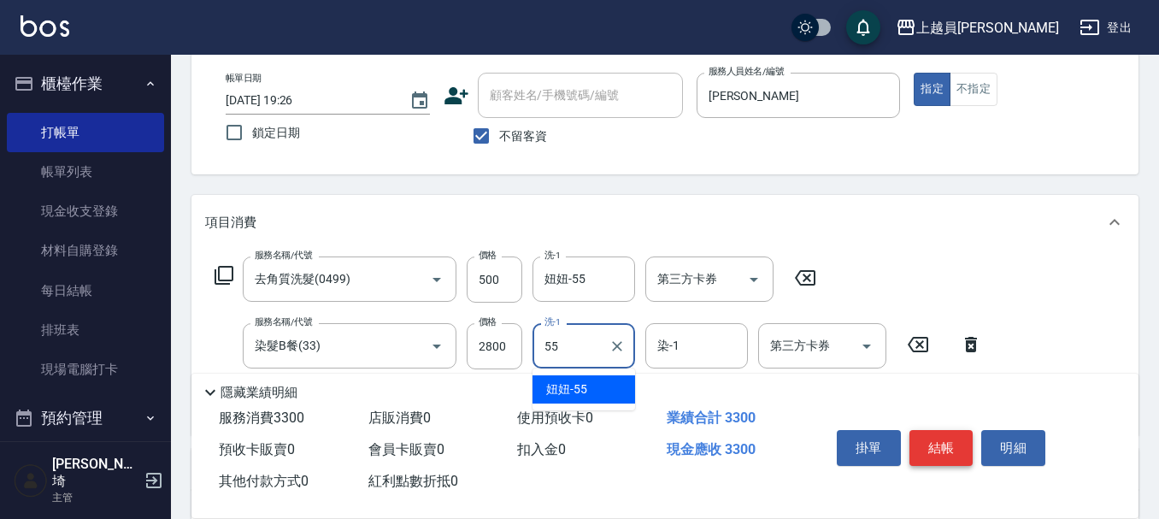
type input "妞妞-55"
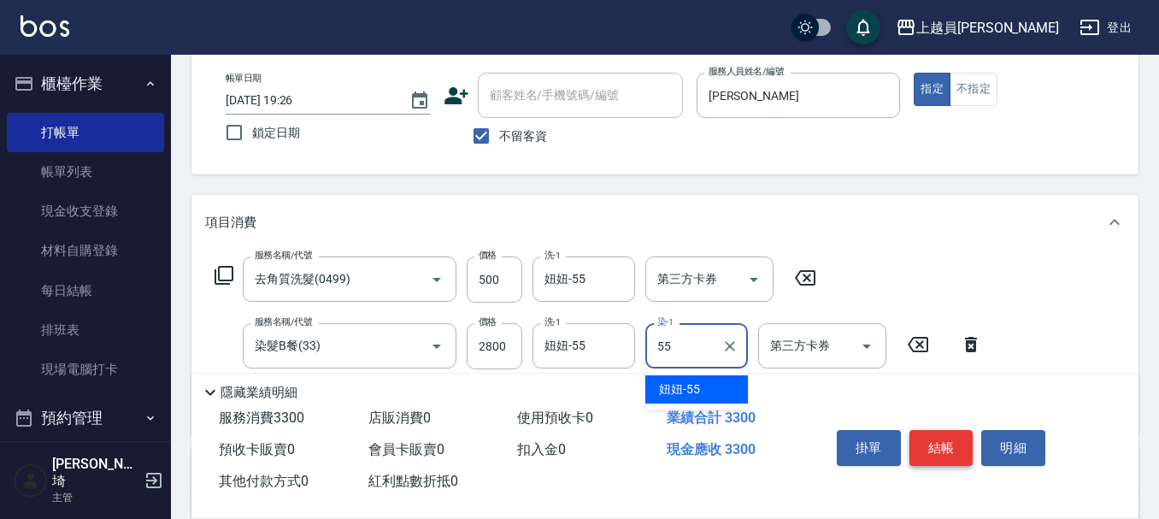
type input "妞妞-55"
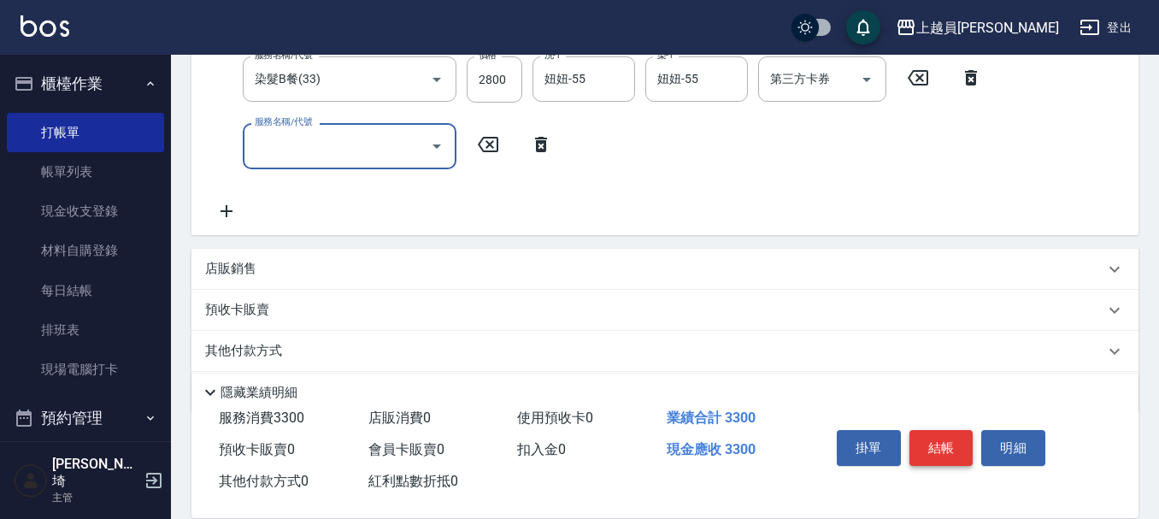
scroll to position [410, 0]
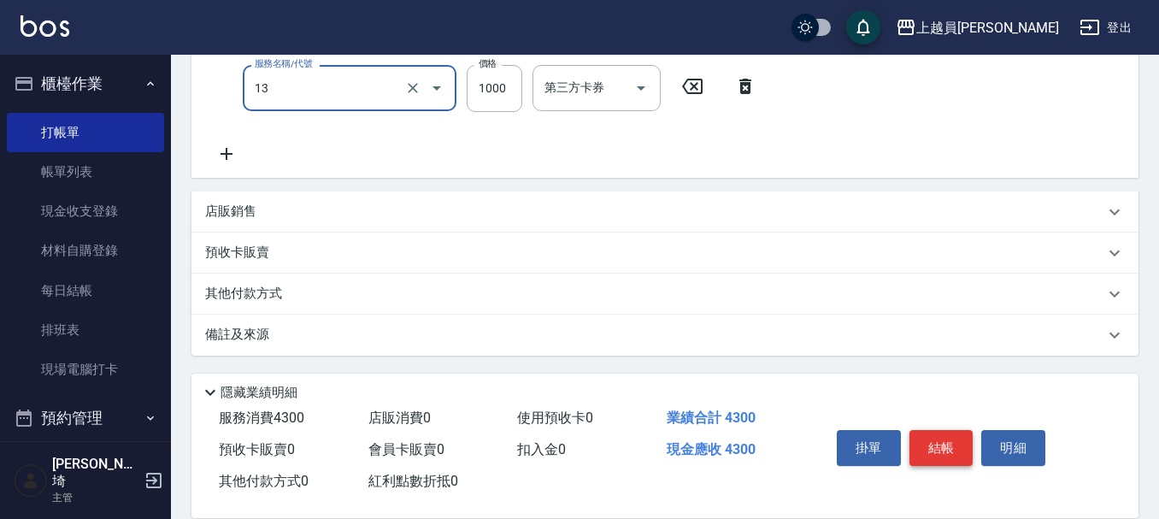
type input "酵素護髮(13)"
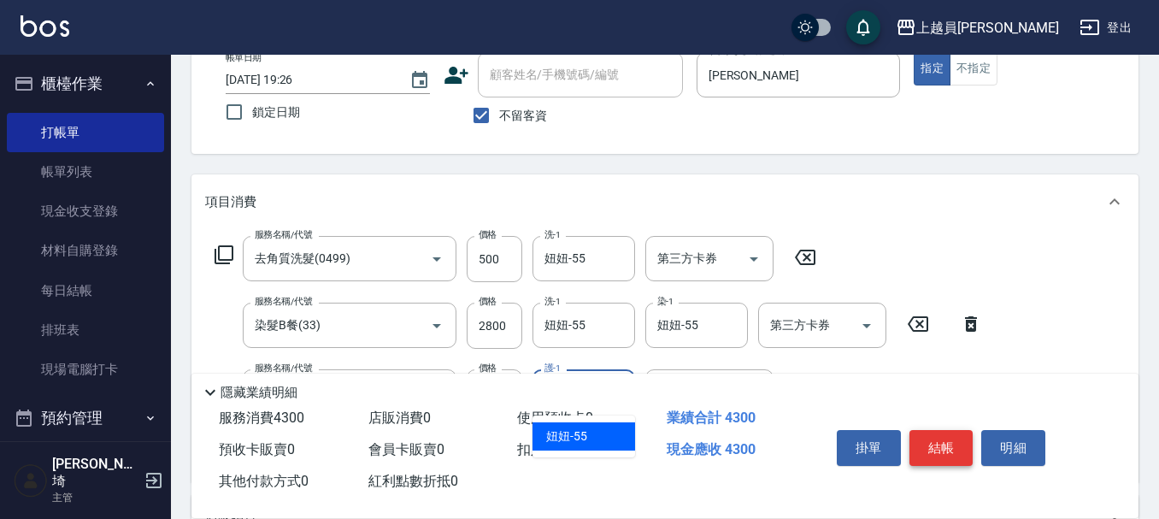
type input "妞妞-55"
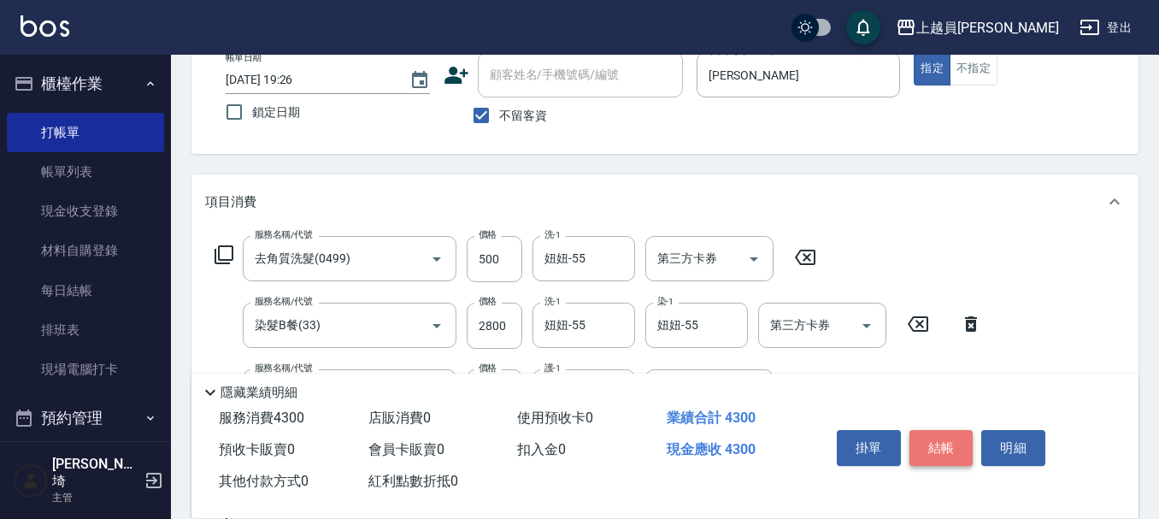
click at [952, 430] on button "結帳" at bounding box center [942, 448] width 64 height 36
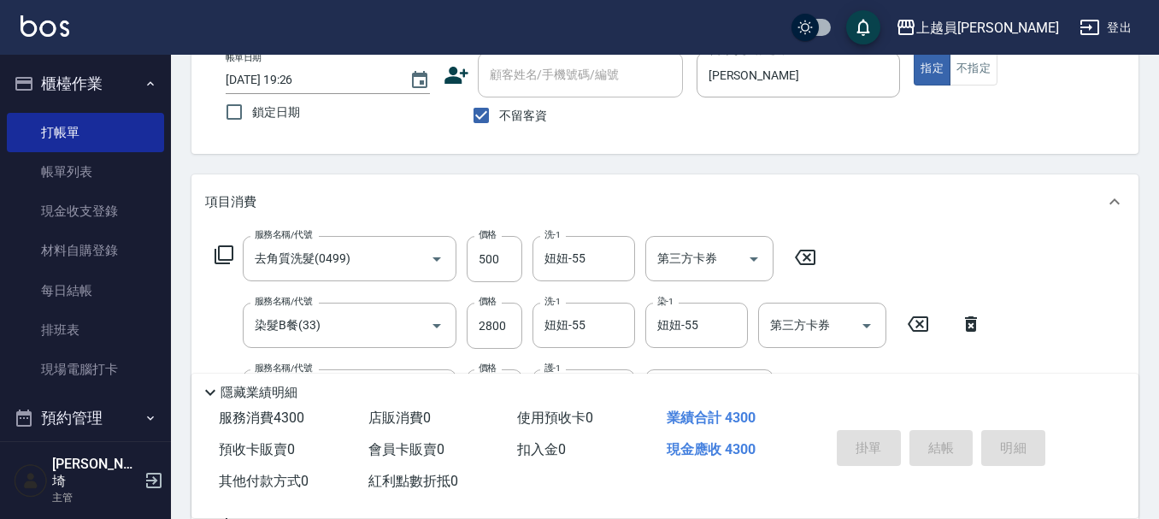
type input "[DATE] 19:27"
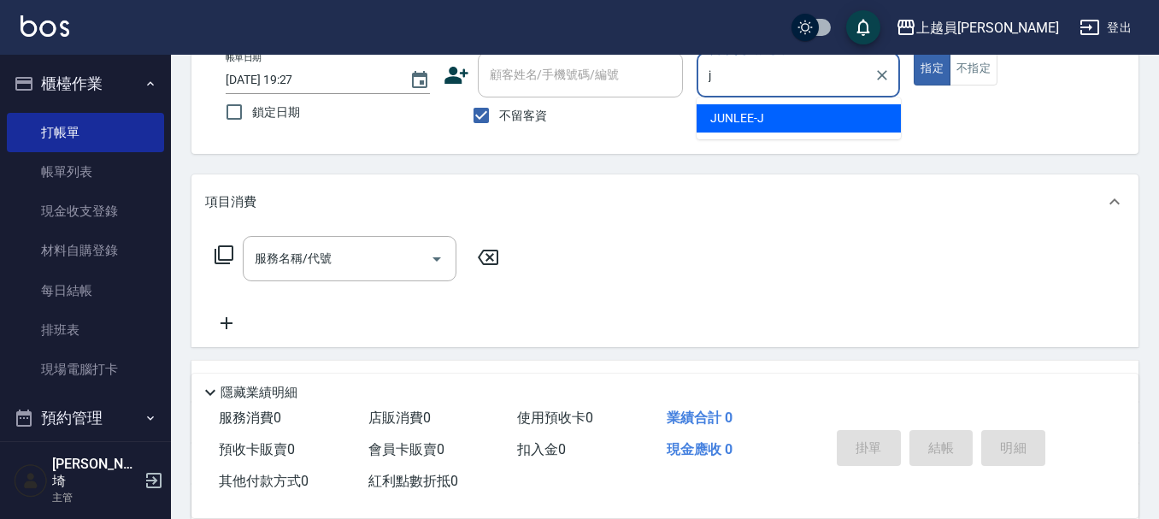
type input "[PERSON_NAME]"
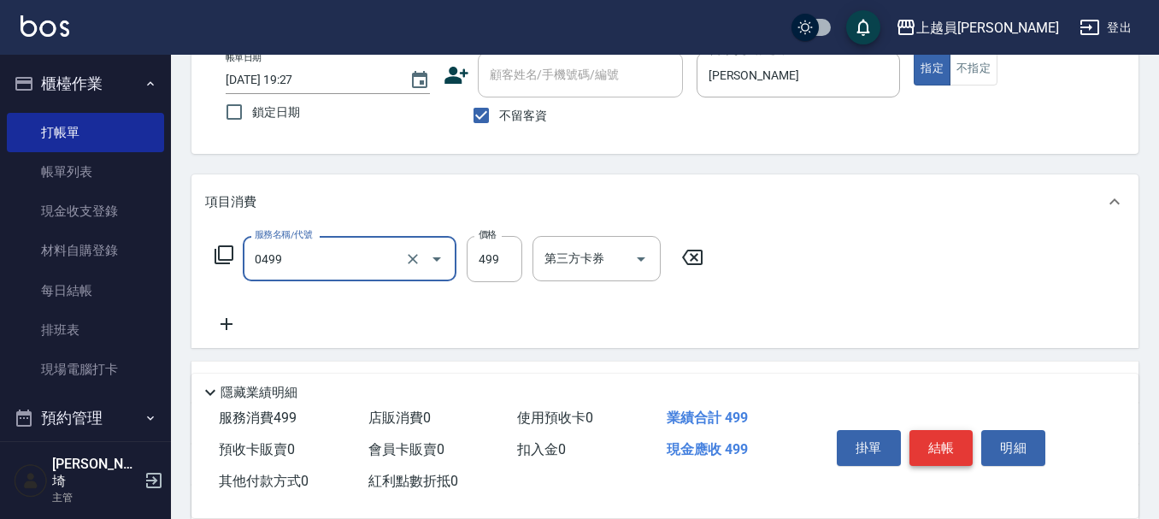
type input "去角質洗髮(0499)"
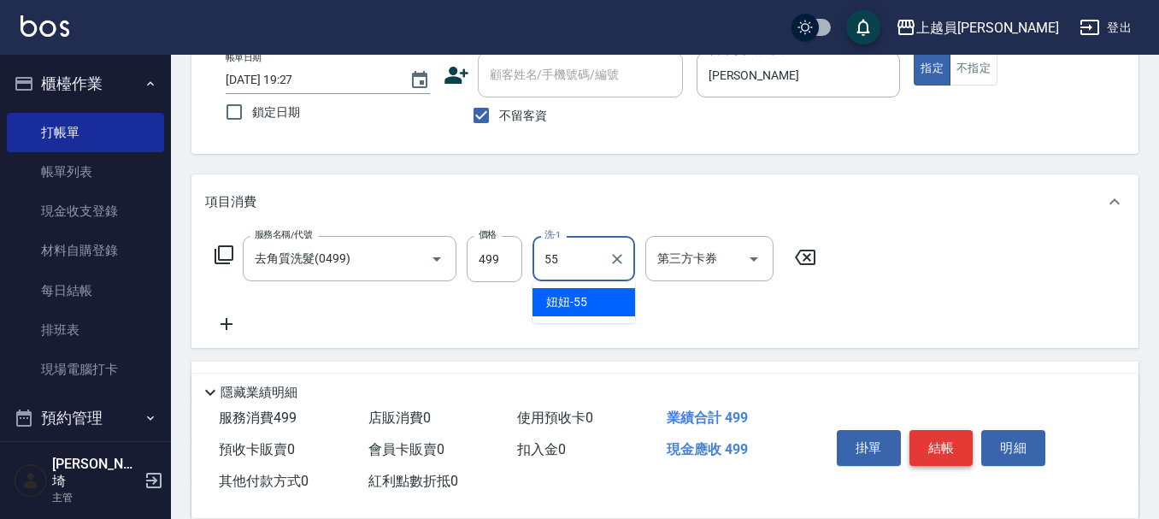
type input "妞妞-55"
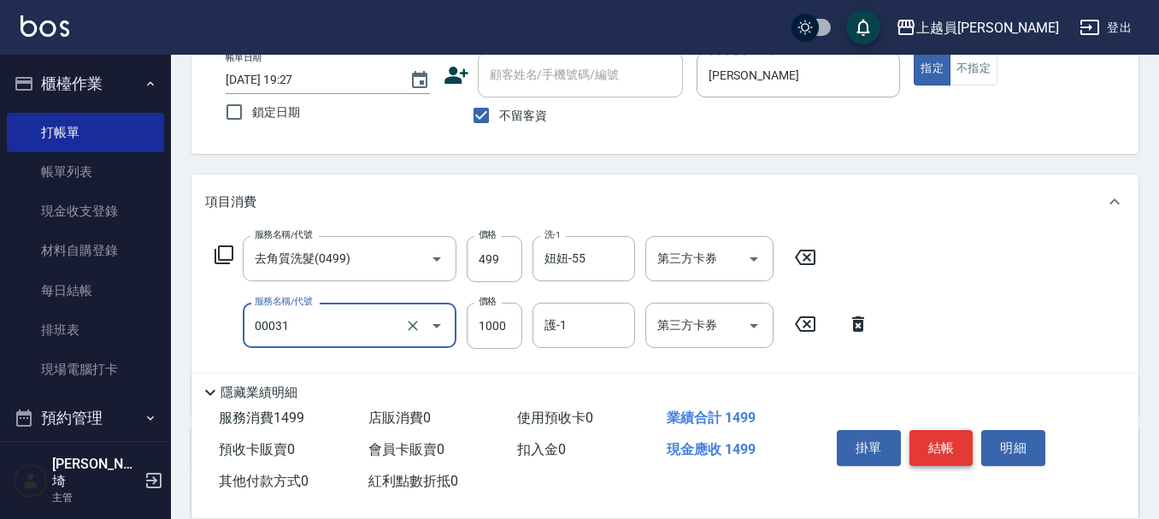
type input "單卸髮片(00031)"
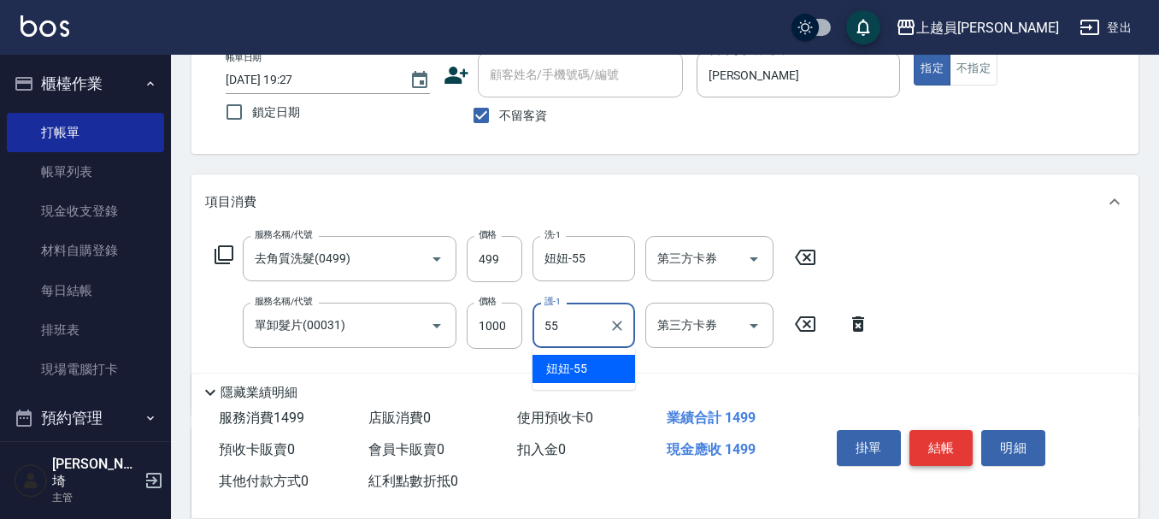
type input "妞妞-55"
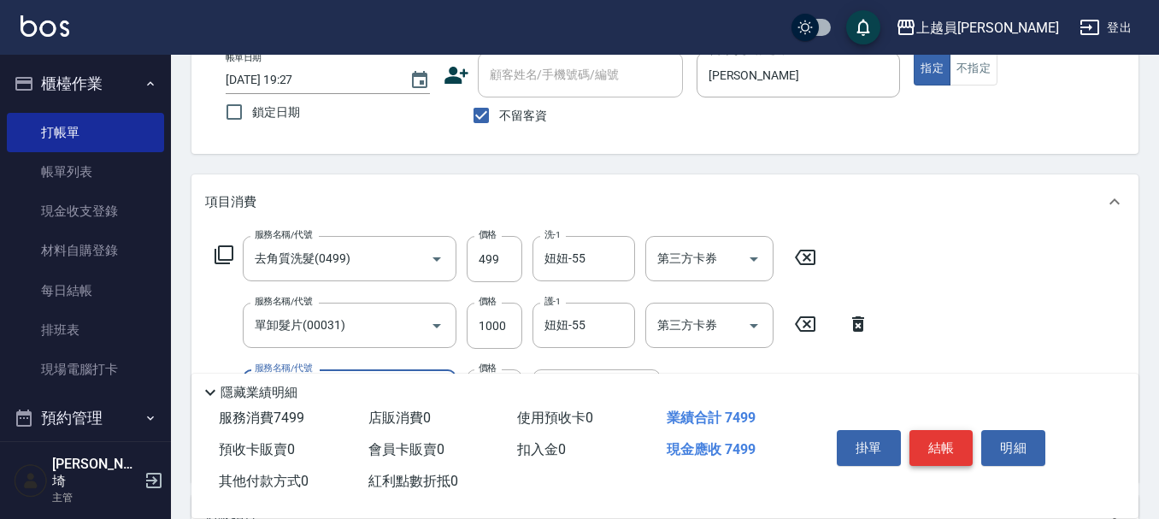
type input "零觸感雙珠重整(00029)"
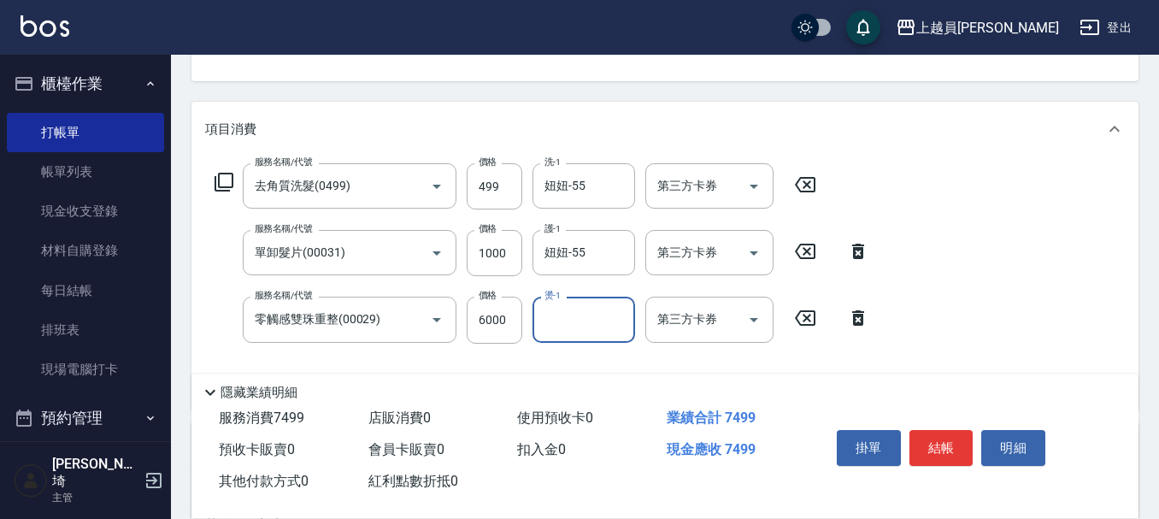
scroll to position [277, 0]
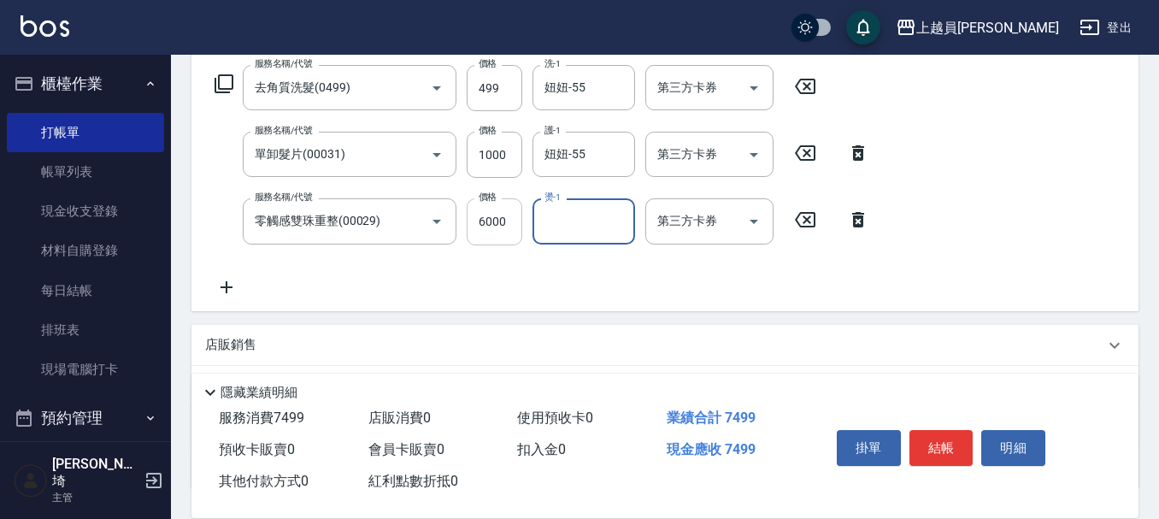
click at [509, 213] on input "6000" at bounding box center [495, 221] width 56 height 46
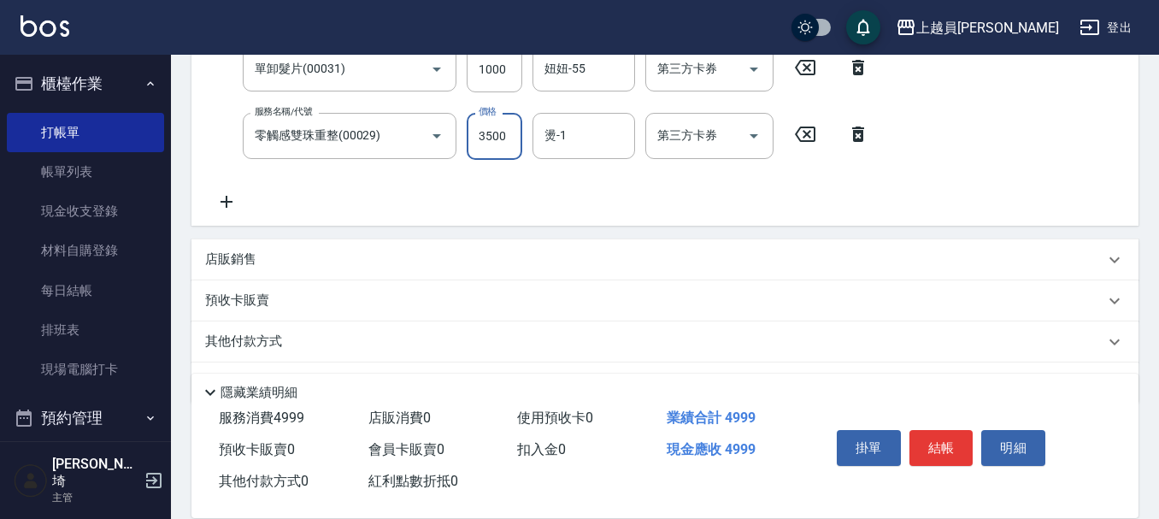
type input "3500"
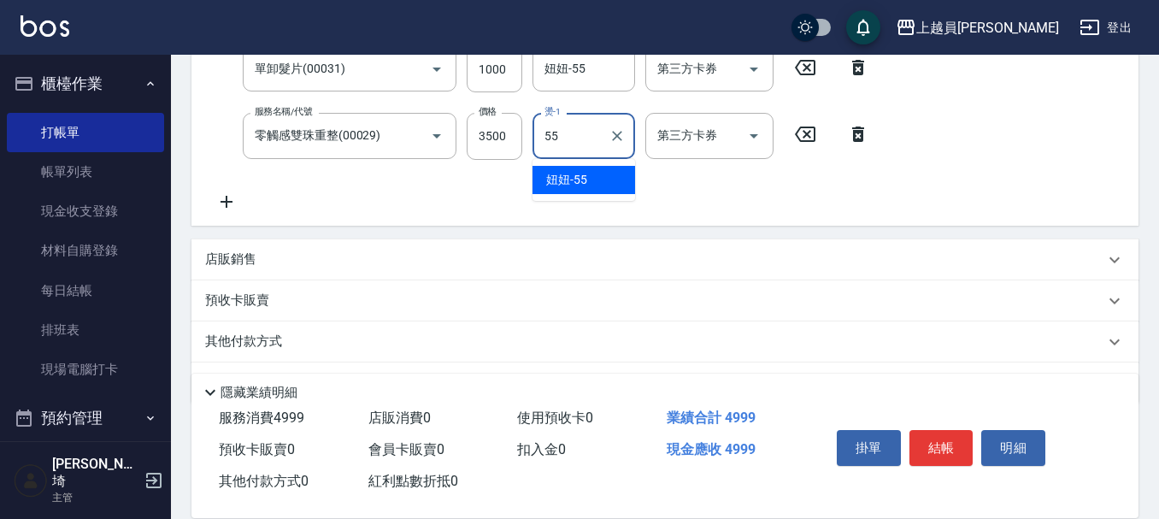
type input "妞妞-55"
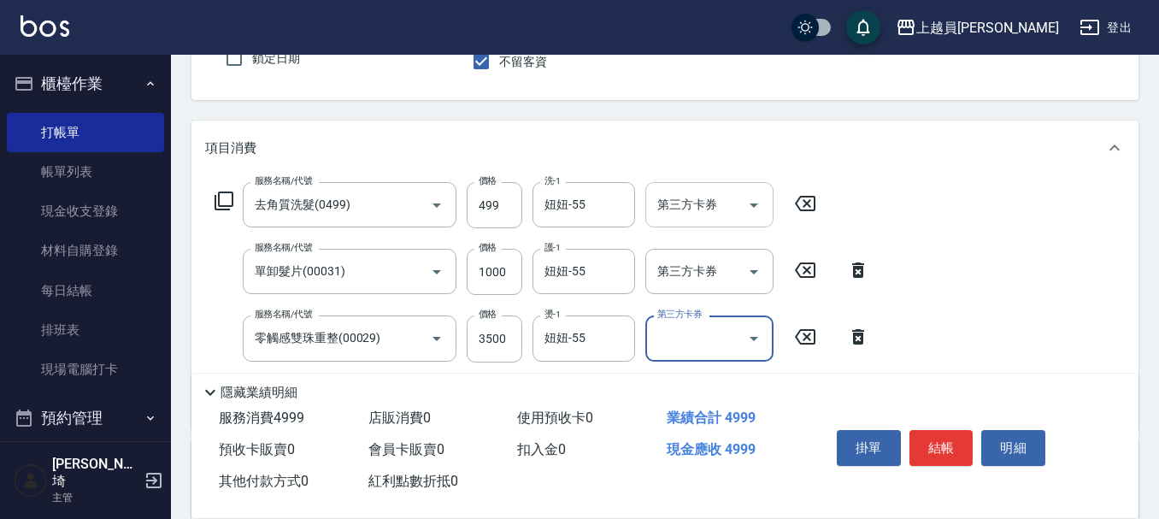
scroll to position [106, 0]
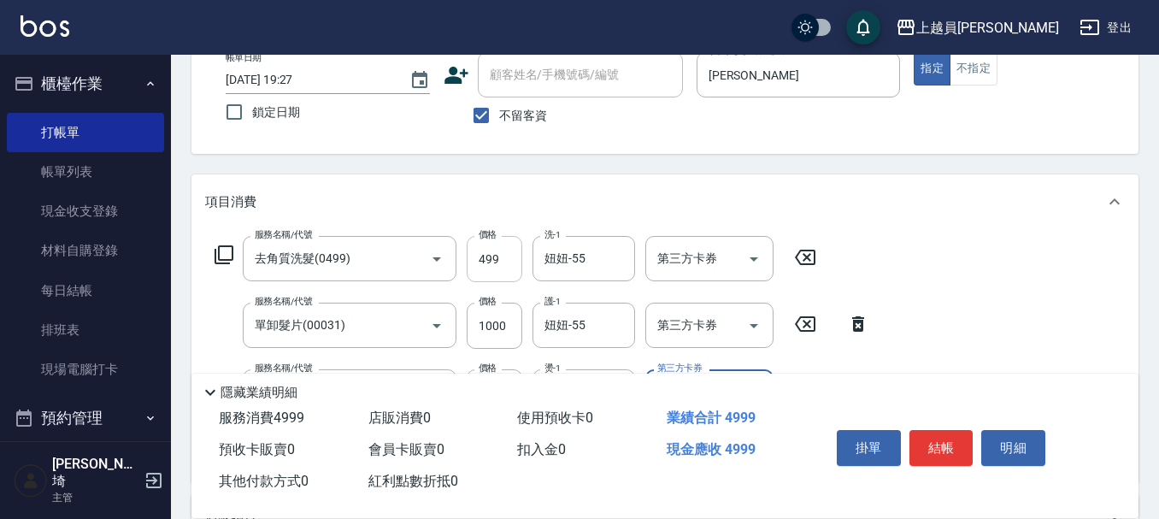
click at [512, 258] on input "499" at bounding box center [495, 259] width 56 height 46
type input "500"
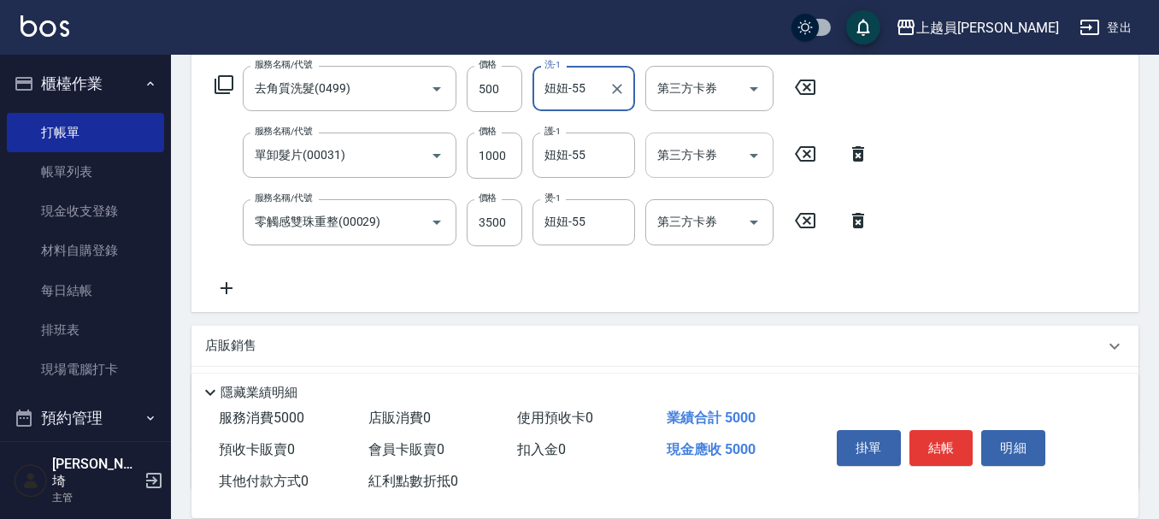
scroll to position [277, 0]
click at [697, 91] on input "第三方卡券" at bounding box center [696, 88] width 87 height 30
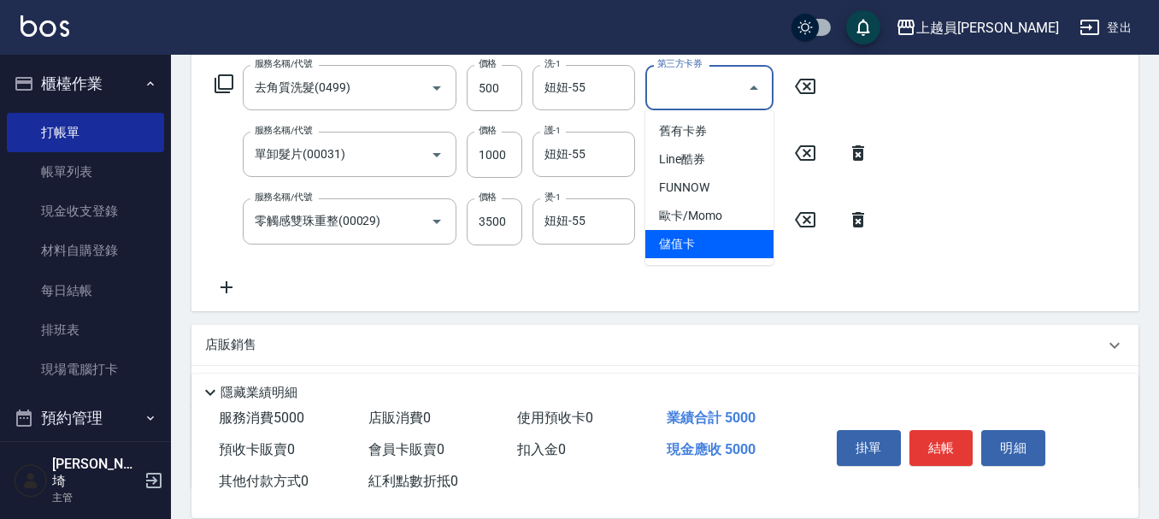
click at [718, 242] on span "儲值卡" at bounding box center [710, 244] width 128 height 28
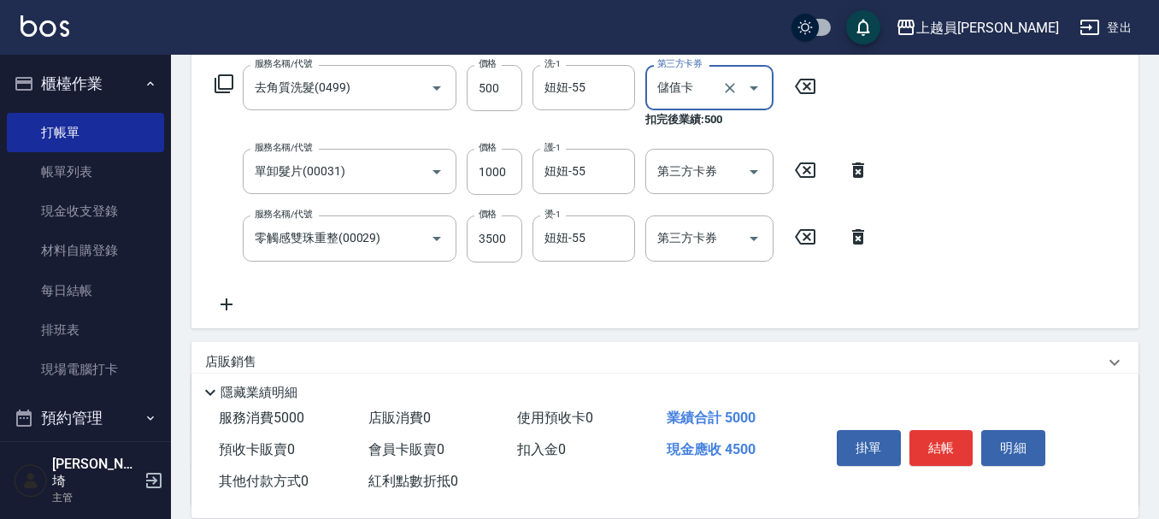
type input "儲值卡"
click at [705, 153] on div "第三方卡券" at bounding box center [710, 171] width 128 height 45
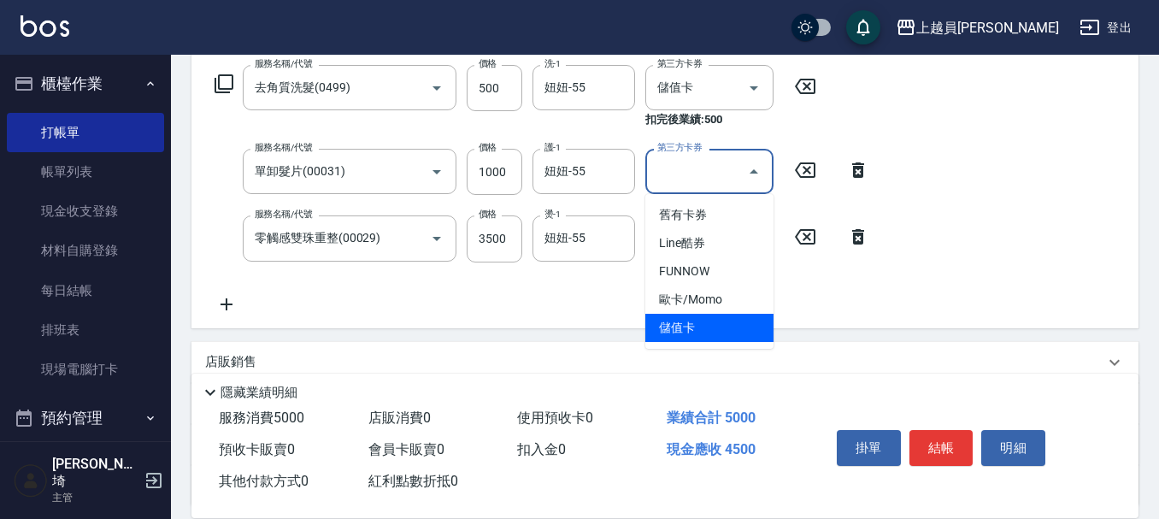
click at [703, 318] on span "儲值卡" at bounding box center [710, 328] width 128 height 28
type input "儲值卡"
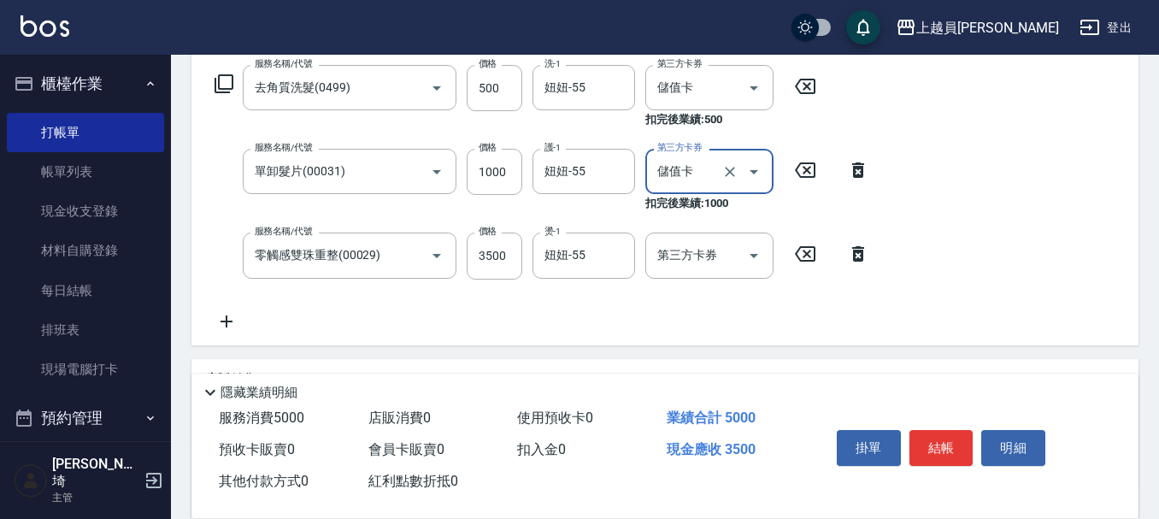
click at [717, 227] on div "服務名稱/代號 去角質洗髮(0499) 服務名稱/代號 價格 500 價格 洗-1 妞妞-55 洗-1 第三方卡券 儲值卡 第三方卡券 扣完後業績: 500 …" at bounding box center [542, 198] width 675 height 266
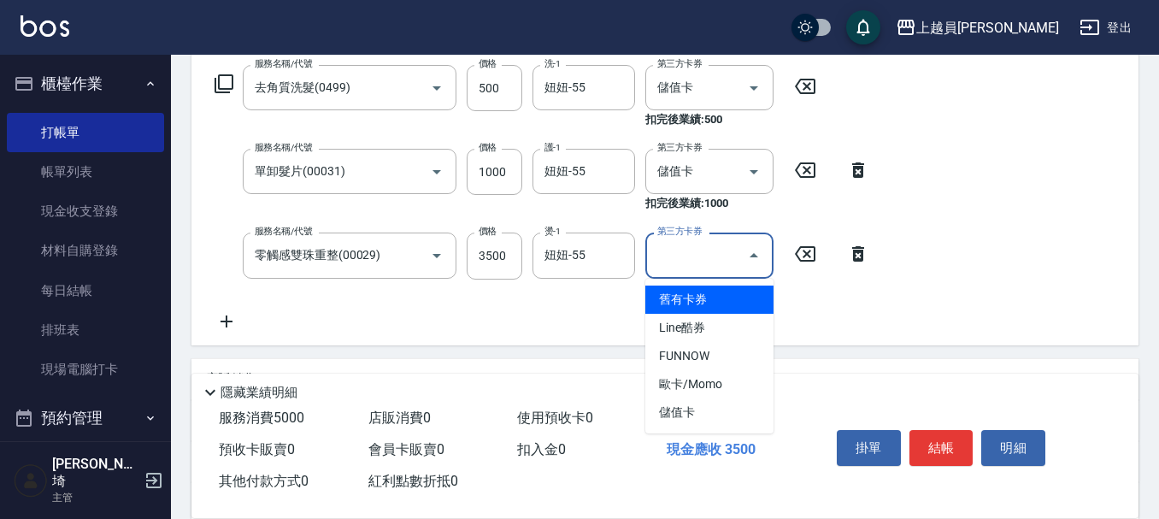
click at [717, 257] on input "第三方卡券" at bounding box center [696, 255] width 87 height 30
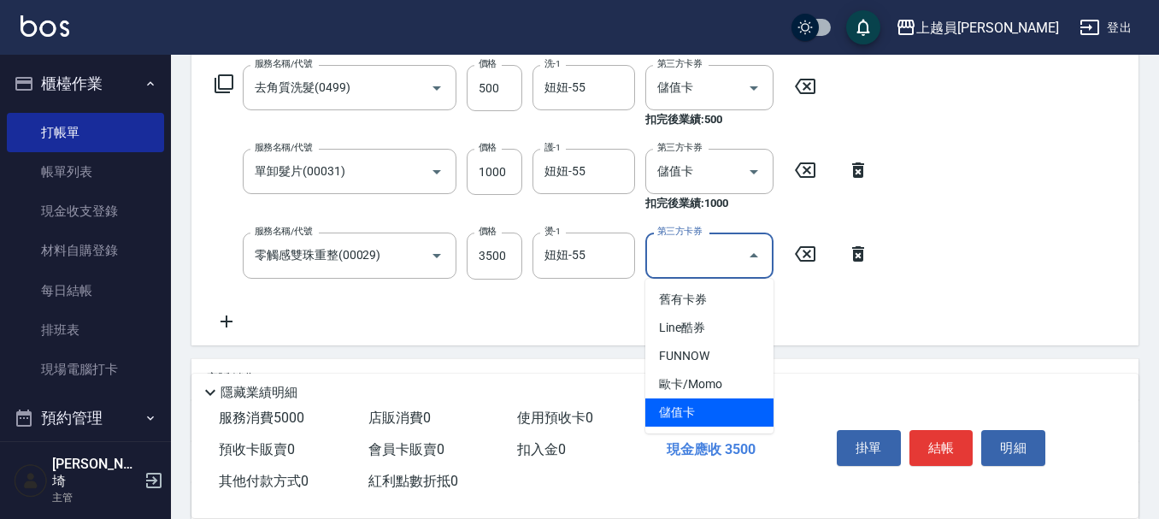
click at [707, 425] on span "儲值卡" at bounding box center [710, 412] width 128 height 28
type input "儲值卡"
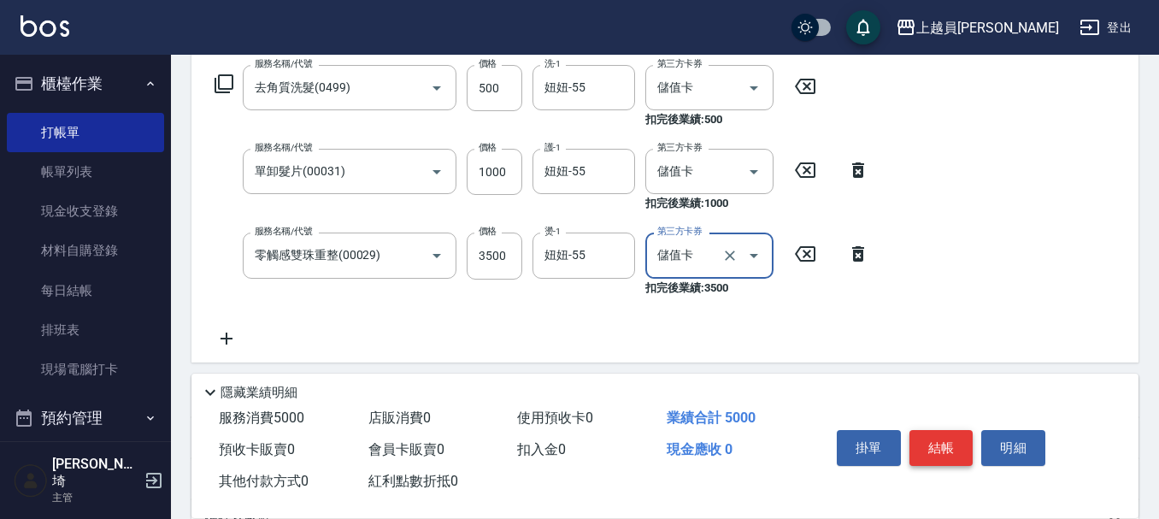
click at [932, 432] on button "結帳" at bounding box center [942, 448] width 64 height 36
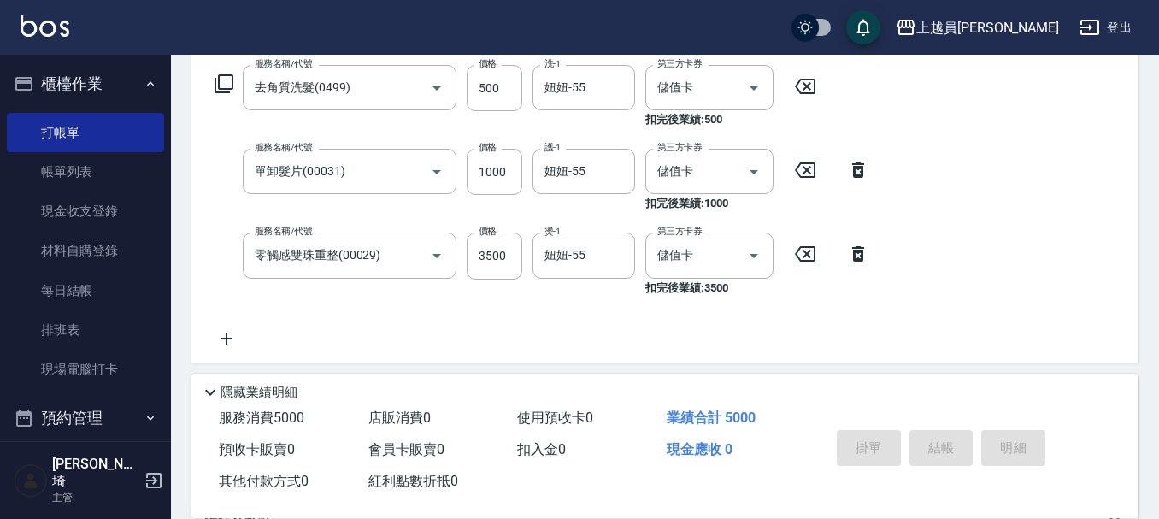
type input "[DATE] 19:28"
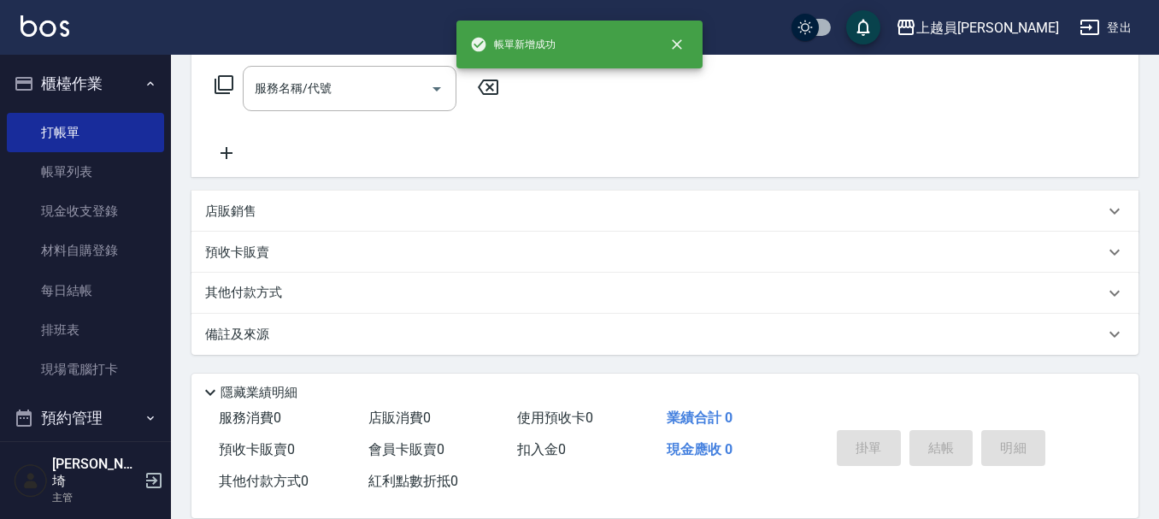
scroll to position [0, 0]
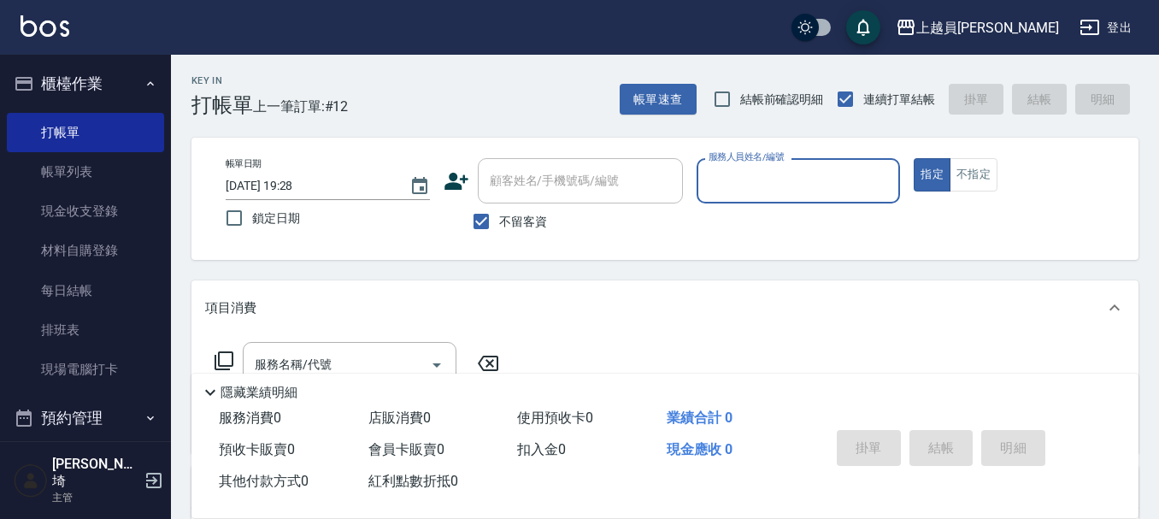
type input "k"
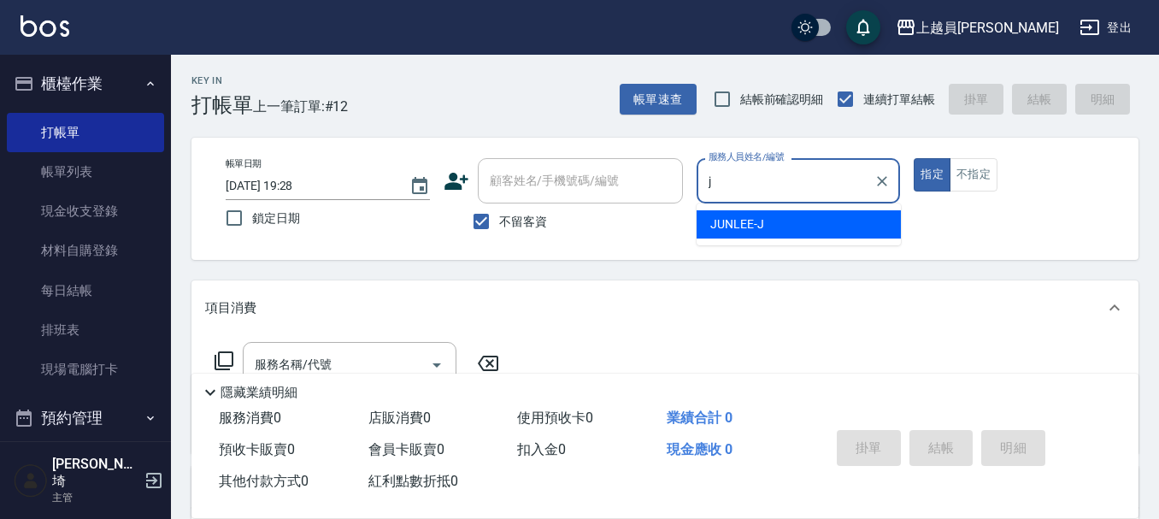
type input "[PERSON_NAME]"
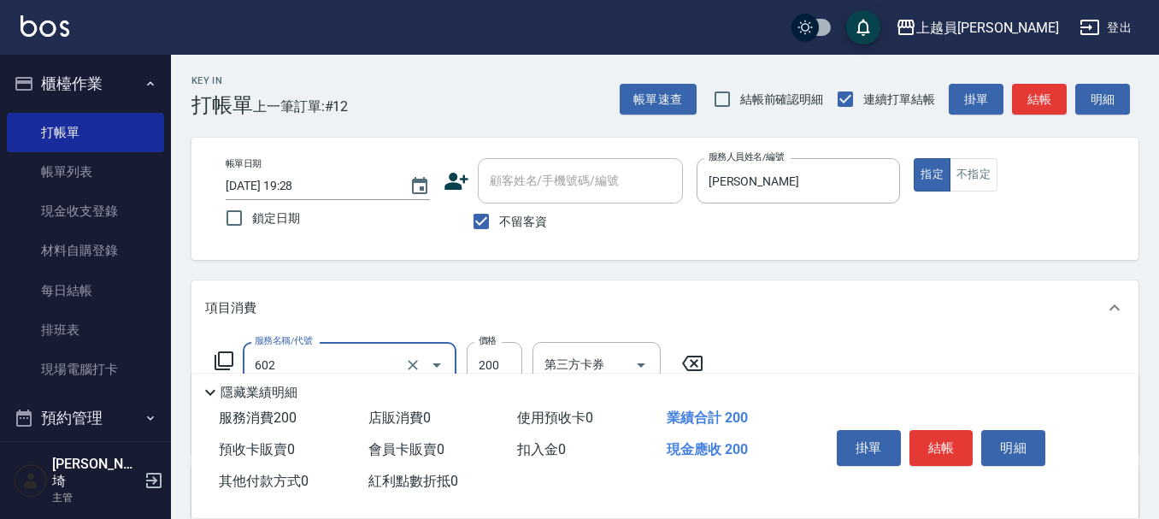
type input "一般洗髮(602)"
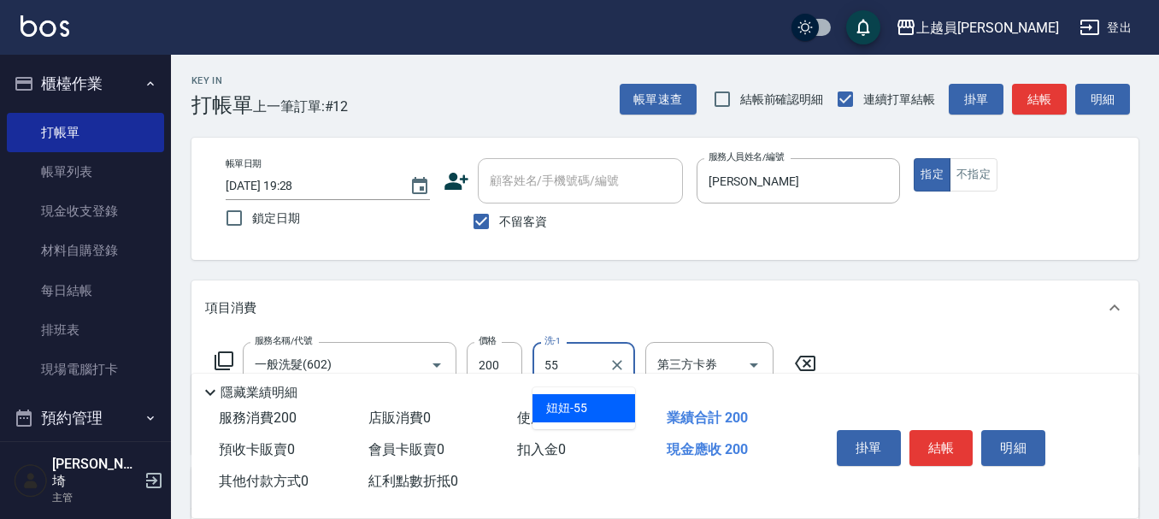
type input "妞妞-55"
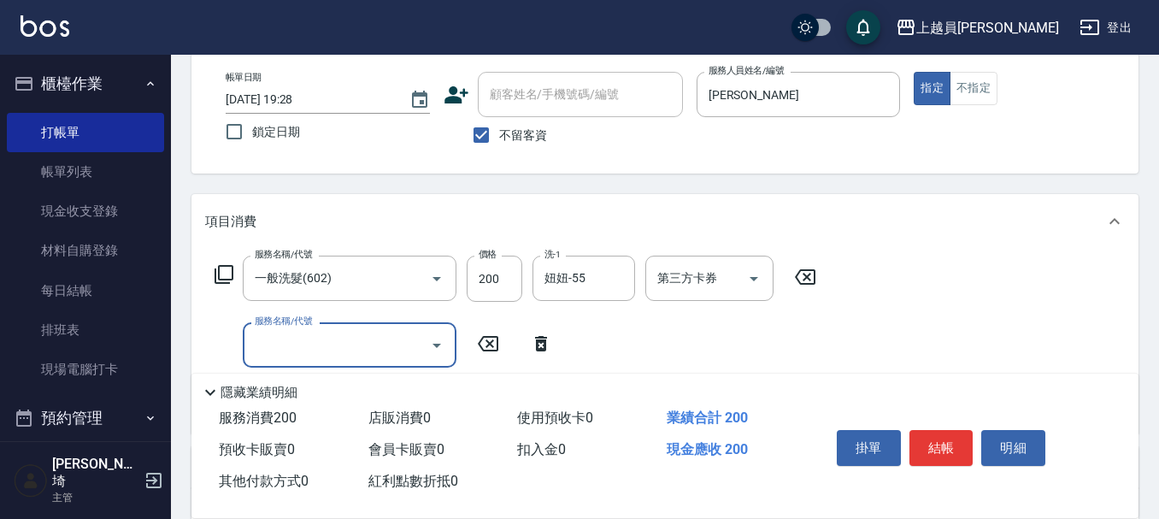
scroll to position [171, 0]
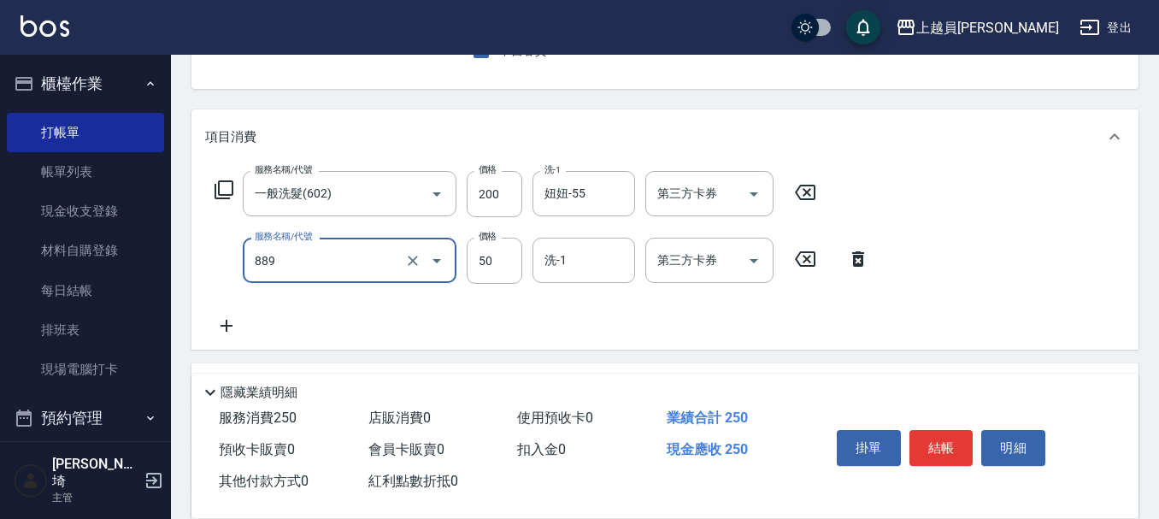
type input "精油(889)"
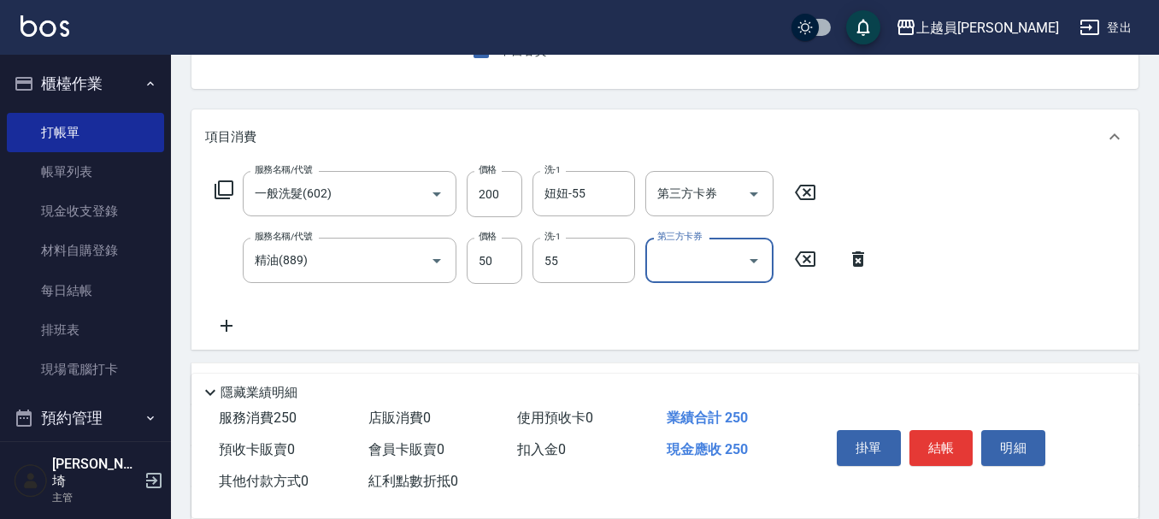
type input "妞妞-55"
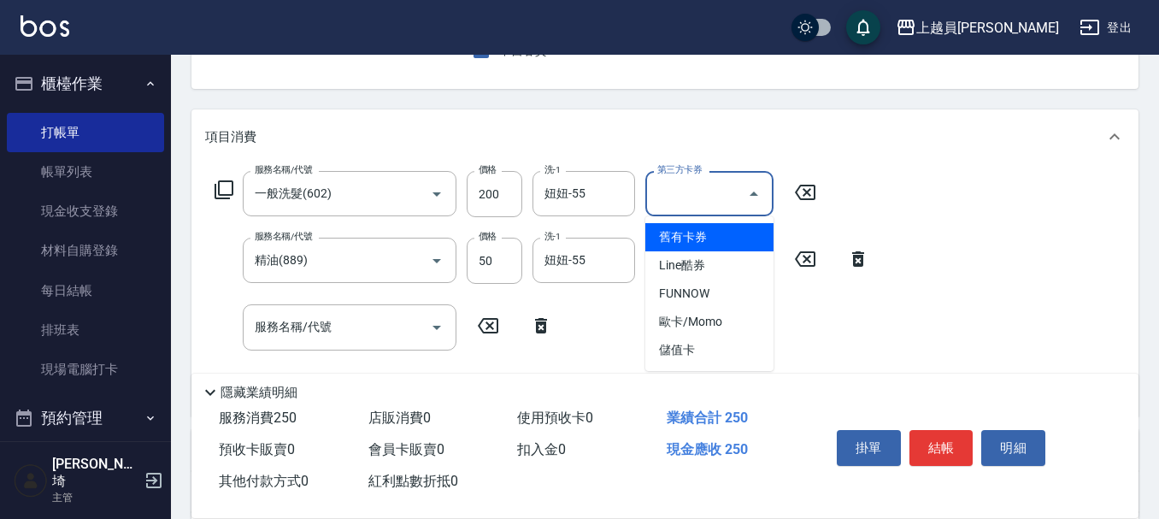
click at [725, 197] on input "第三方卡券" at bounding box center [696, 194] width 87 height 30
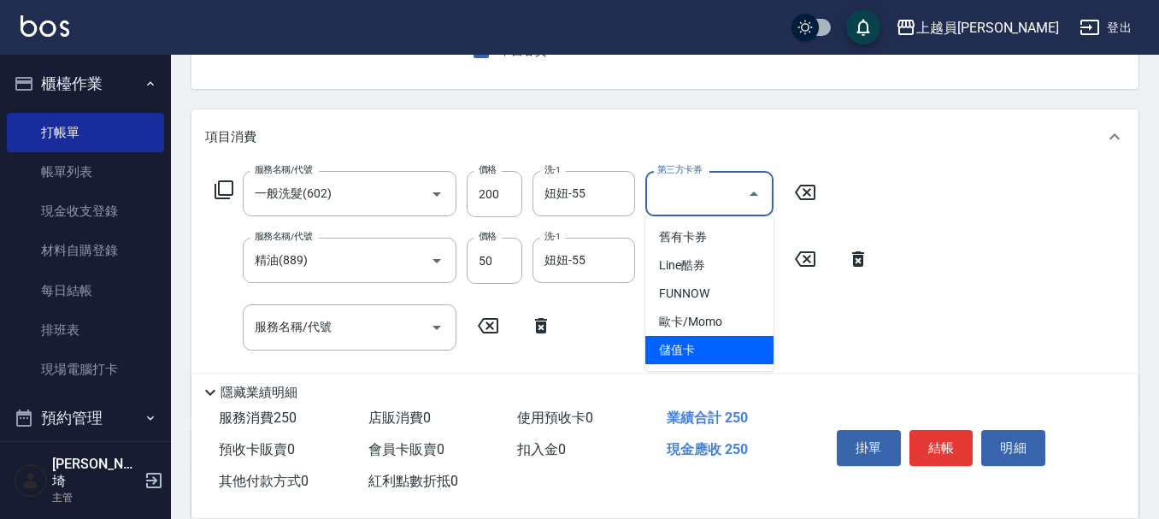
click at [727, 347] on span "儲值卡" at bounding box center [710, 350] width 128 height 28
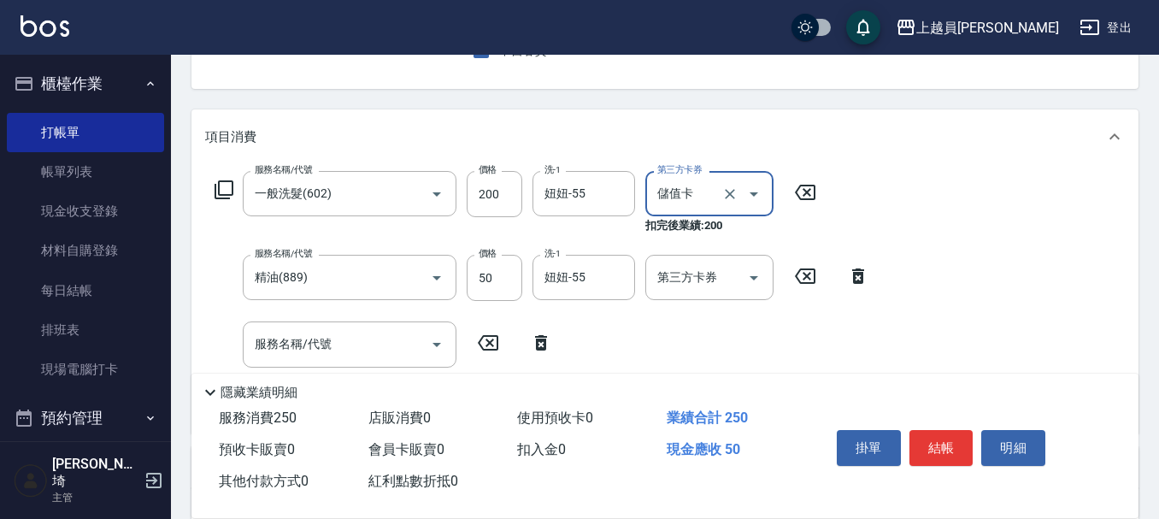
type input "儲值卡"
click at [729, 274] on input "第三方卡券" at bounding box center [696, 277] width 87 height 30
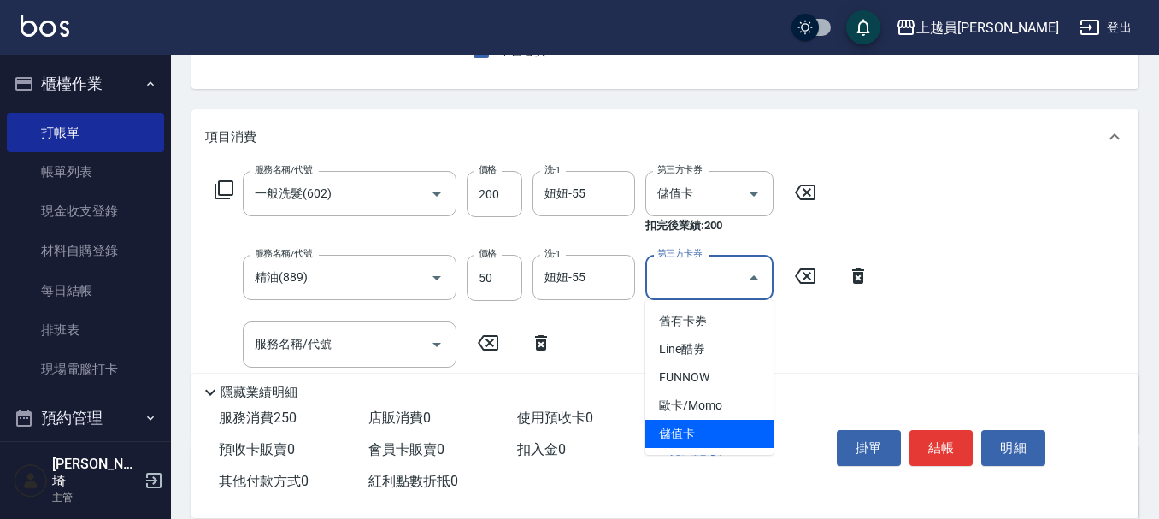
click at [719, 427] on span "儲值卡" at bounding box center [710, 434] width 128 height 28
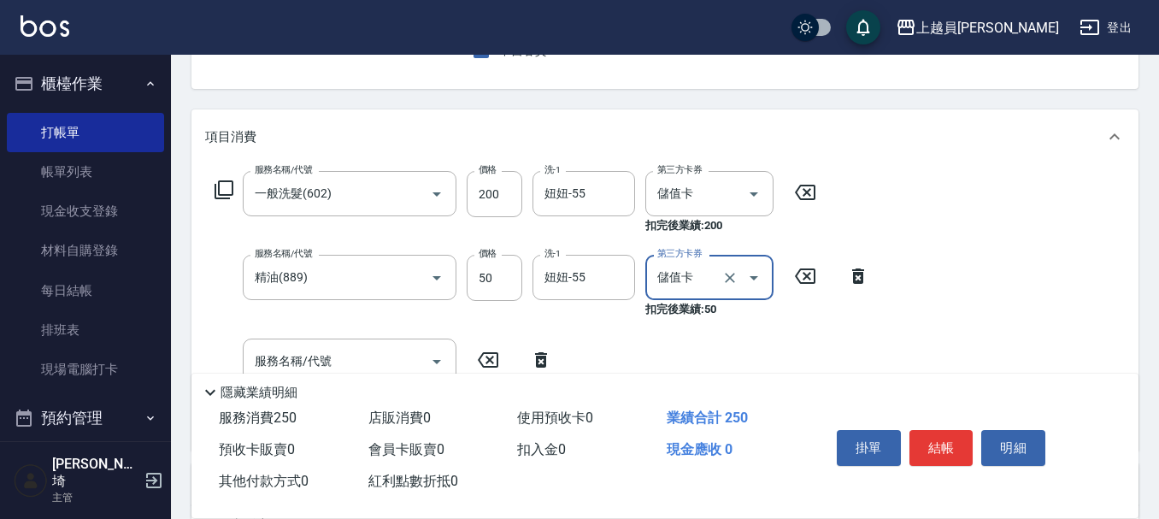
type input "儲值卡"
click at [944, 430] on button "結帳" at bounding box center [942, 448] width 64 height 36
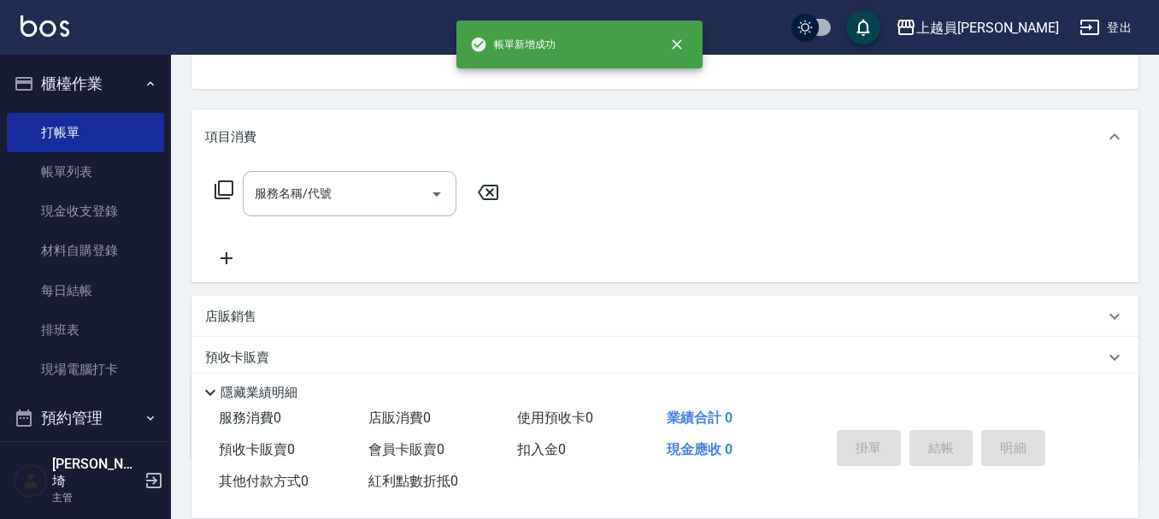
scroll to position [166, 0]
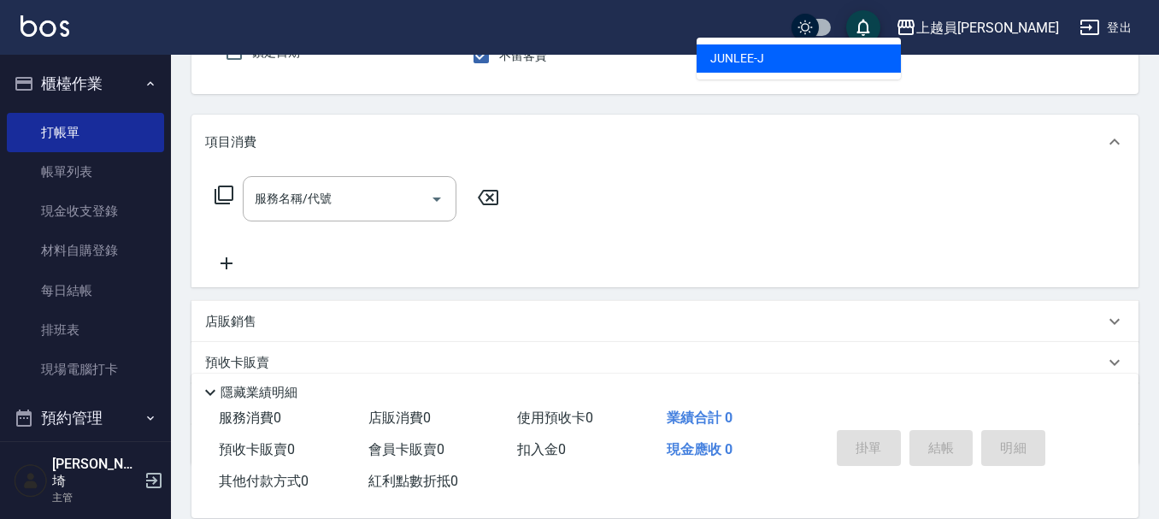
type input "[PERSON_NAME]"
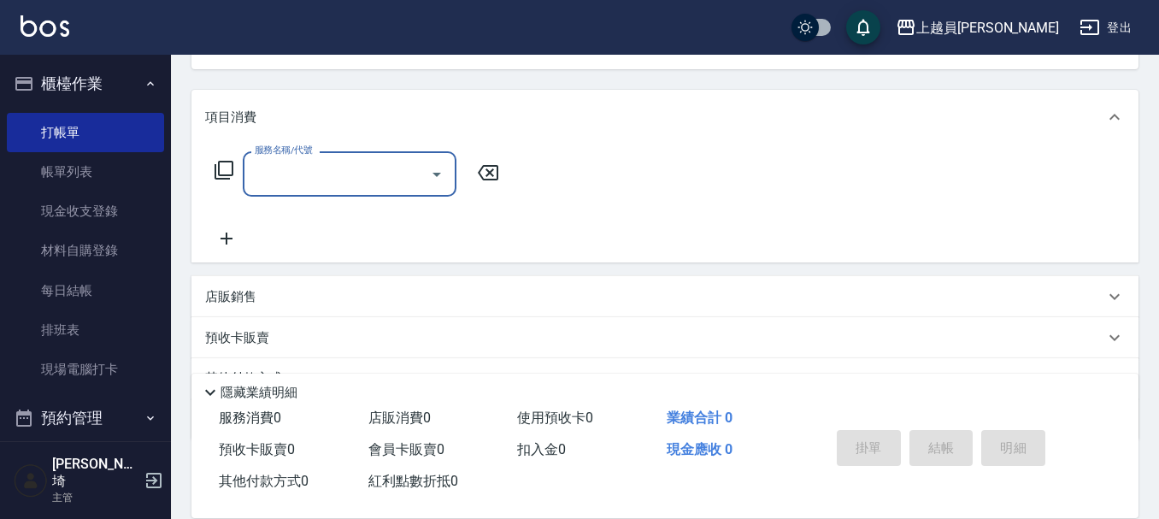
scroll to position [257, 0]
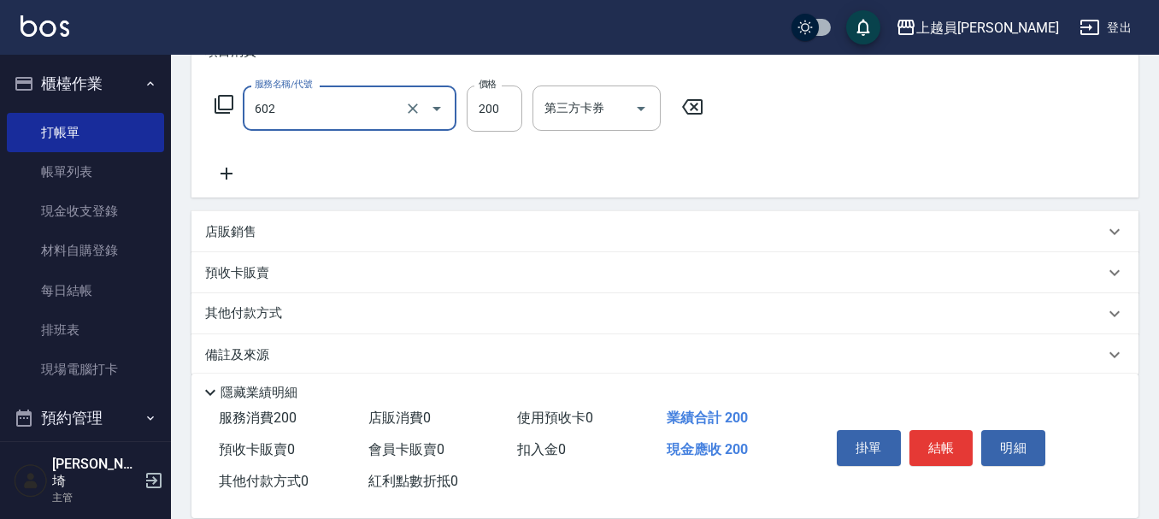
type input "一般洗髮(602)"
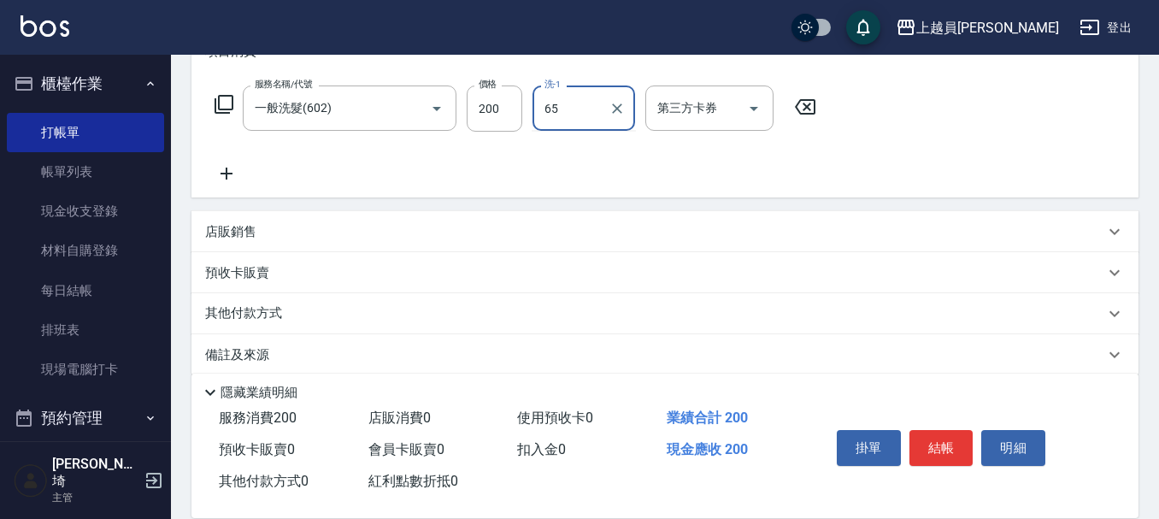
type input "6"
type input "妞妞-55"
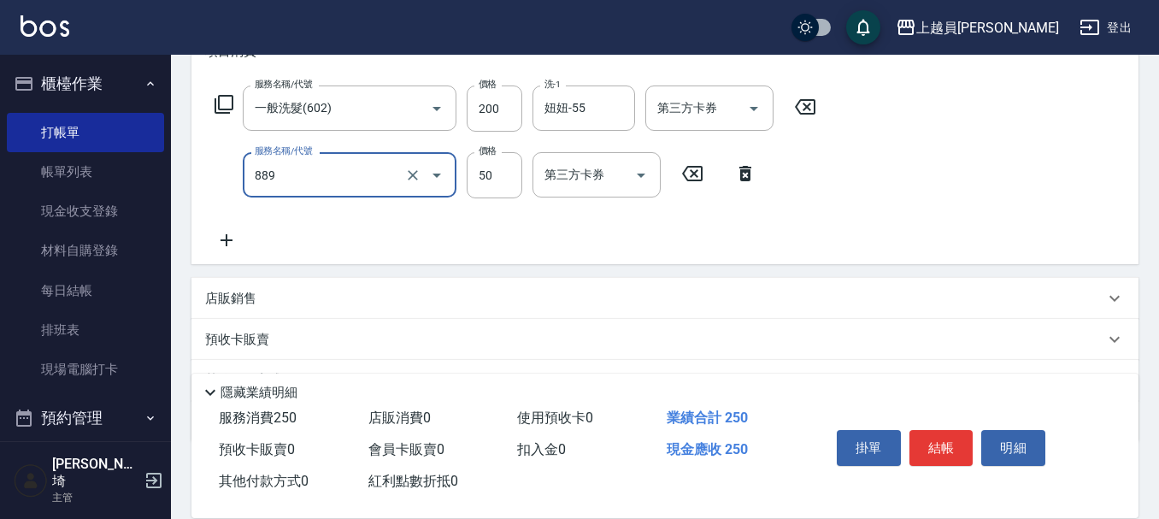
type input "精油(889)"
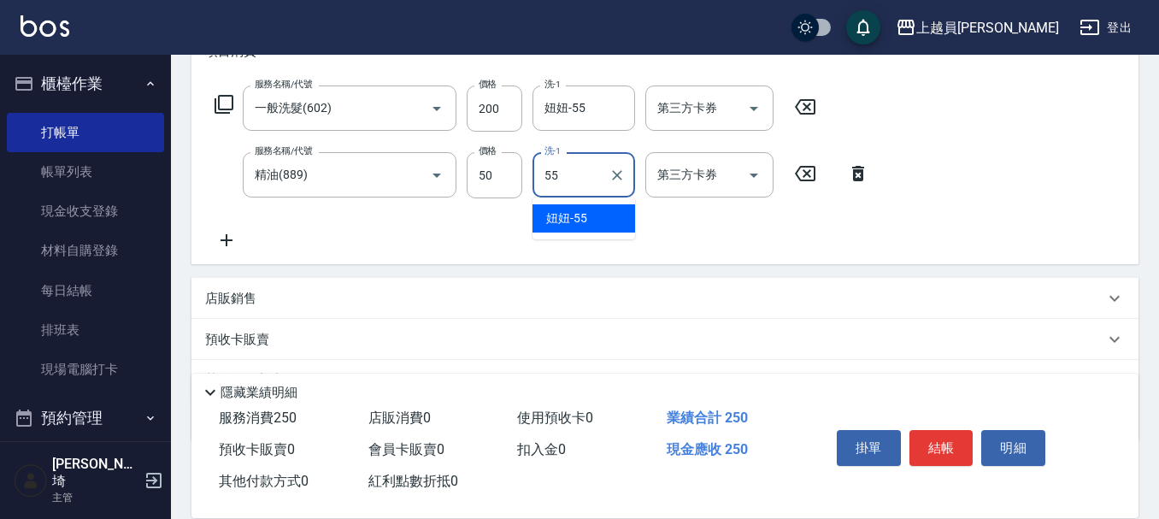
type input "妞妞-55"
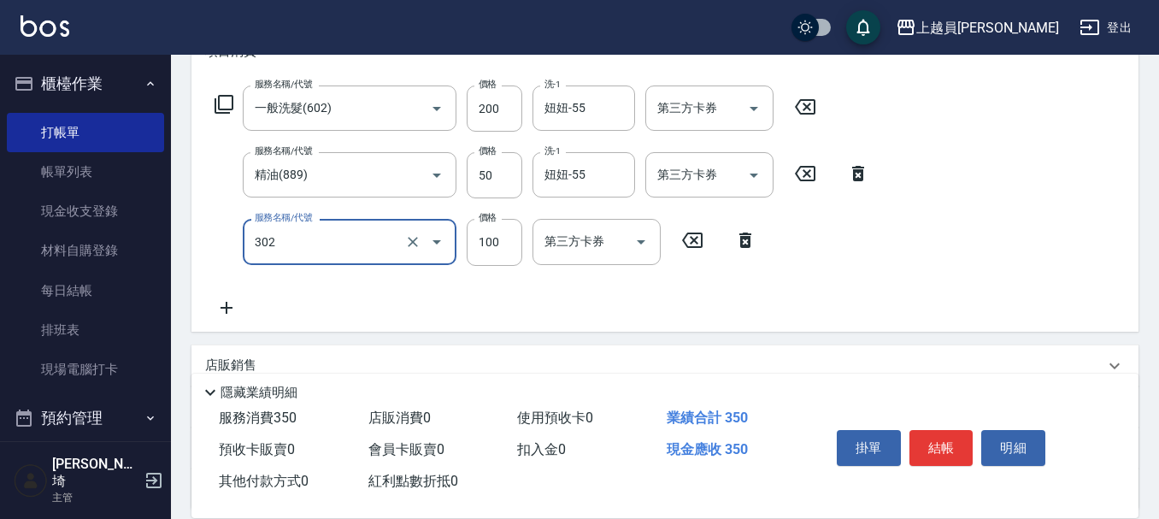
type input "剪髮(302)"
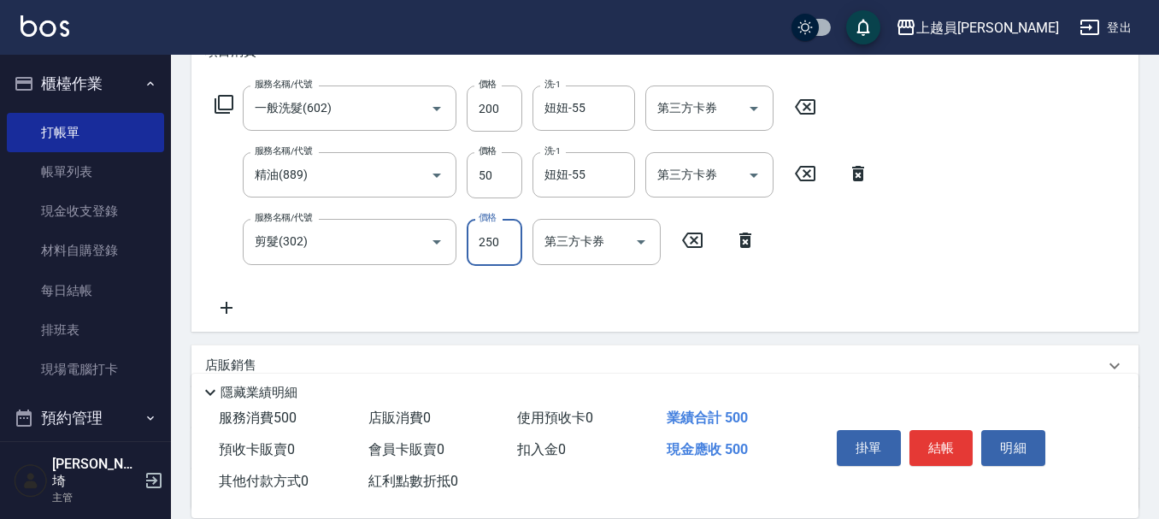
type input "250"
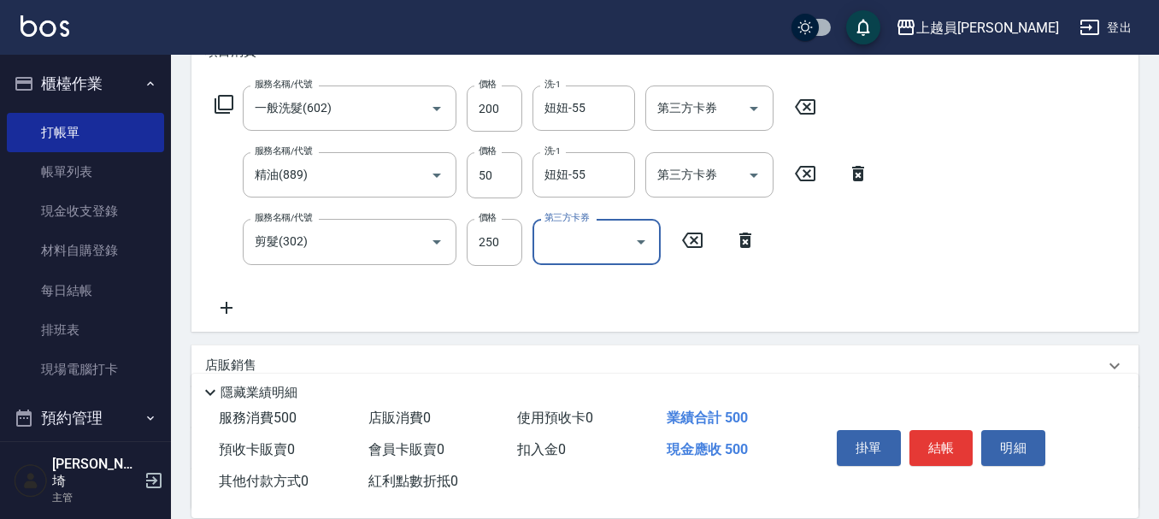
click at [924, 446] on button "結帳" at bounding box center [942, 448] width 64 height 36
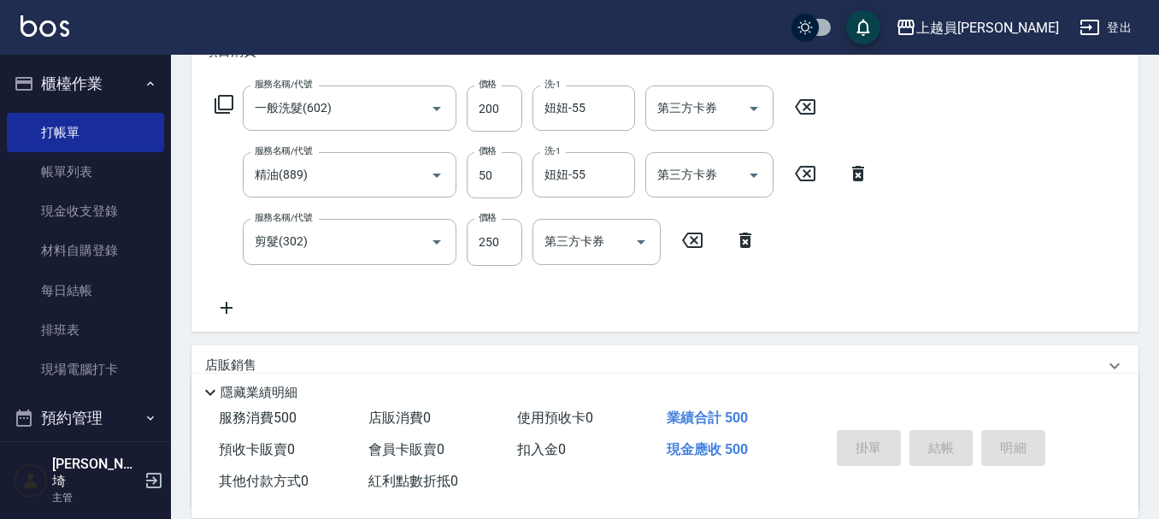
type input "[DATE] 19:29"
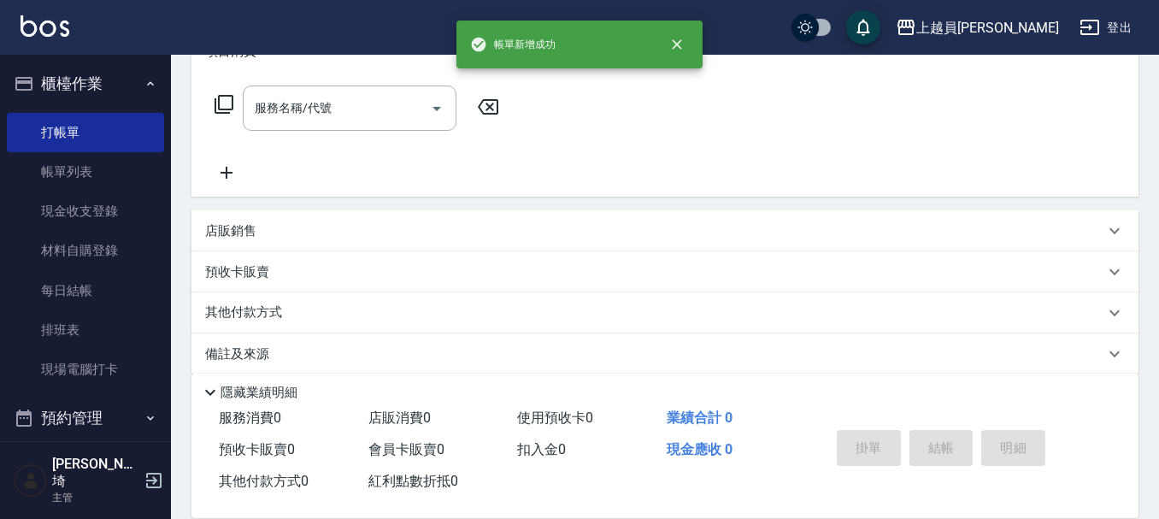
scroll to position [0, 0]
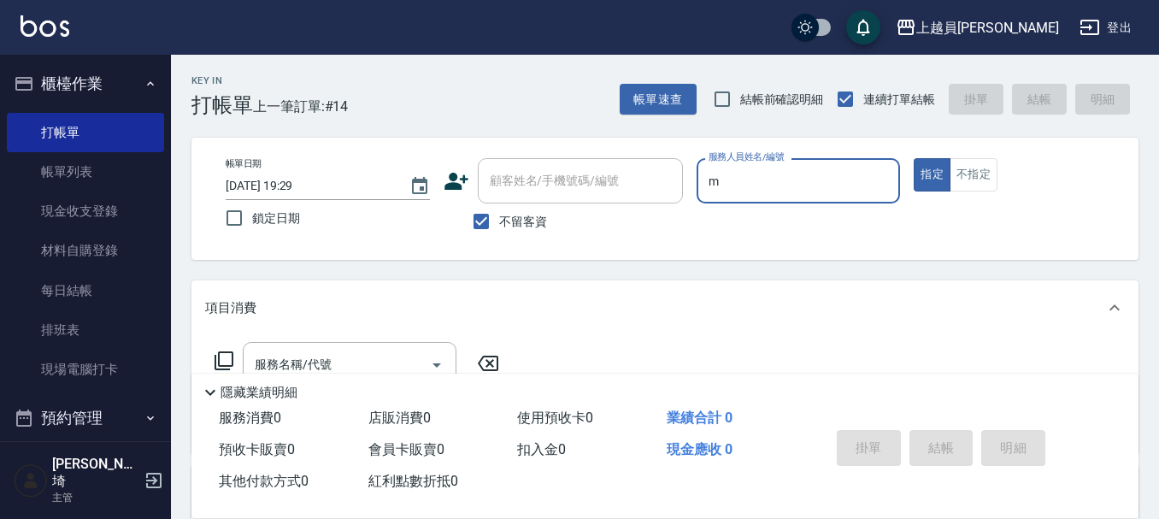
type input "M-M"
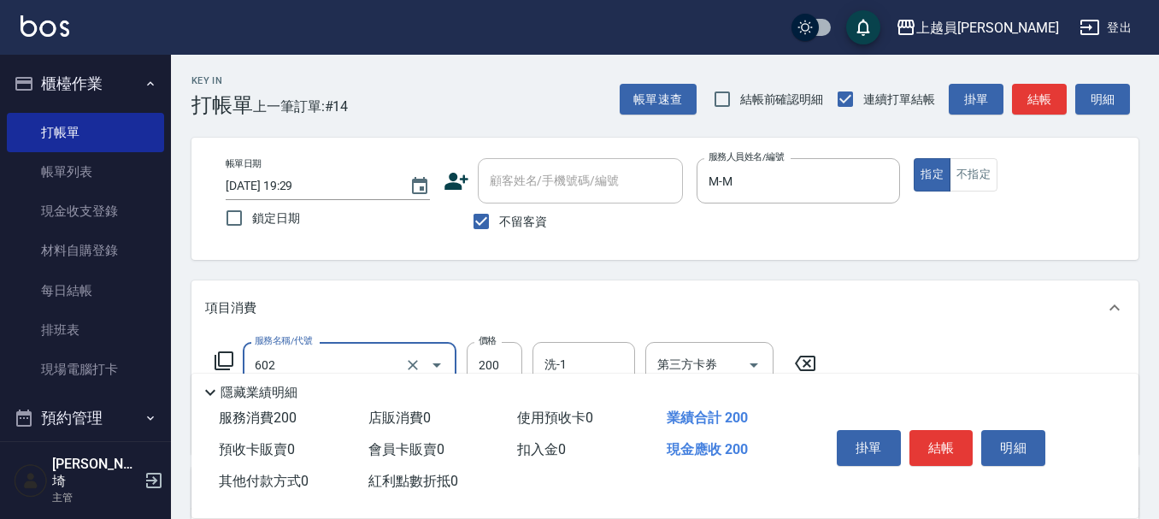
type input "一般洗髮(602)"
type input "250"
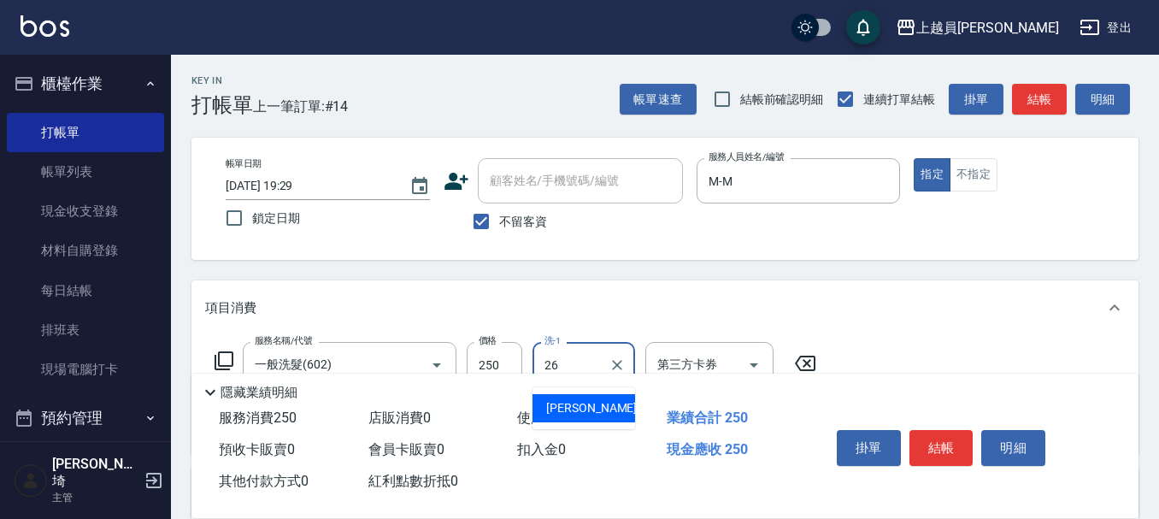
type input "[PERSON_NAME]-26"
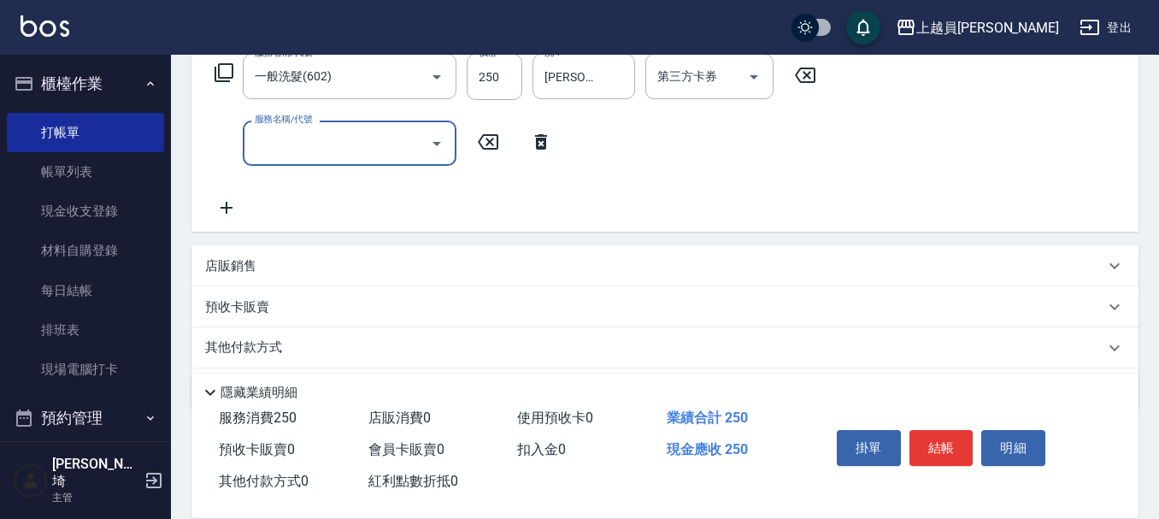
scroll to position [342, 0]
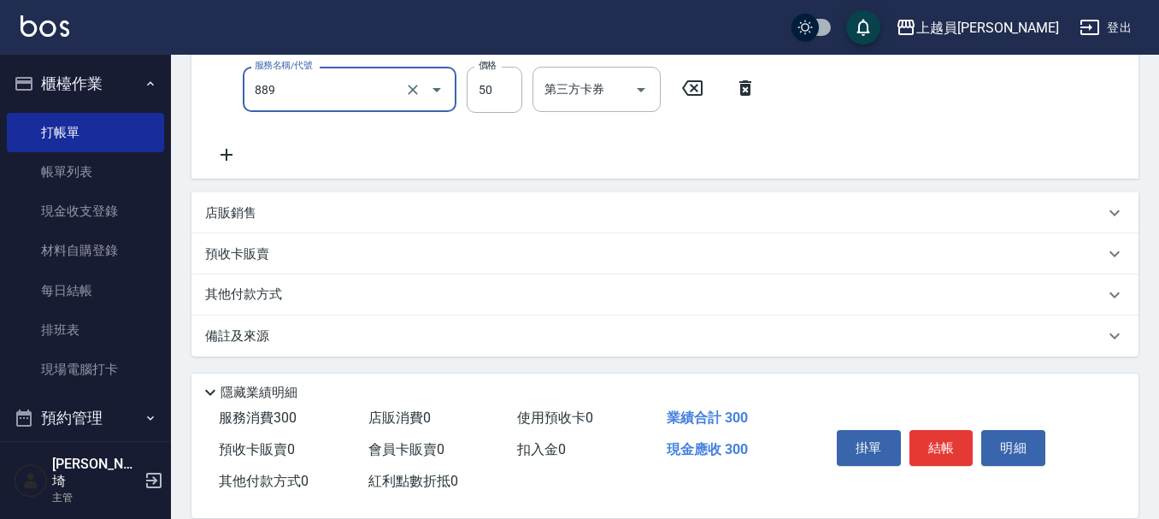
type input "精油(889)"
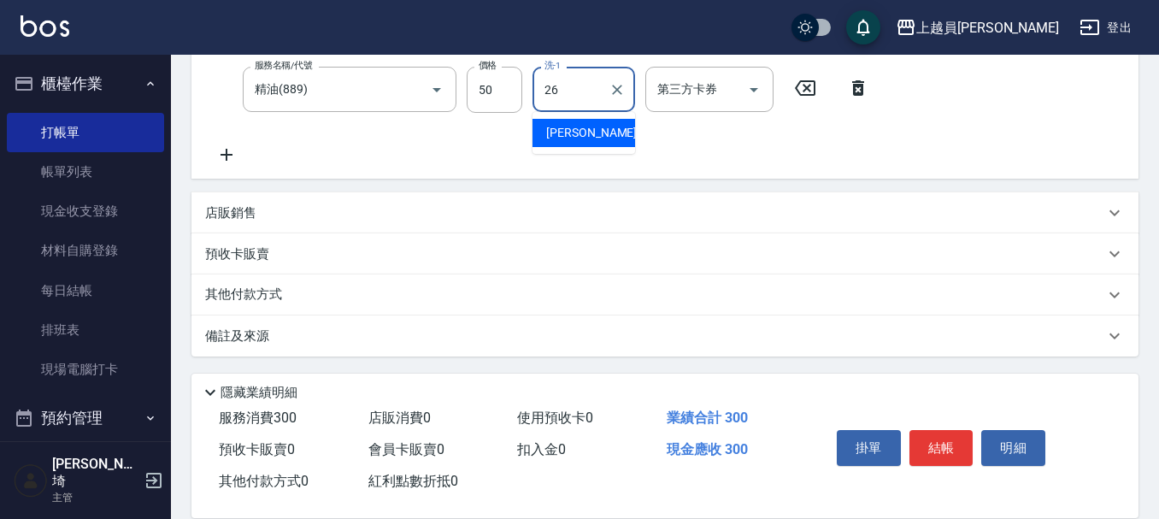
type input "[PERSON_NAME]-26"
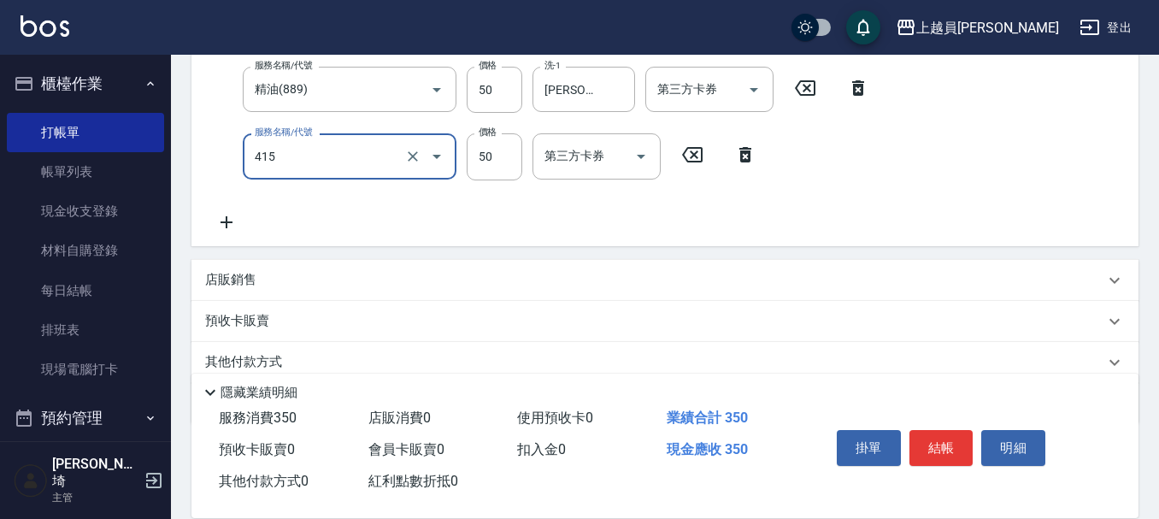
type input "瞬間保養(415)"
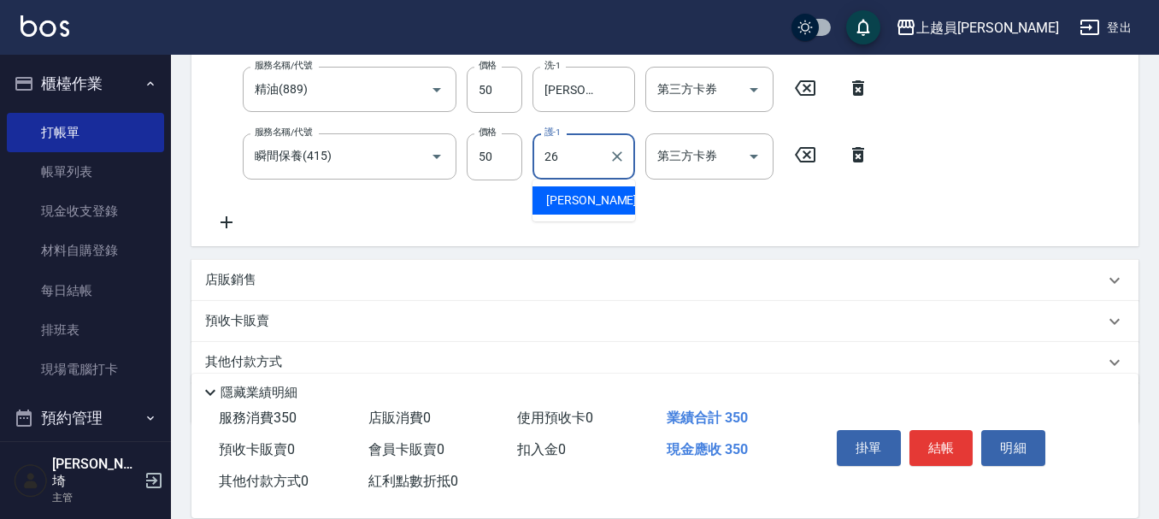
type input "[PERSON_NAME]-26"
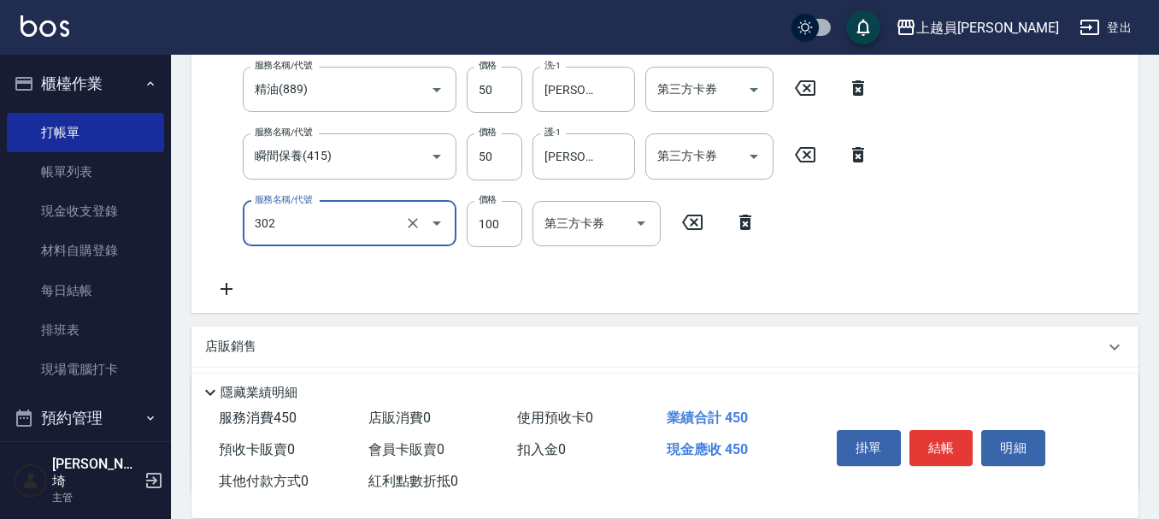
type input "剪髮(302)"
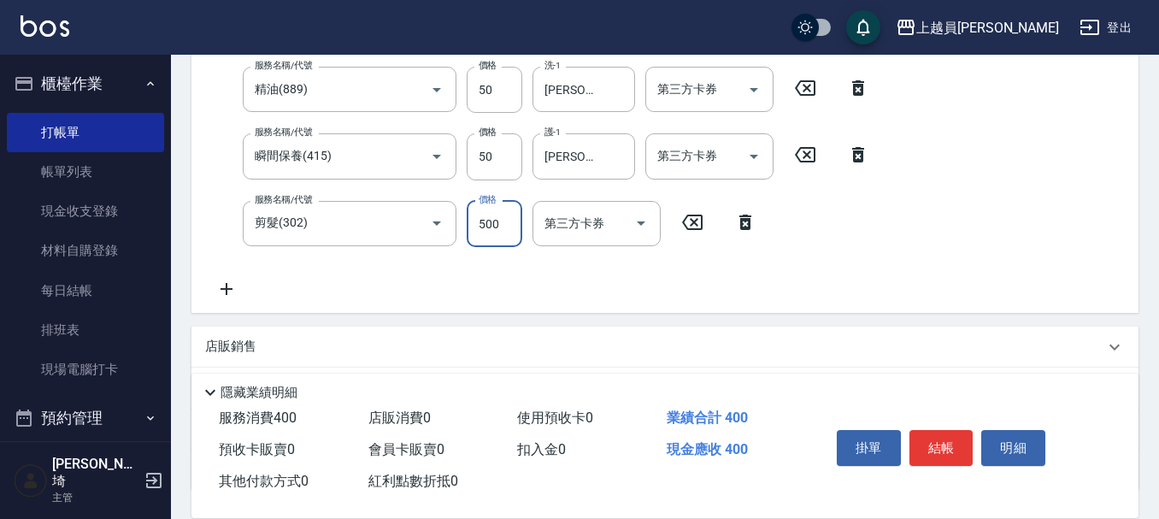
type input "500"
click at [939, 452] on button "結帳" at bounding box center [942, 448] width 64 height 36
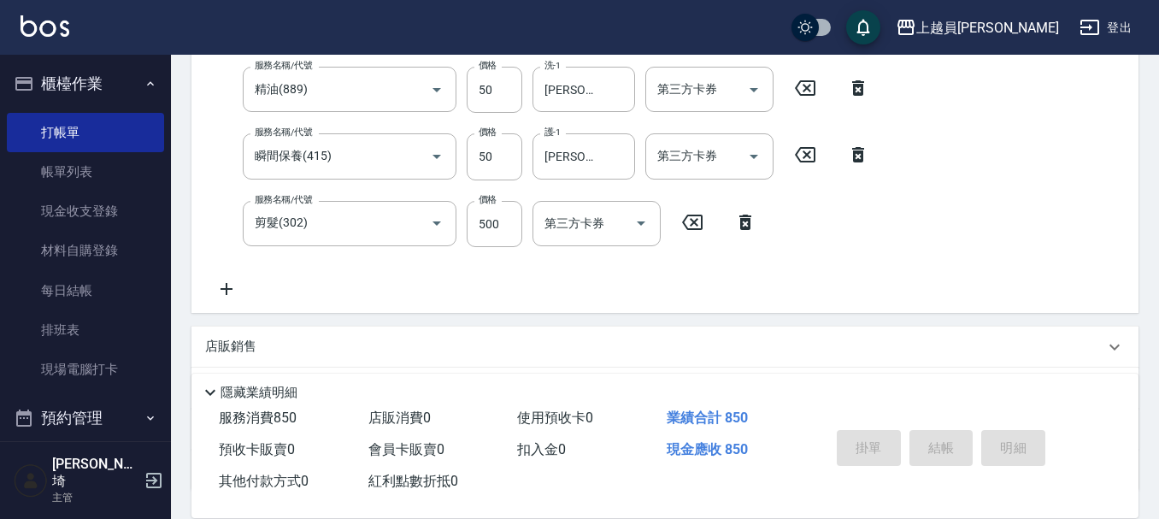
scroll to position [0, 0]
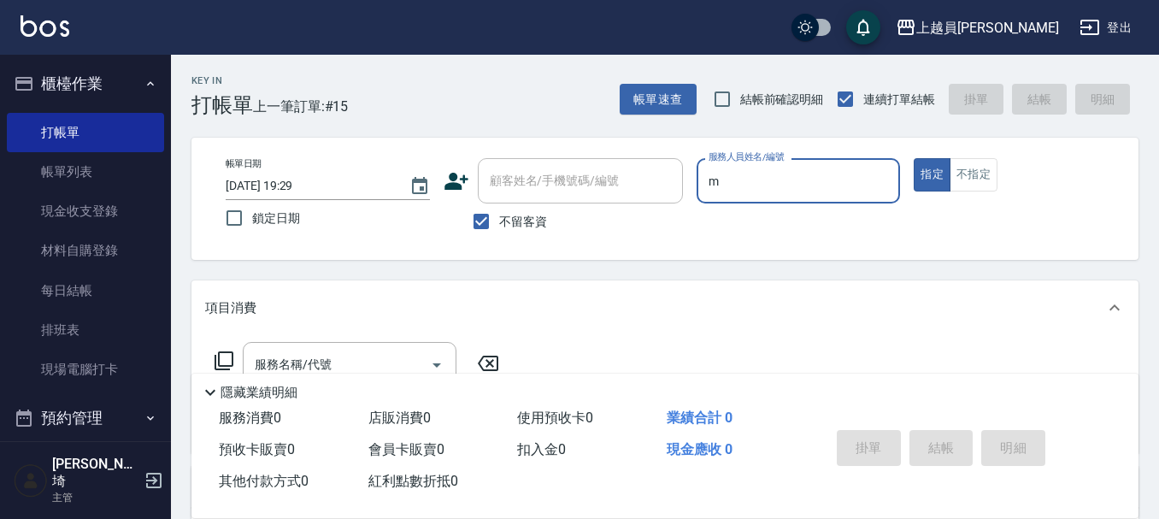
type input "M-M"
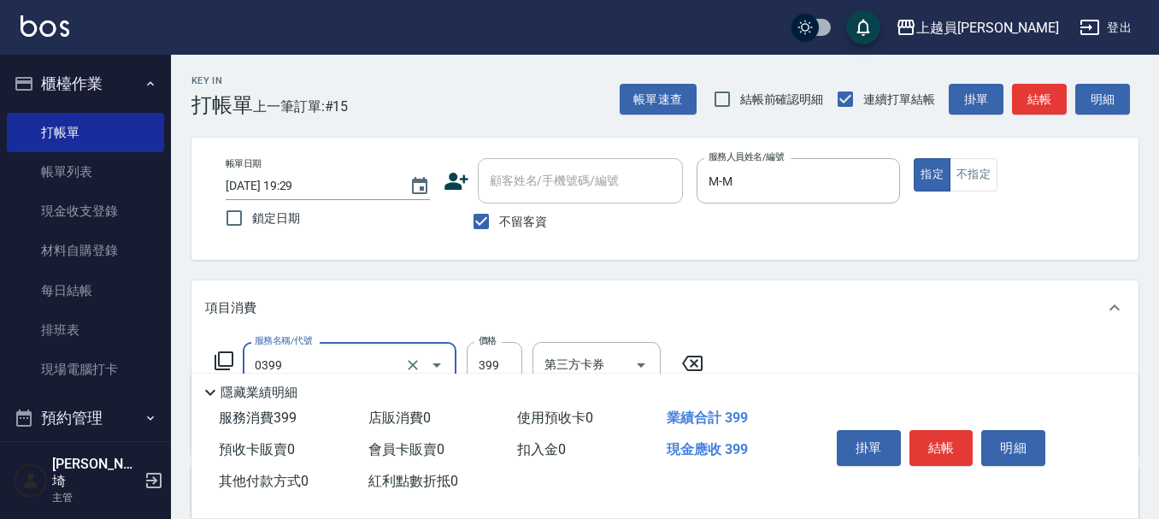
type input "海鹽SPA(0399)"
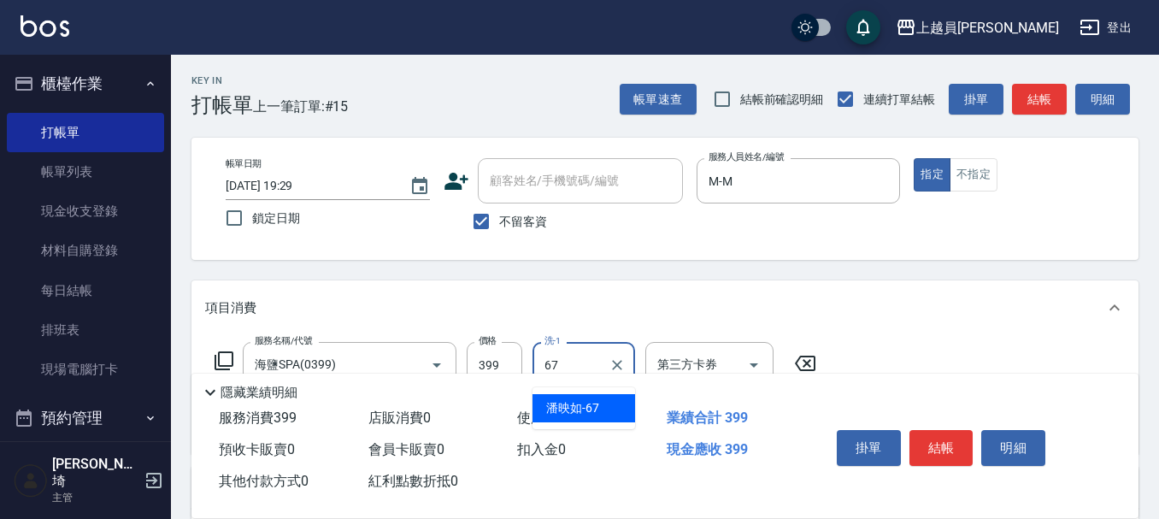
type input "[PERSON_NAME]-67"
click at [939, 451] on button "結帳" at bounding box center [942, 448] width 64 height 36
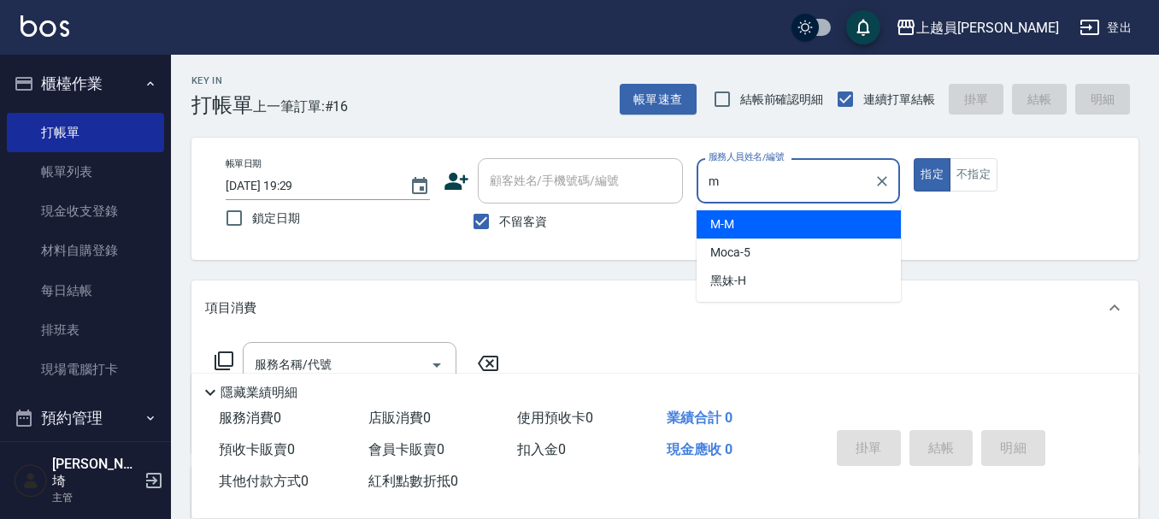
type input "M-M"
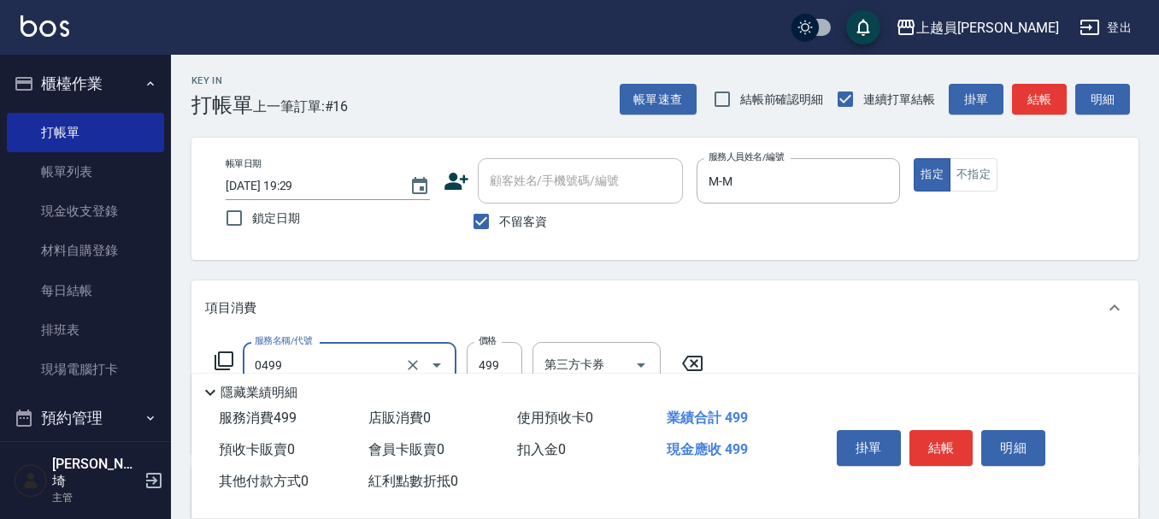
type input "去角質洗髮(0499)"
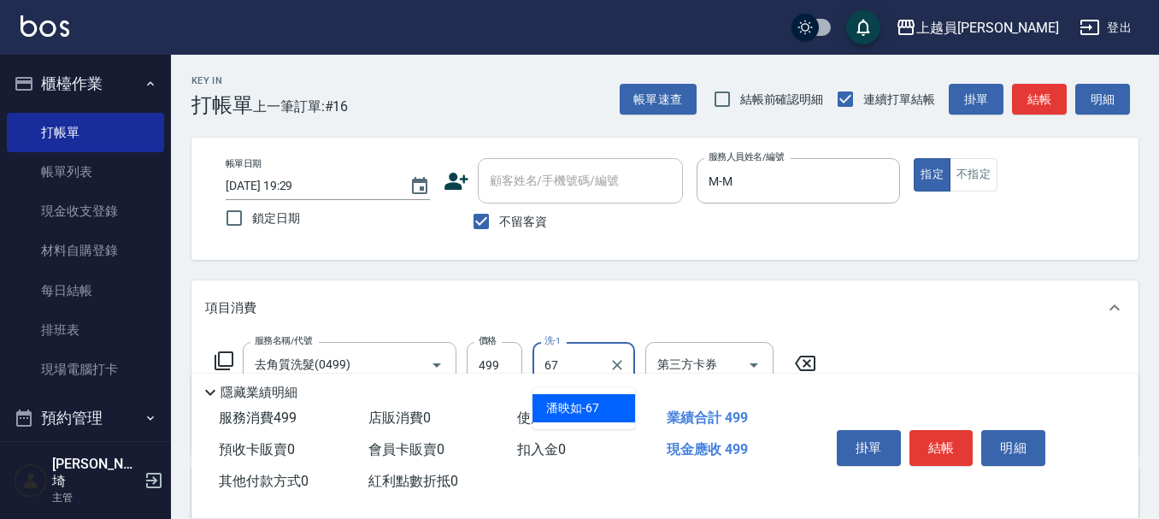
type input "[PERSON_NAME]-67"
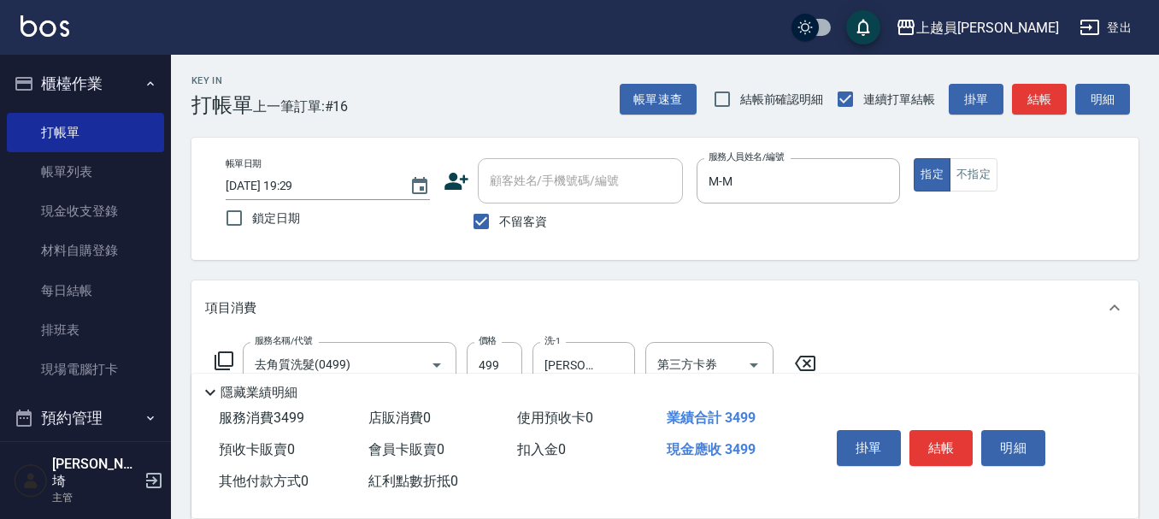
type input "染髮A餐(32)"
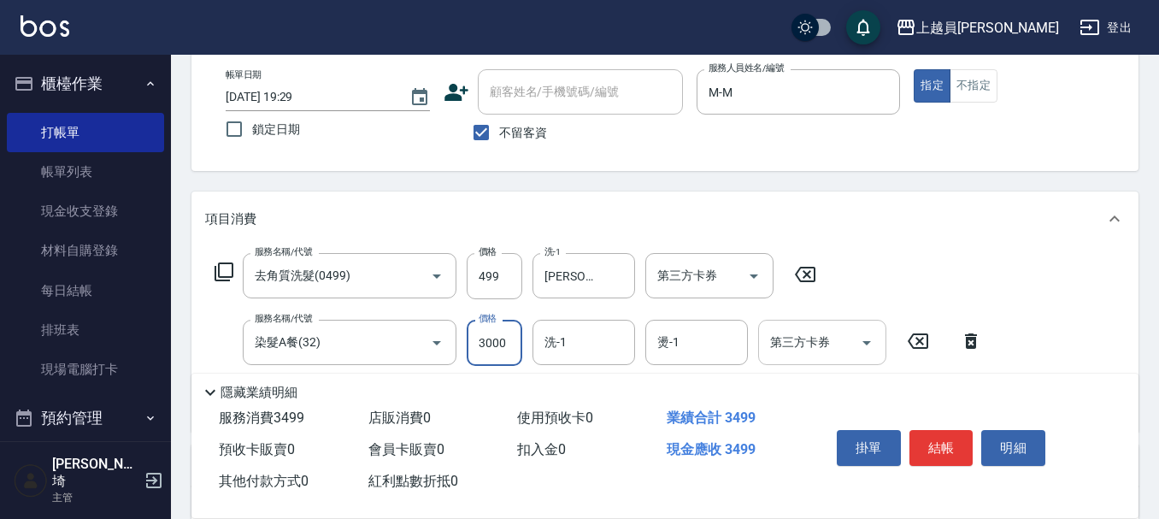
scroll to position [171, 0]
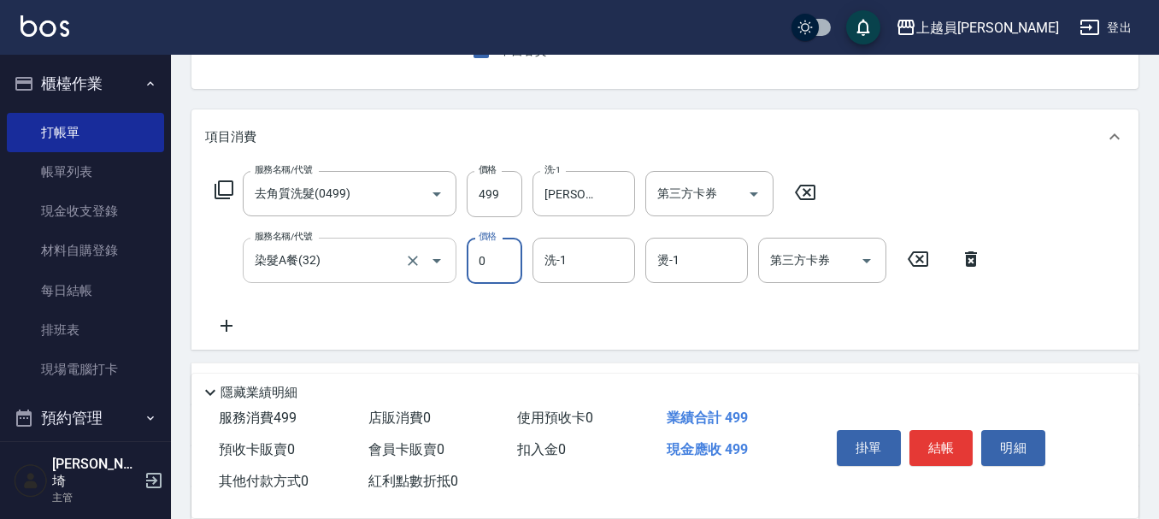
type input "0"
click at [369, 250] on input "染髮A餐(32)" at bounding box center [326, 260] width 150 height 30
type input "染髮(17)"
type input "2000"
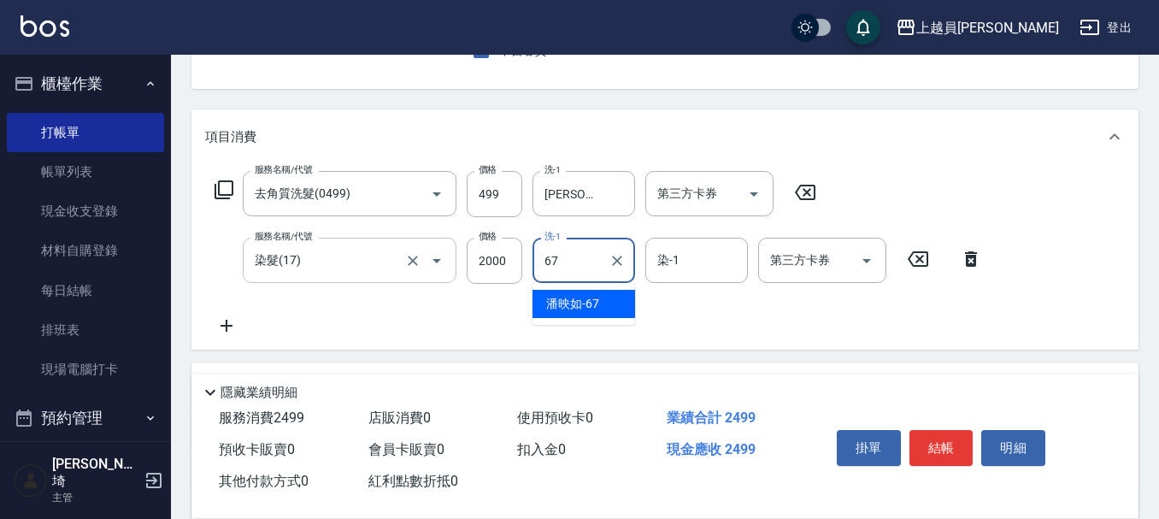
type input "[PERSON_NAME]-67"
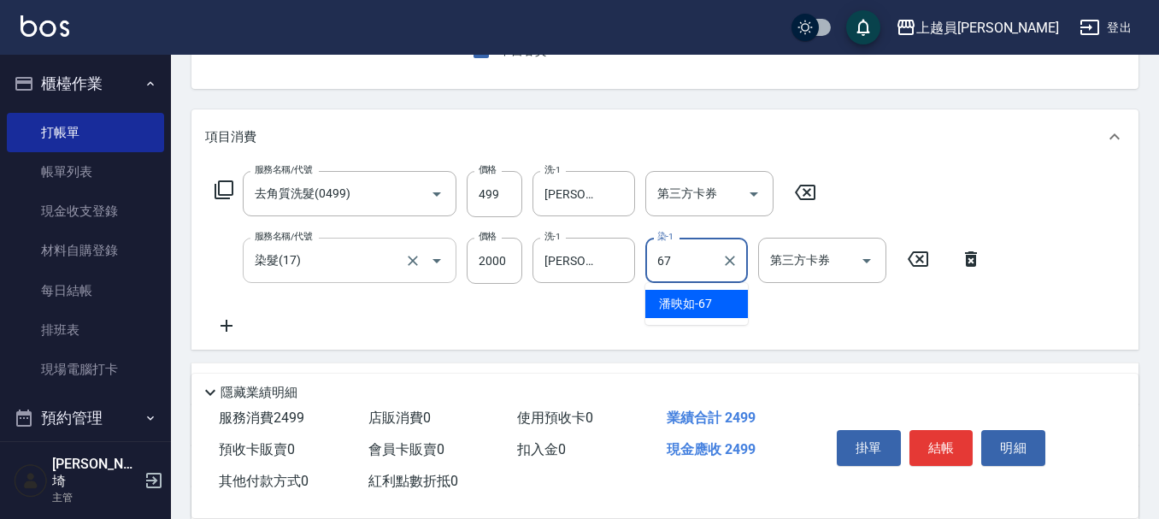
type input "[PERSON_NAME]-67"
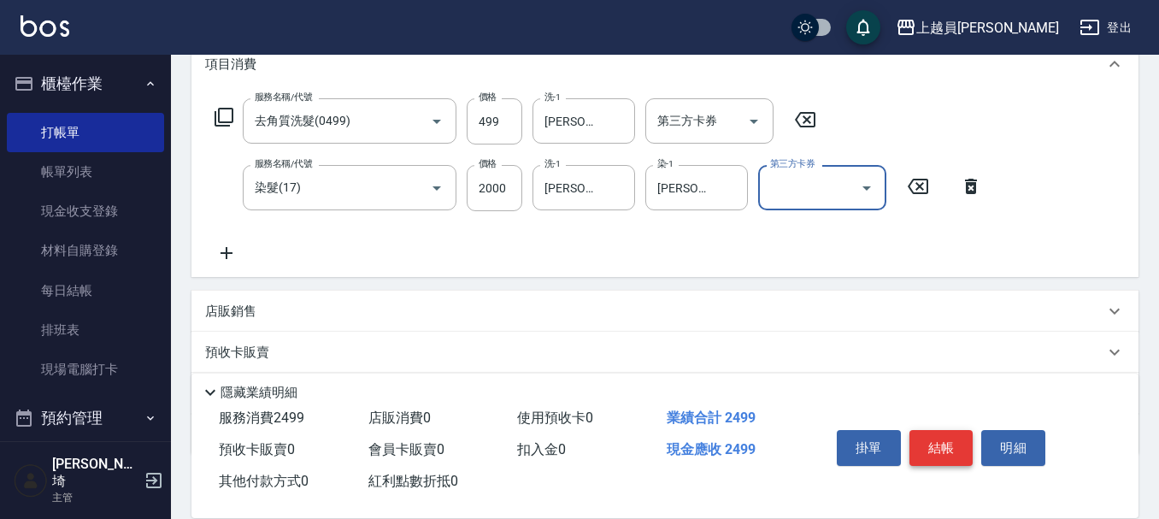
scroll to position [257, 0]
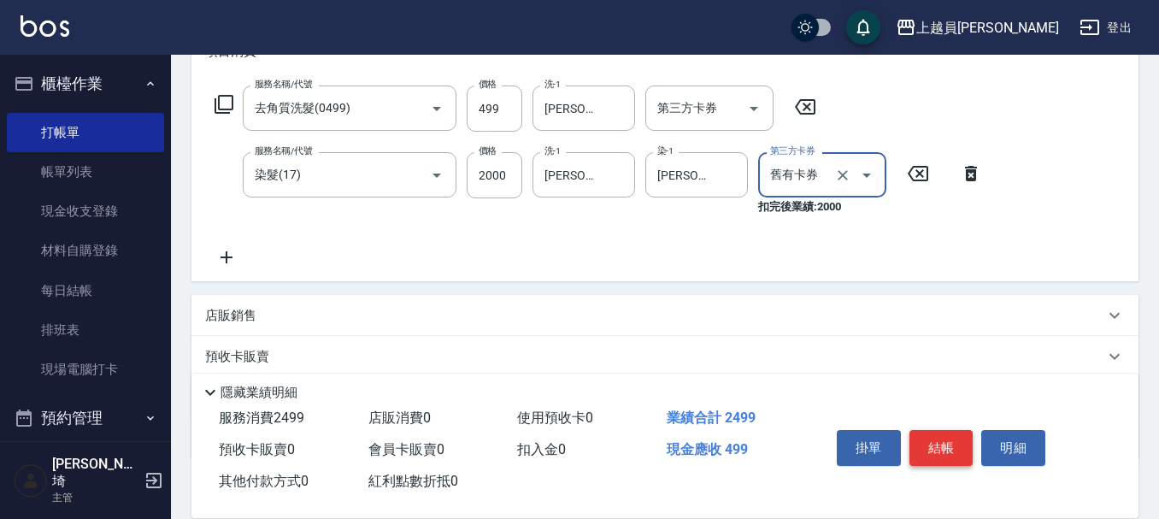
type input "舊有卡券"
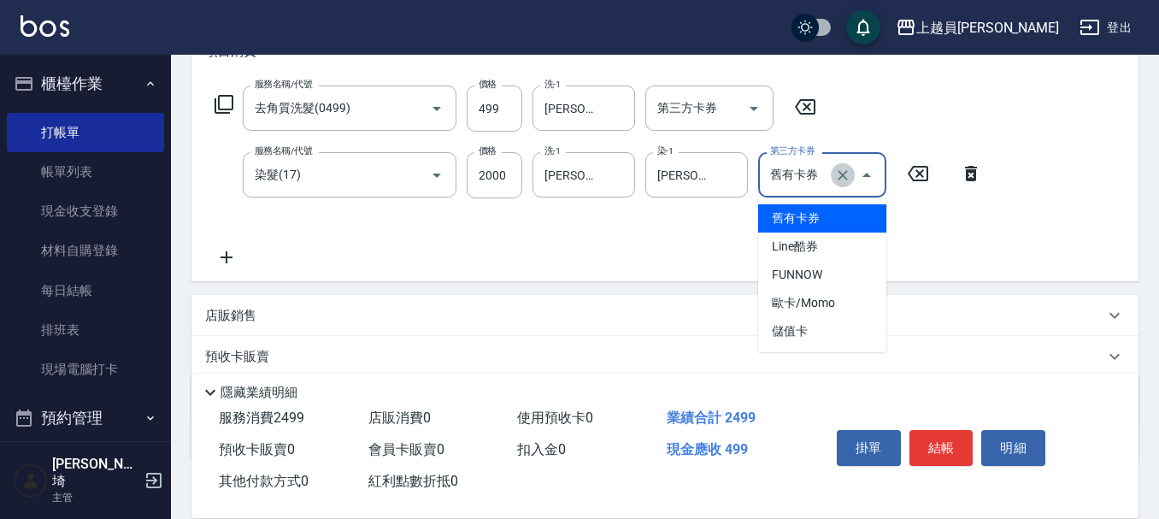
click at [844, 180] on icon "Clear" at bounding box center [843, 175] width 17 height 17
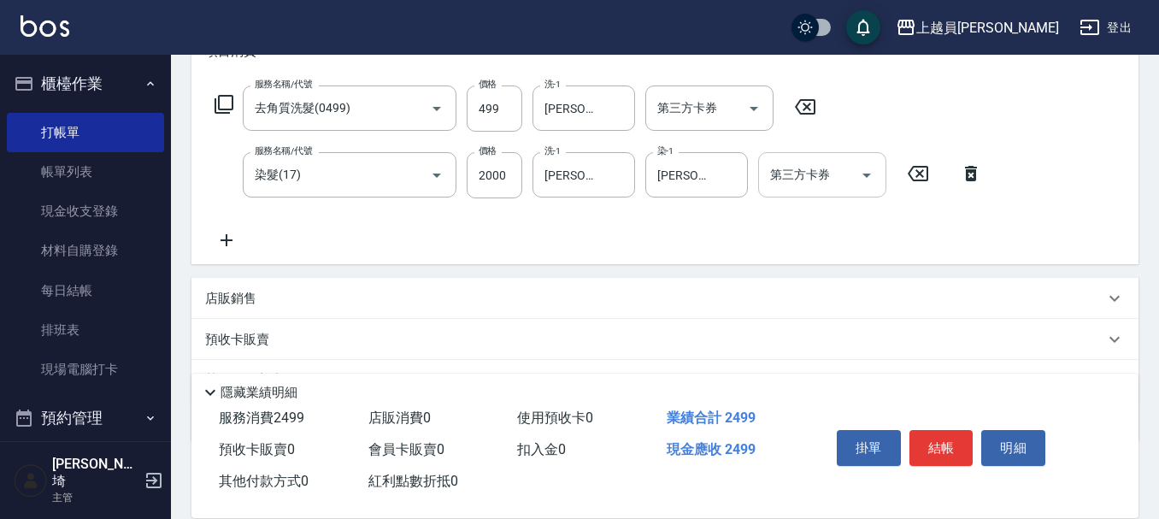
click at [909, 111] on div "服務名稱/代號 去角質洗髮(0499) 服務名稱/代號 價格 499 價格 洗-1 [PERSON_NAME]-67 洗-1 第三方卡券 第三方卡券 服務名稱…" at bounding box center [598, 168] width 787 height 165
click at [959, 447] on button "結帳" at bounding box center [942, 448] width 64 height 36
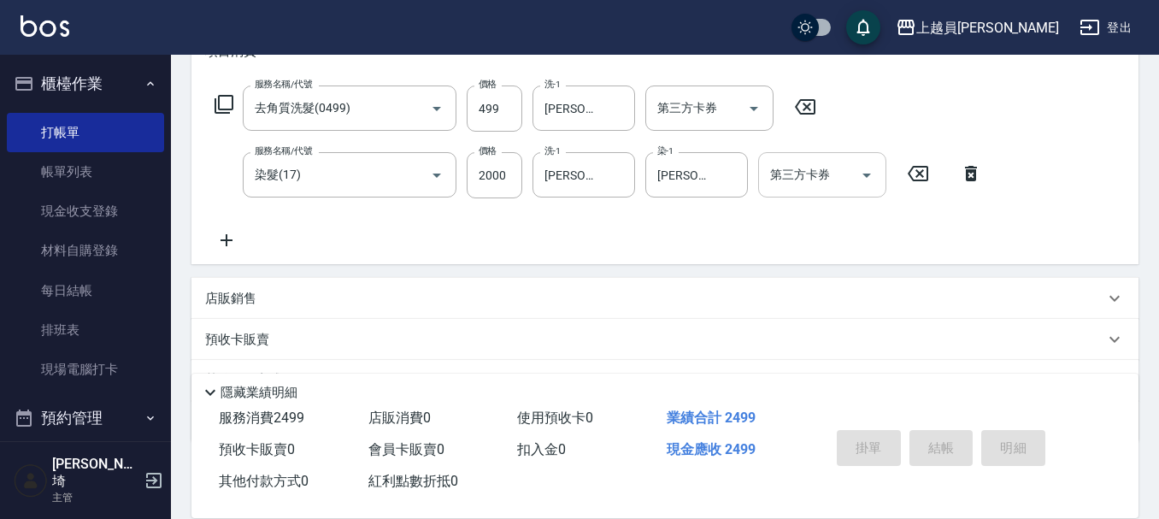
type input "[DATE] 19:30"
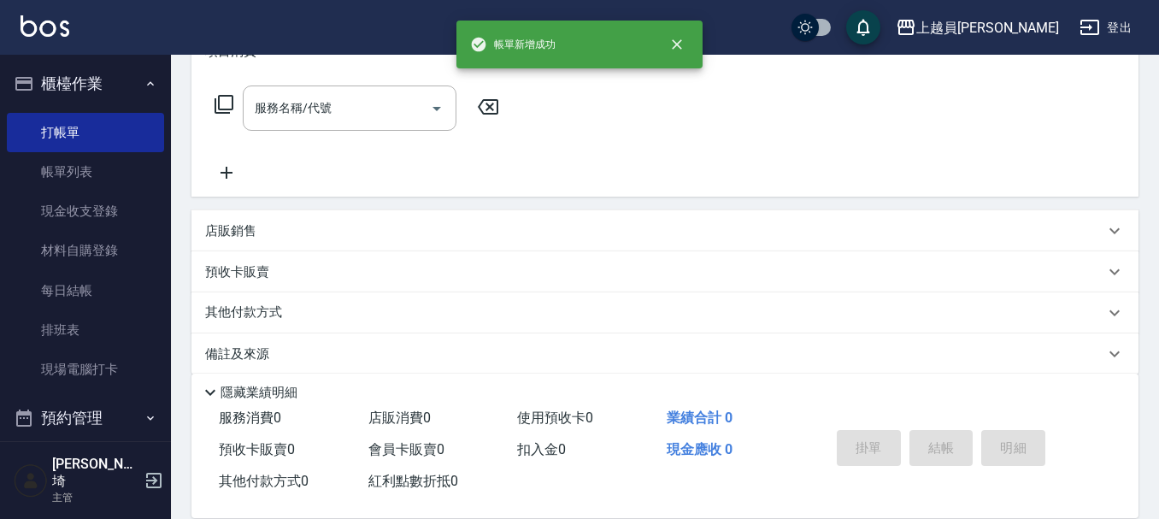
scroll to position [0, 0]
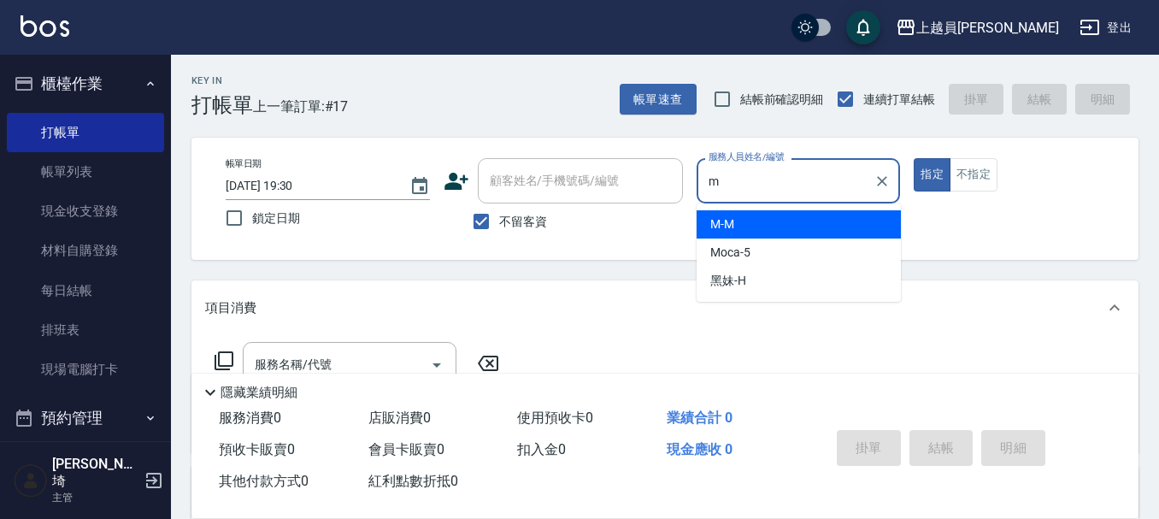
type input "M-M"
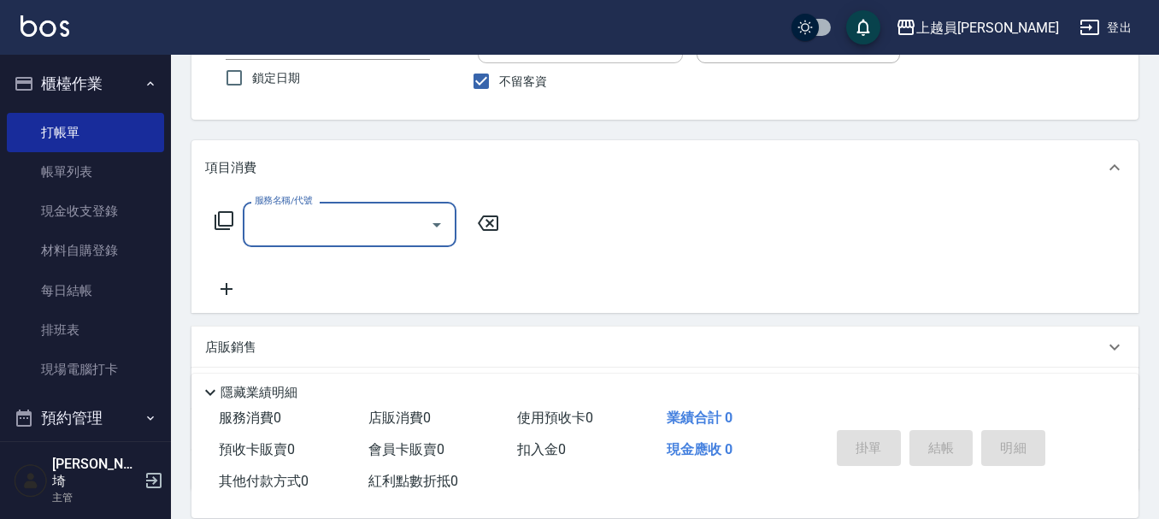
scroll to position [257, 0]
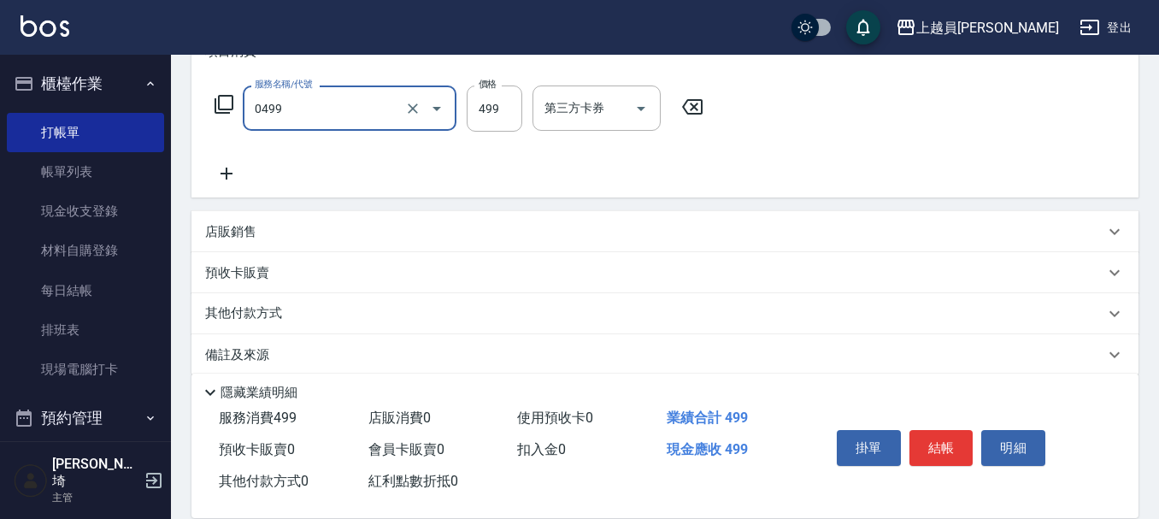
type input "去角質洗髮(0499)"
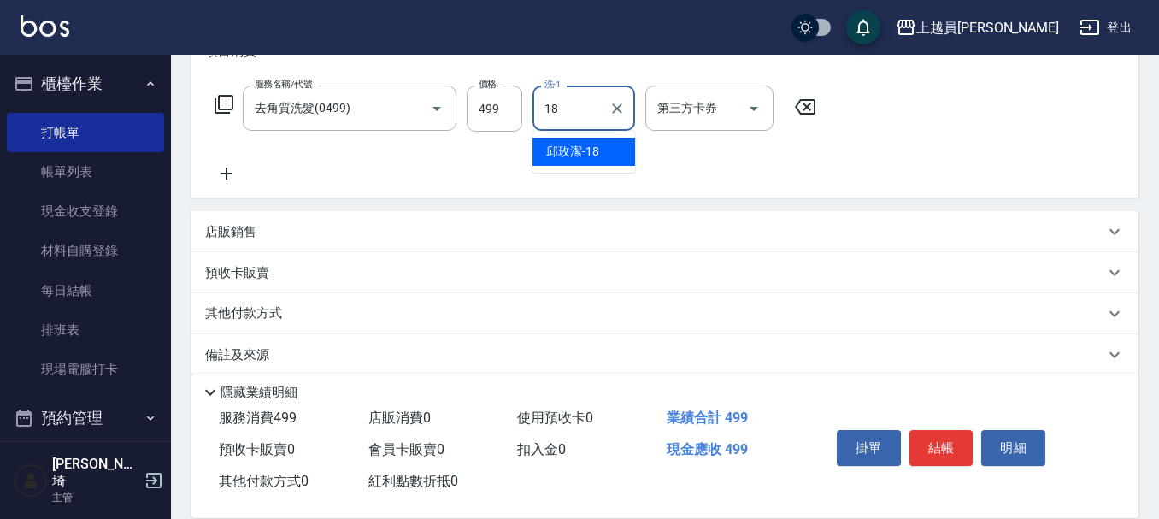
type input "[PERSON_NAME]-18"
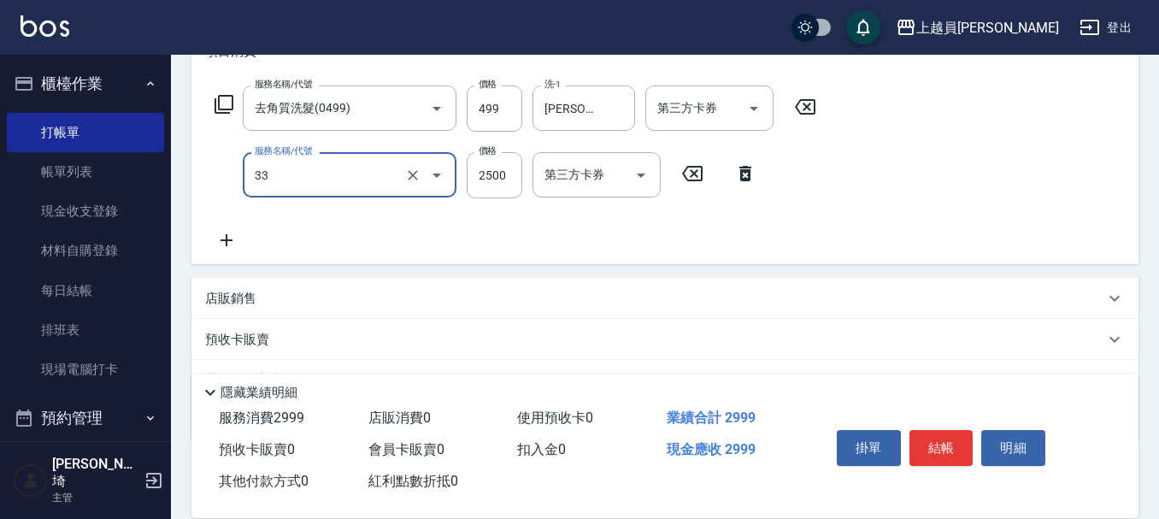
type input "染髮B餐(33)"
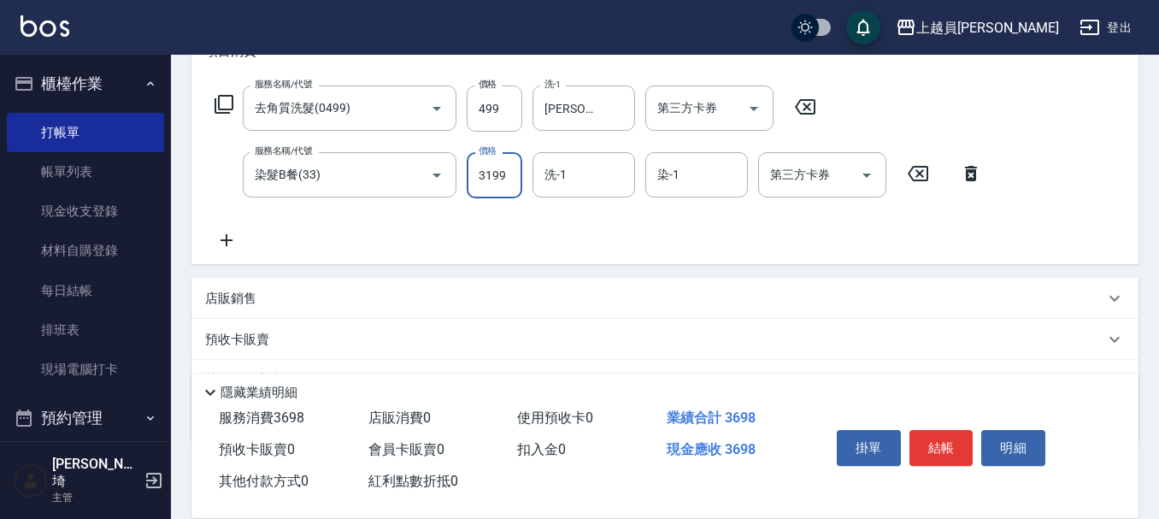
type input "3199"
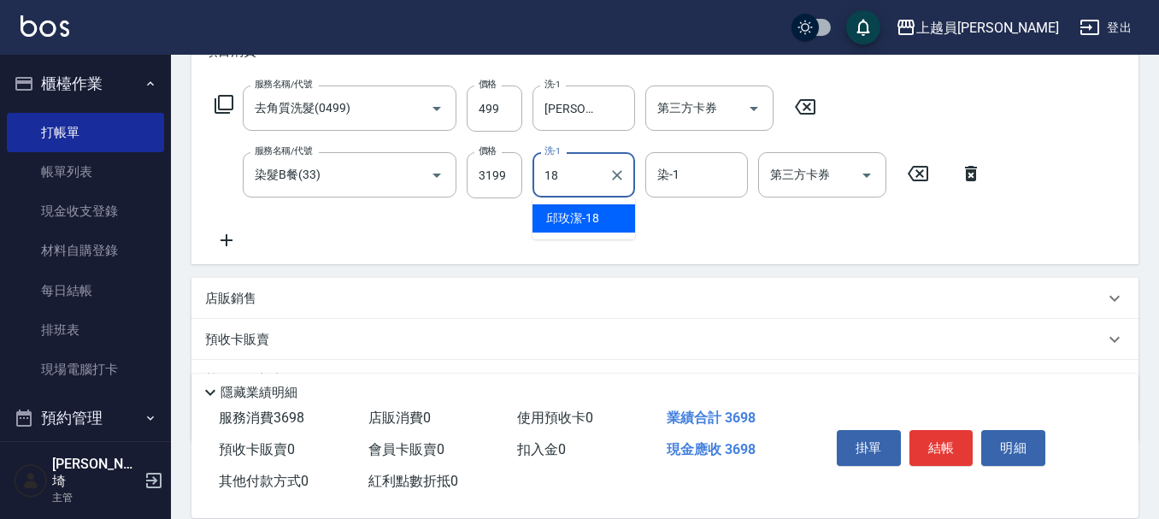
type input "[PERSON_NAME]-18"
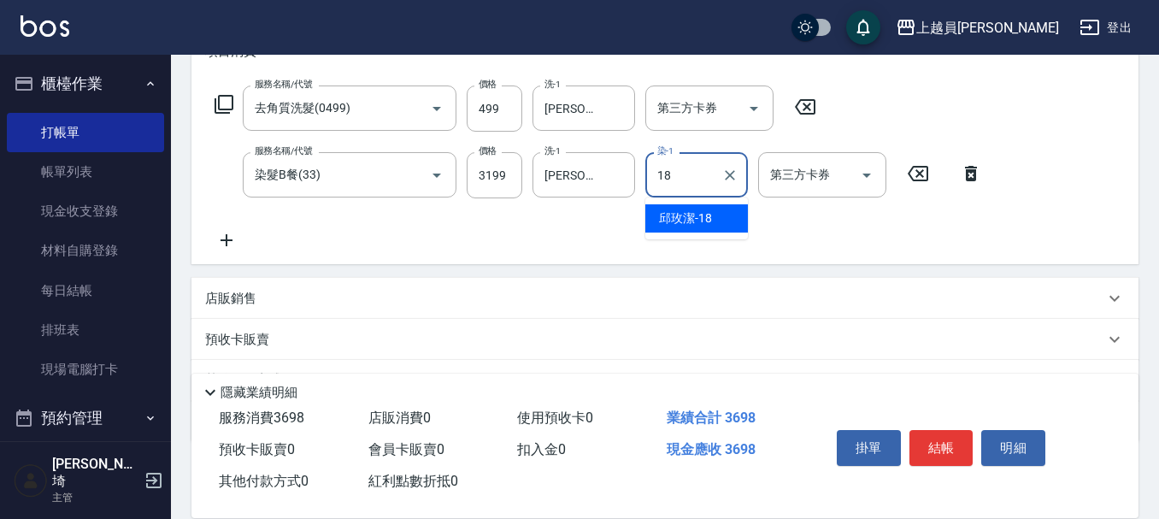
type input "[PERSON_NAME]-18"
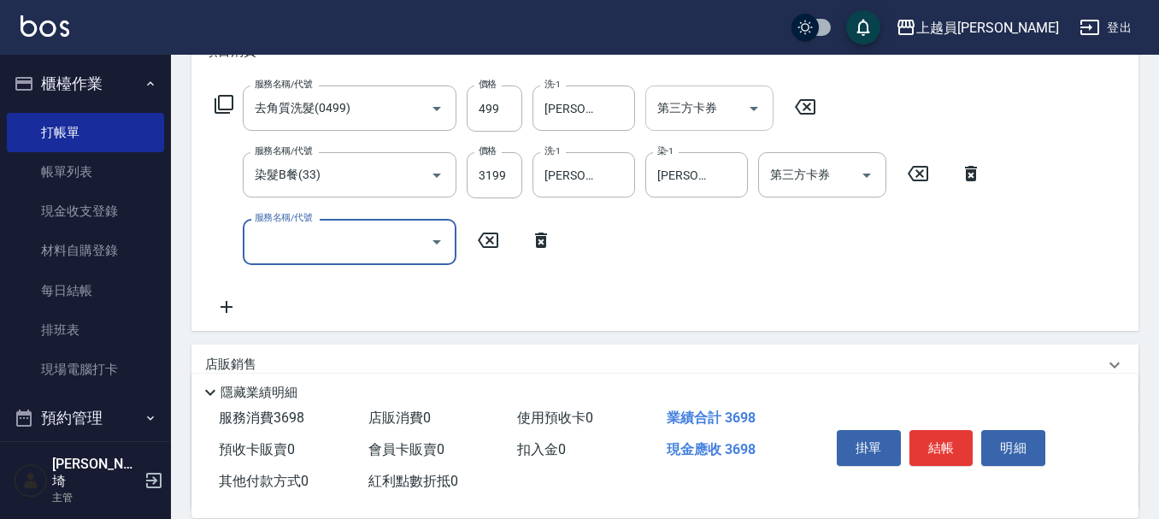
click at [696, 107] on input "第三方卡券" at bounding box center [696, 108] width 87 height 30
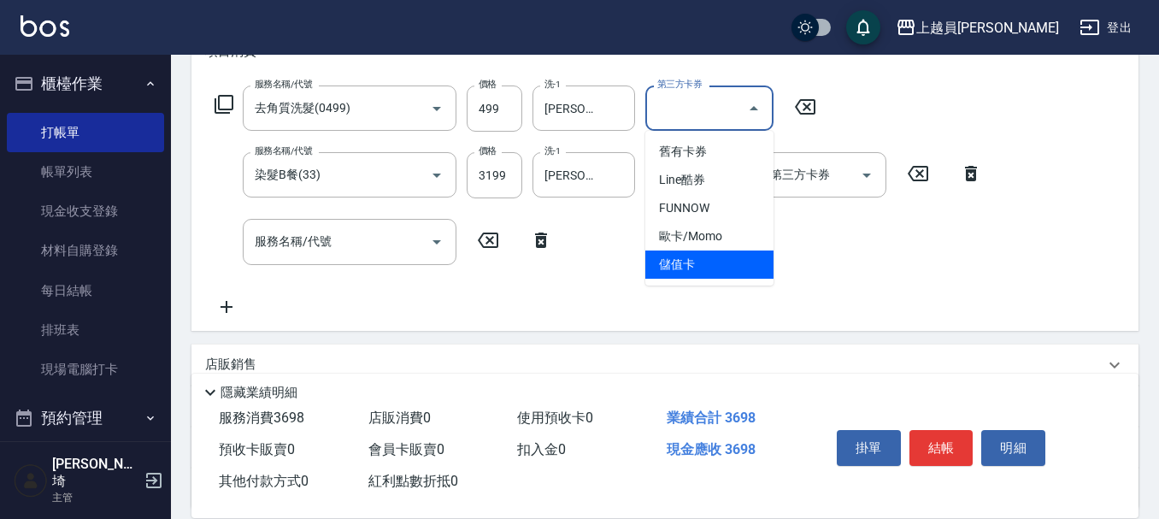
click at [700, 261] on span "儲值卡" at bounding box center [710, 265] width 128 height 28
type input "儲值卡"
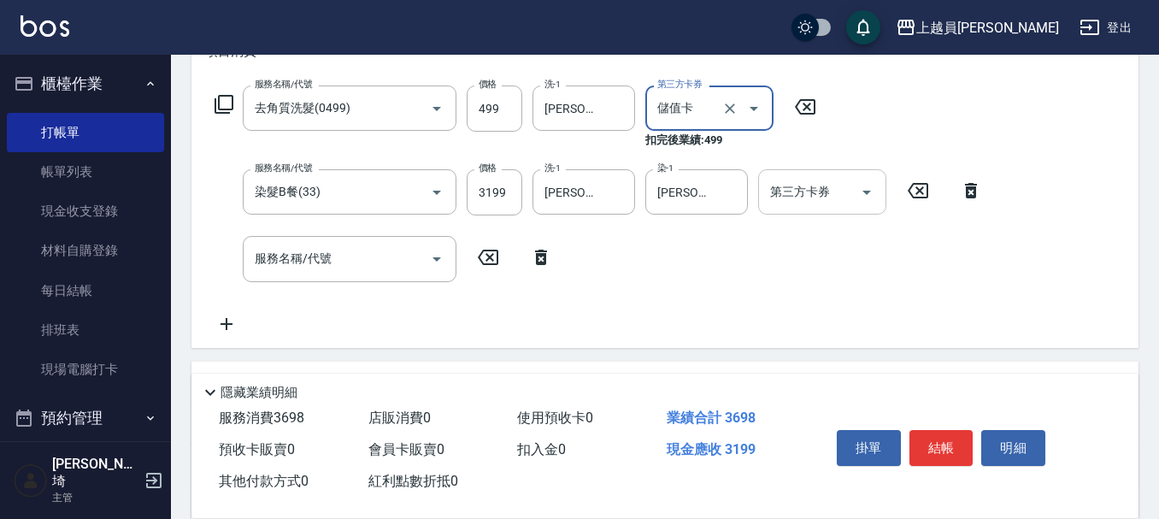
click at [836, 191] on input "第三方卡券" at bounding box center [809, 192] width 87 height 30
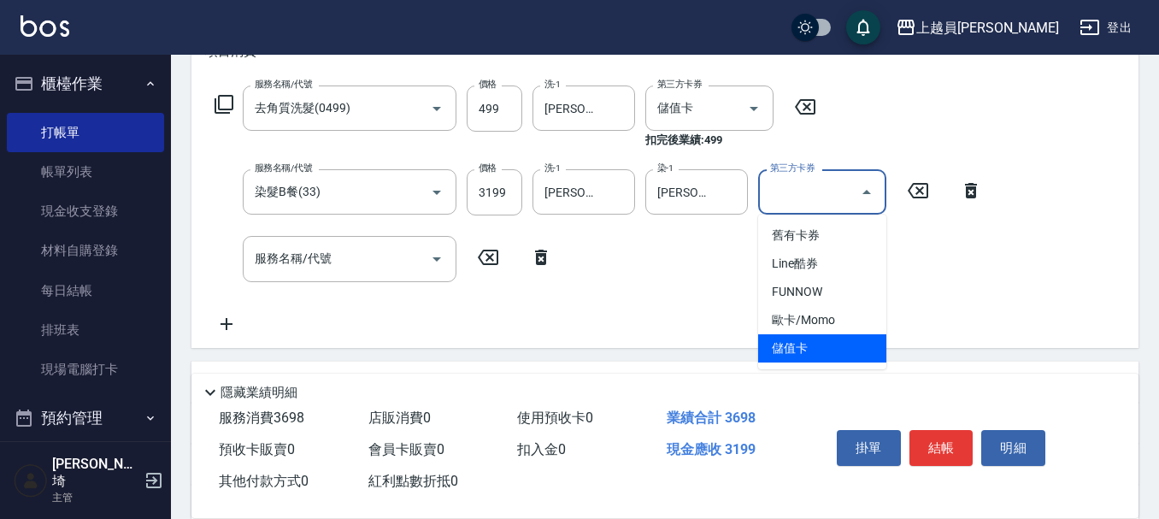
click at [814, 341] on span "儲值卡" at bounding box center [822, 348] width 128 height 28
type input "儲值卡"
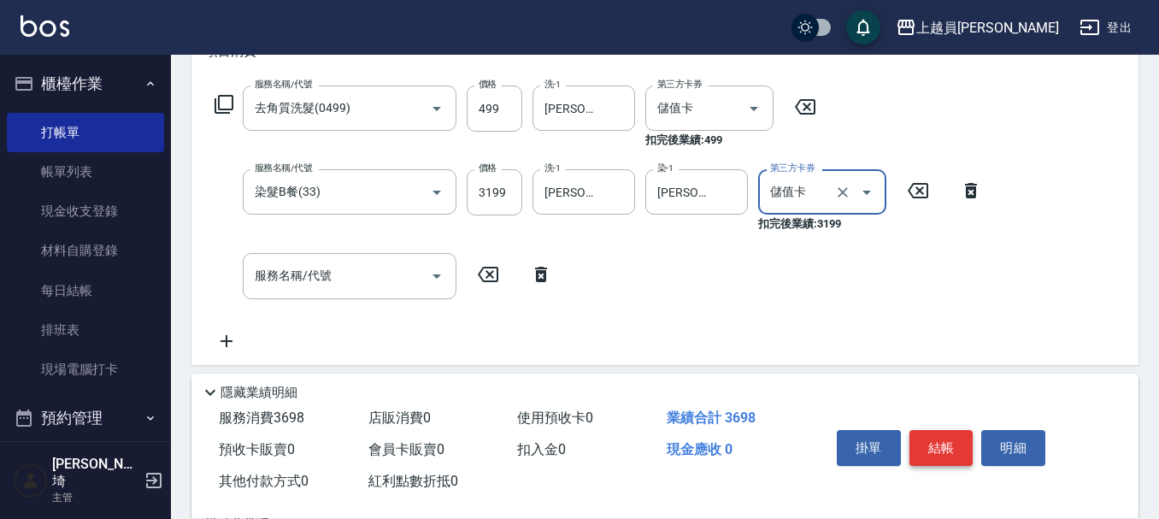
click at [941, 430] on button "結帳" at bounding box center [942, 448] width 64 height 36
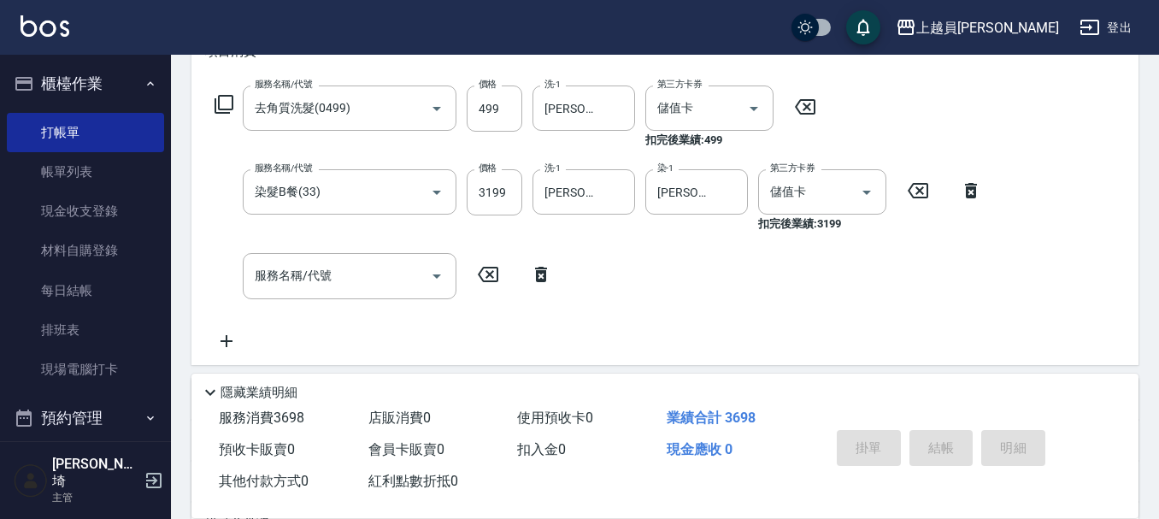
type input "[DATE] 19:31"
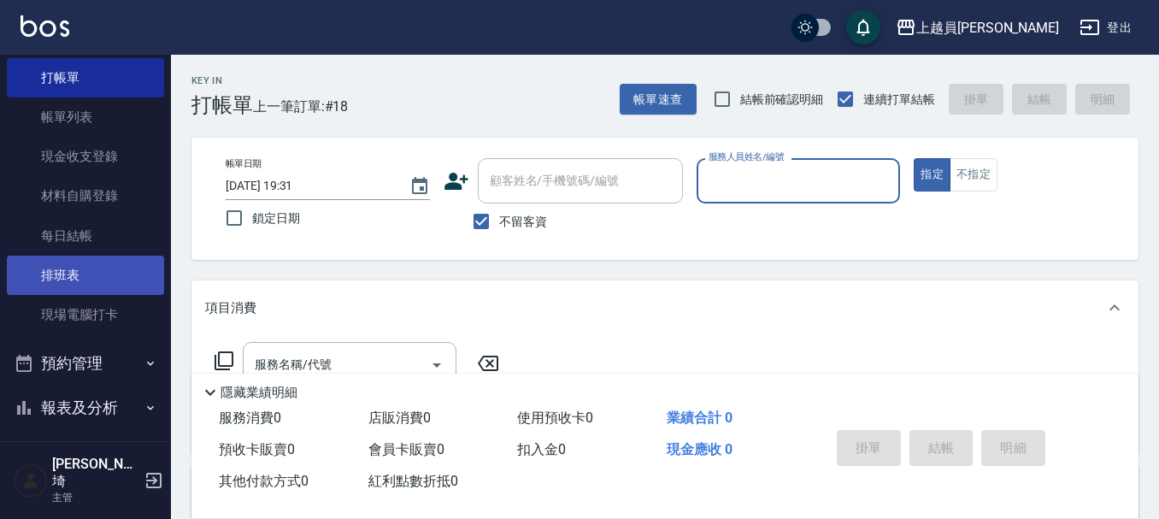
scroll to position [224, 0]
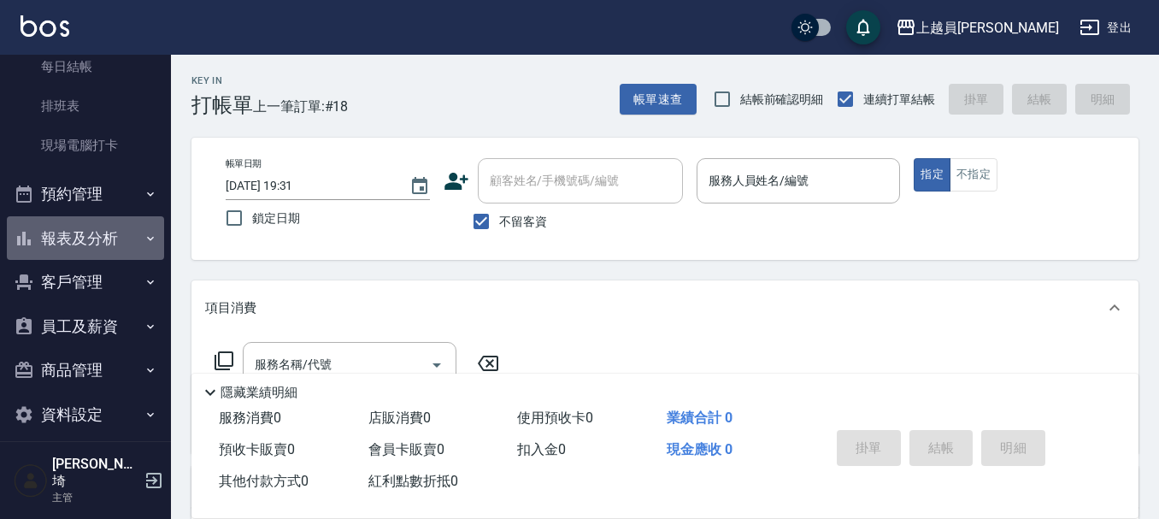
click at [91, 228] on button "報表及分析" at bounding box center [85, 238] width 157 height 44
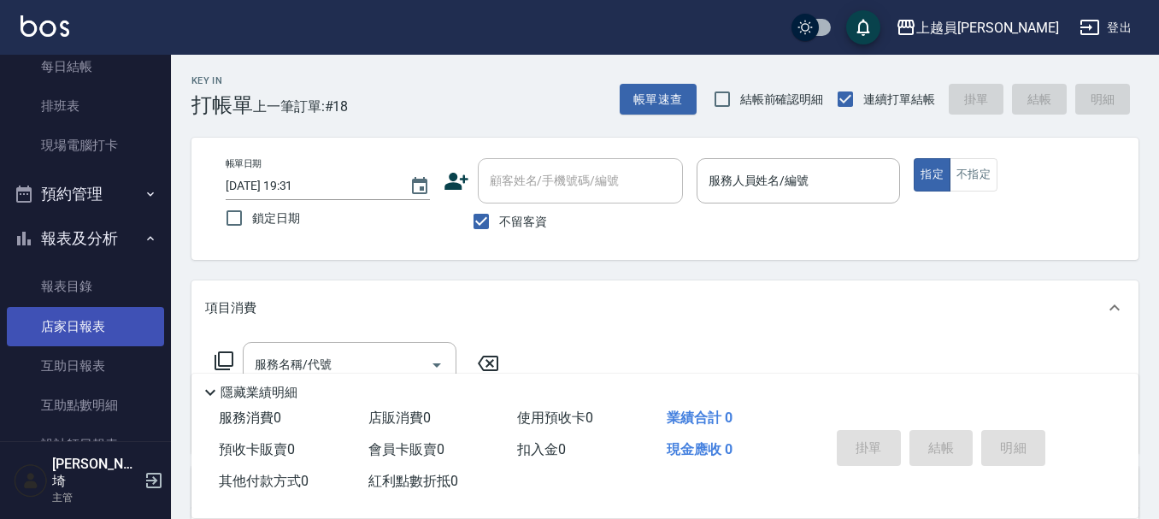
click at [95, 316] on link "店家日報表" at bounding box center [85, 326] width 157 height 39
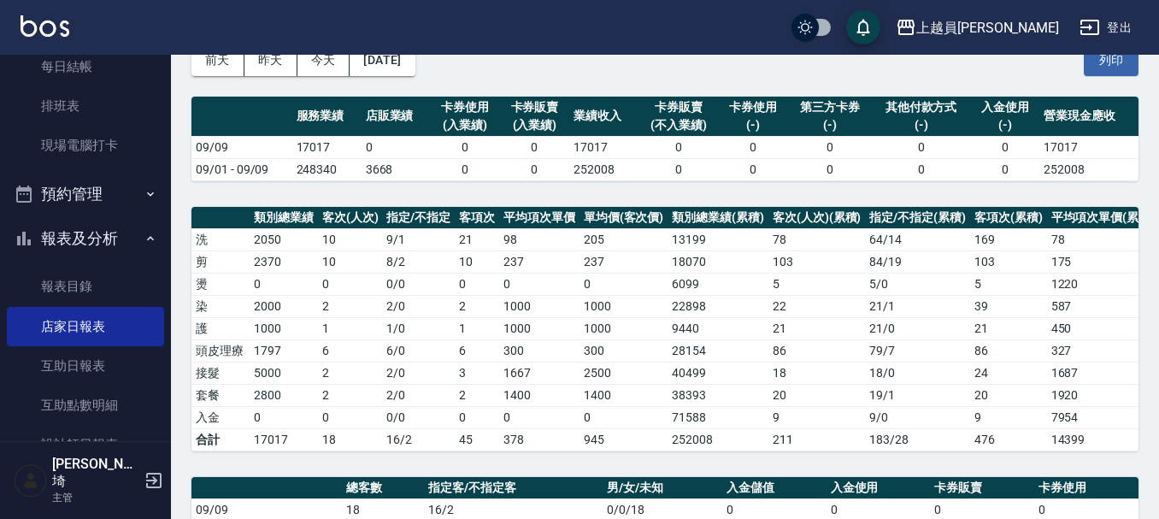
scroll to position [428, 0]
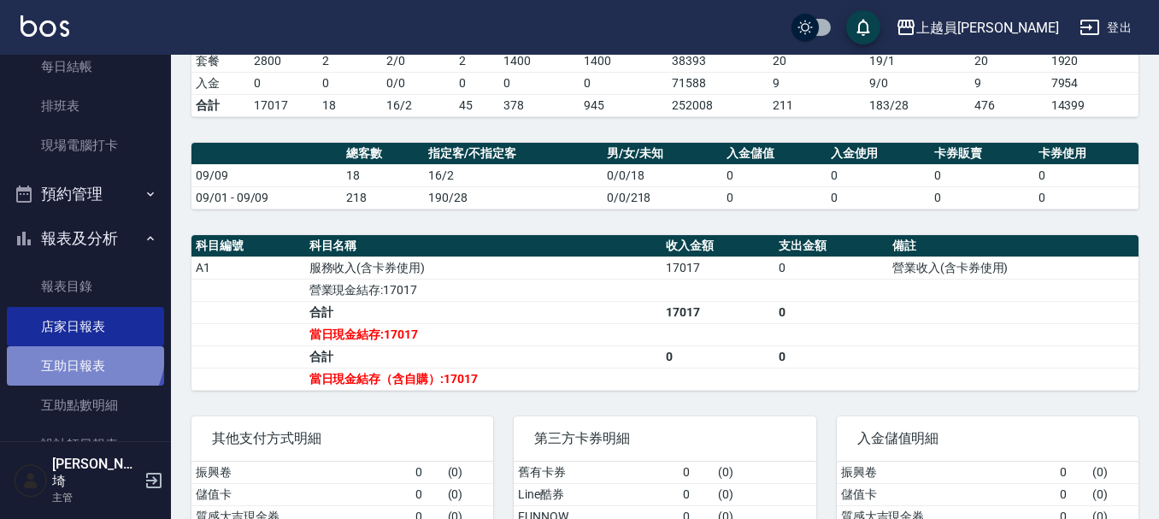
click at [82, 354] on link "互助日報表" at bounding box center [85, 365] width 157 height 39
